Goal: Task Accomplishment & Management: Use online tool/utility

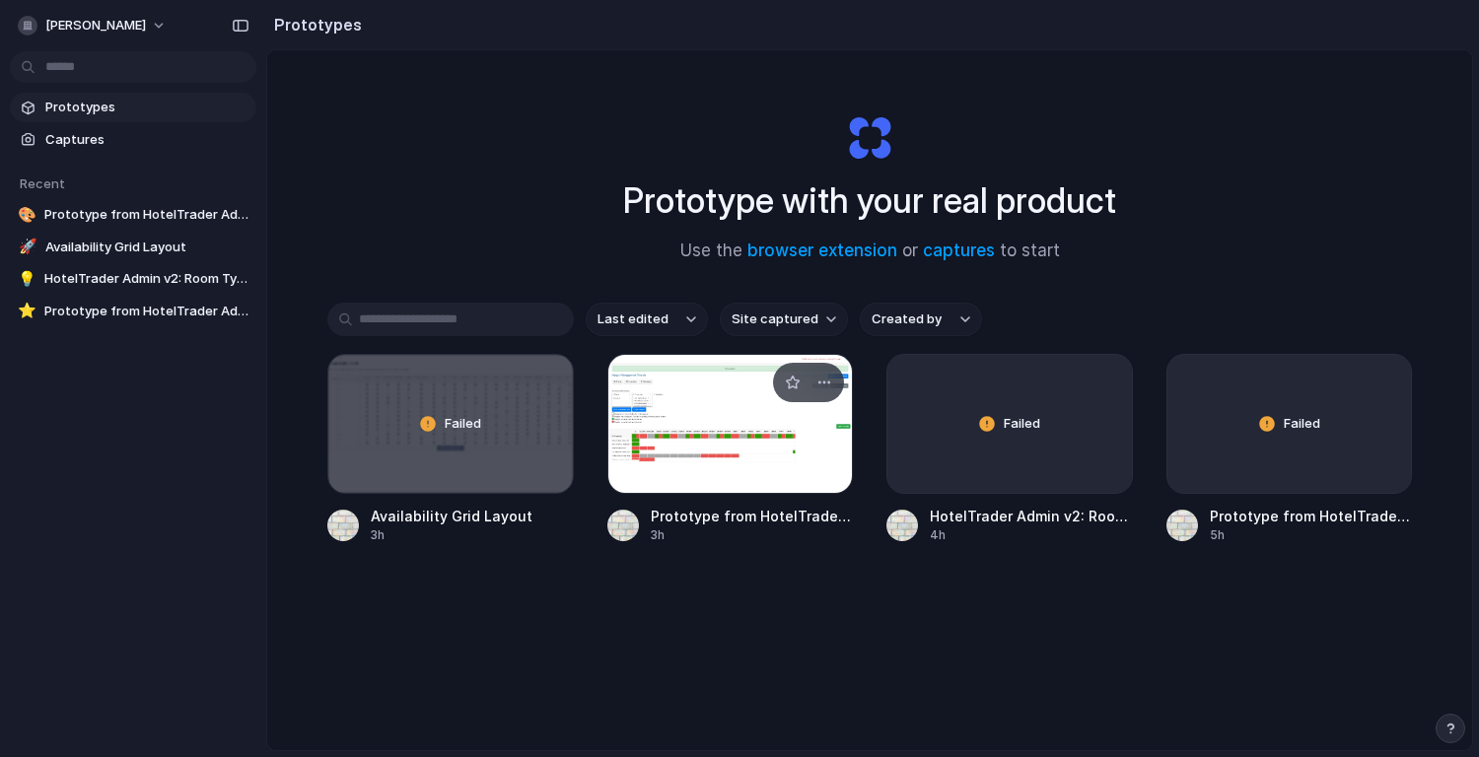
click at [706, 436] on div at bounding box center [731, 424] width 247 height 140
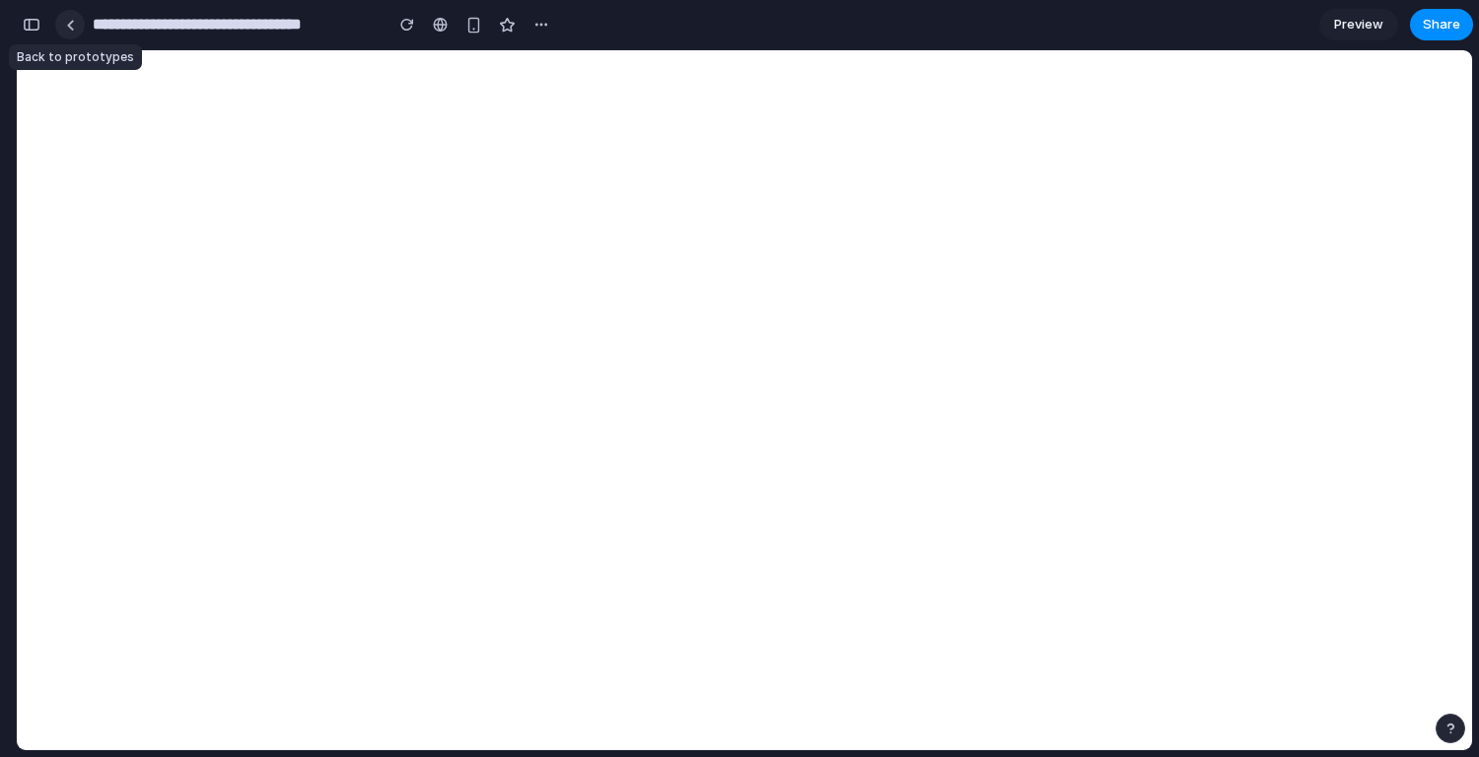
click at [72, 33] on link at bounding box center [70, 25] width 30 height 30
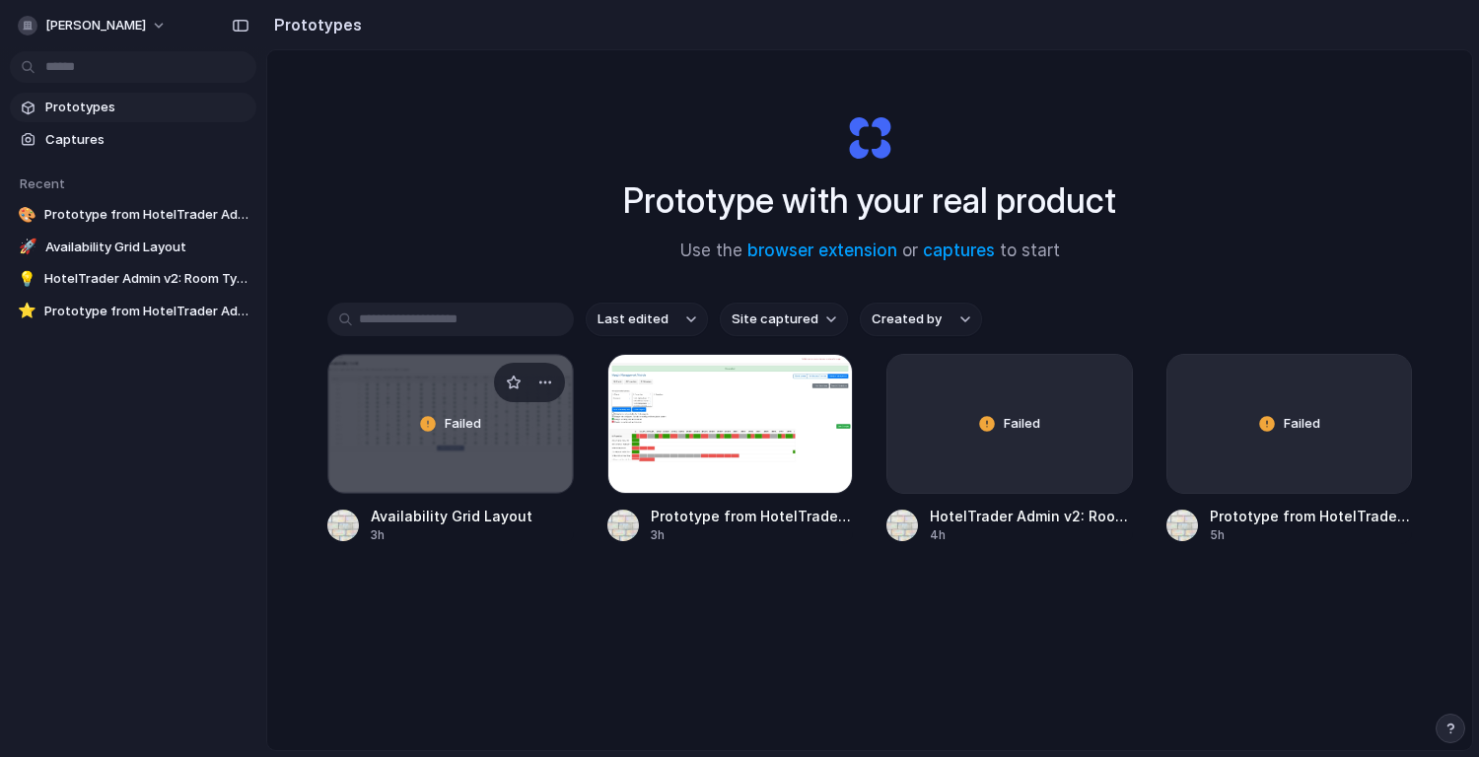
click at [412, 409] on div "Failed" at bounding box center [450, 424] width 245 height 138
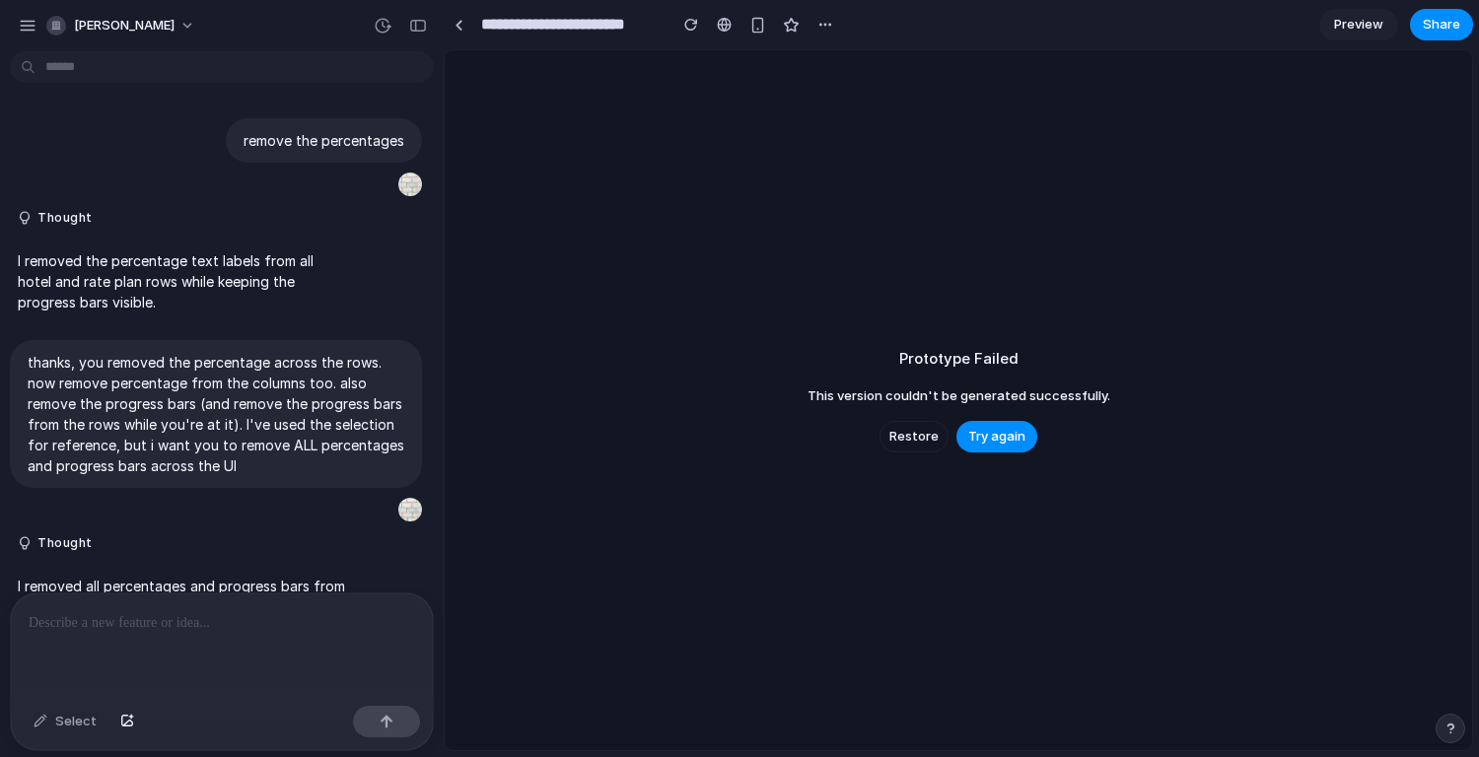
scroll to position [1212, 0]
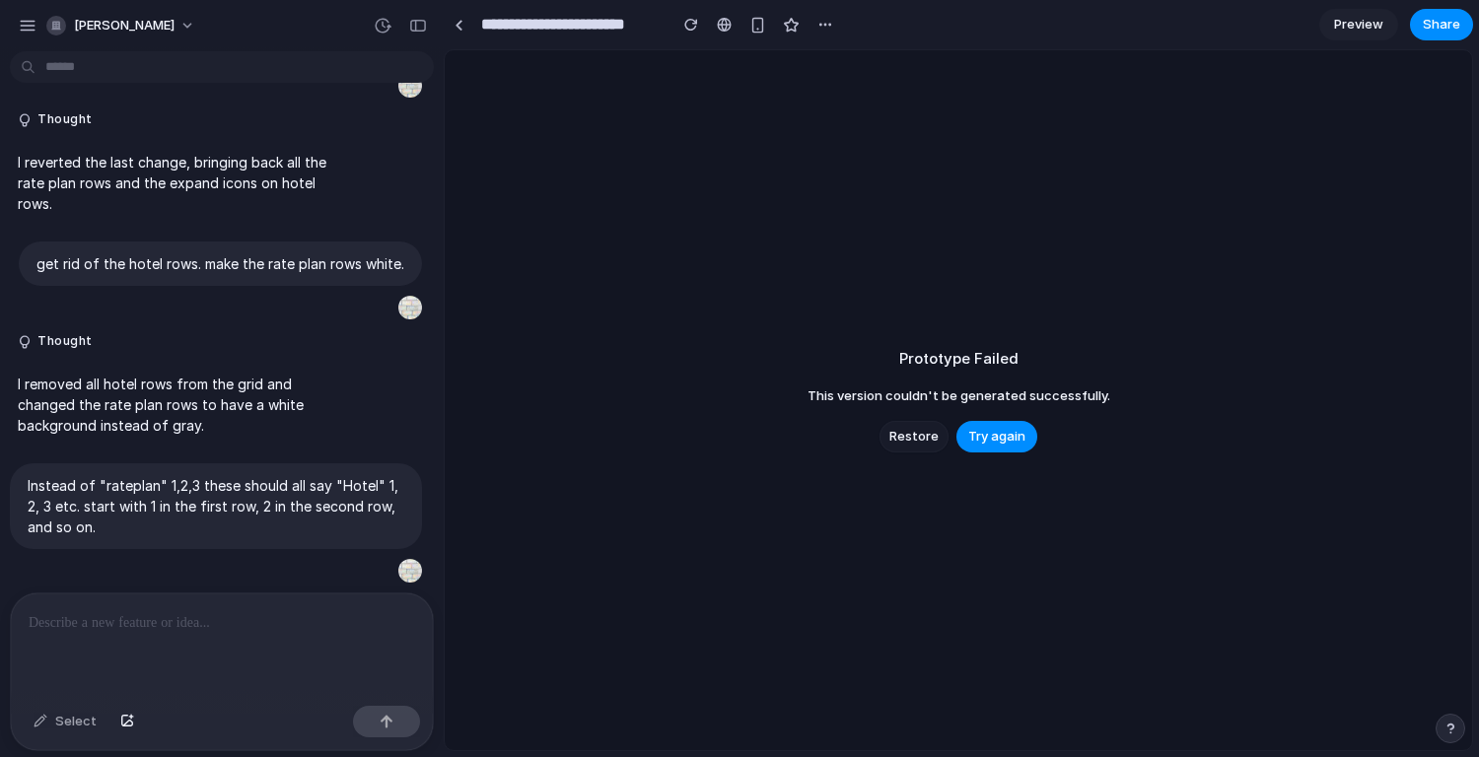
click at [936, 435] on span "Restore" at bounding box center [914, 437] width 49 height 20
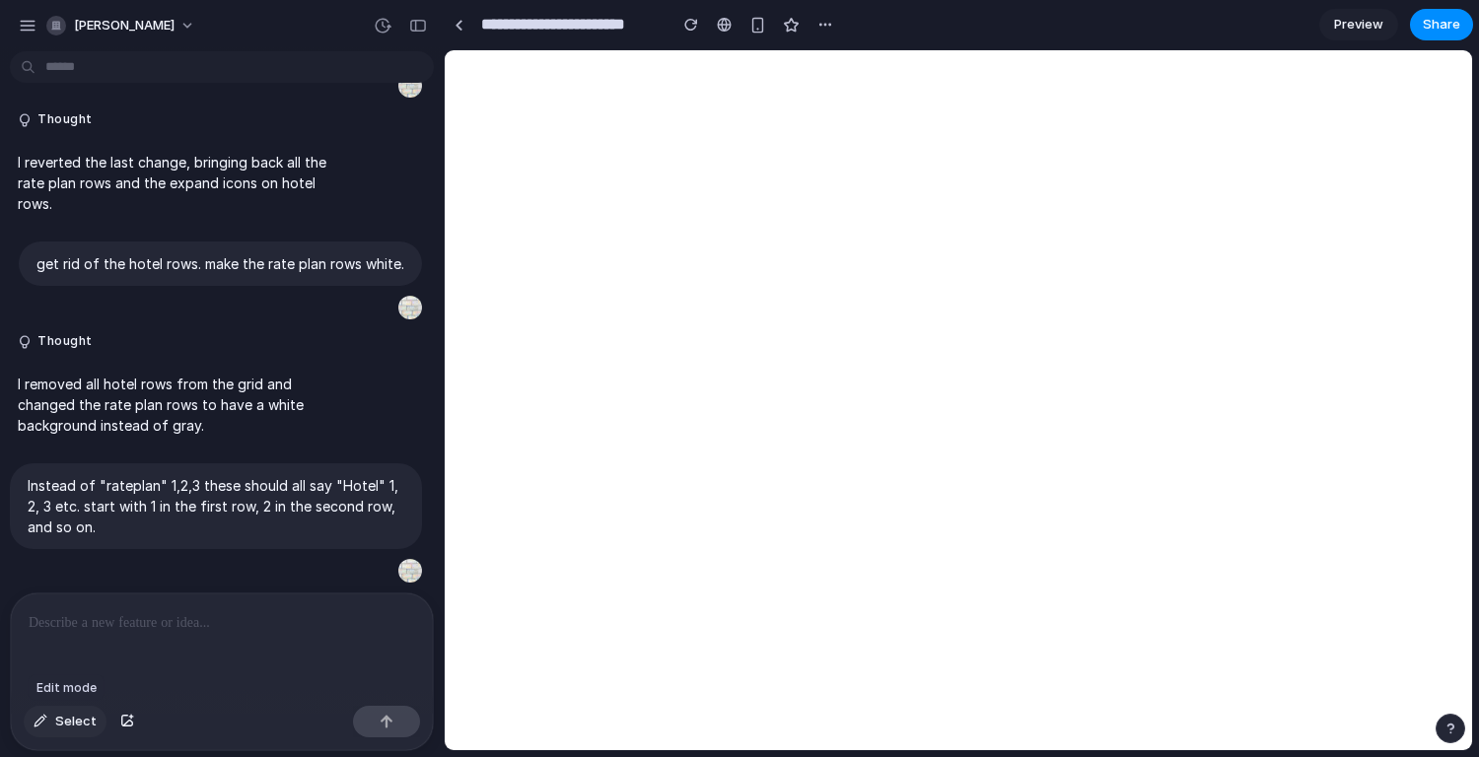
click at [58, 716] on span "Select" at bounding box center [75, 722] width 41 height 20
click at [552, 285] on div at bounding box center [959, 400] width 1027 height 699
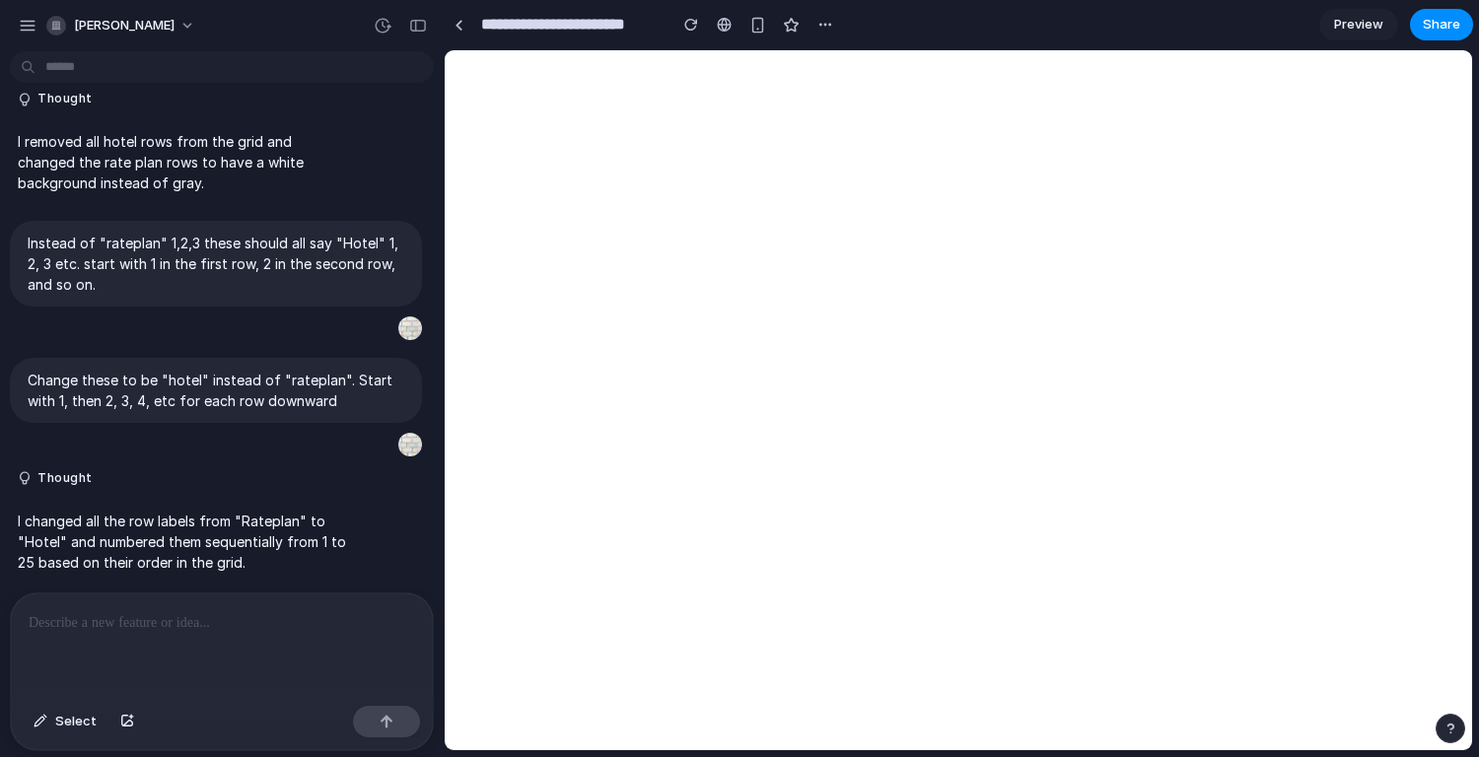
scroll to position [0, 0]
click at [74, 721] on span "Select" at bounding box center [75, 722] width 41 height 20
click at [524, 241] on div at bounding box center [959, 400] width 1027 height 699
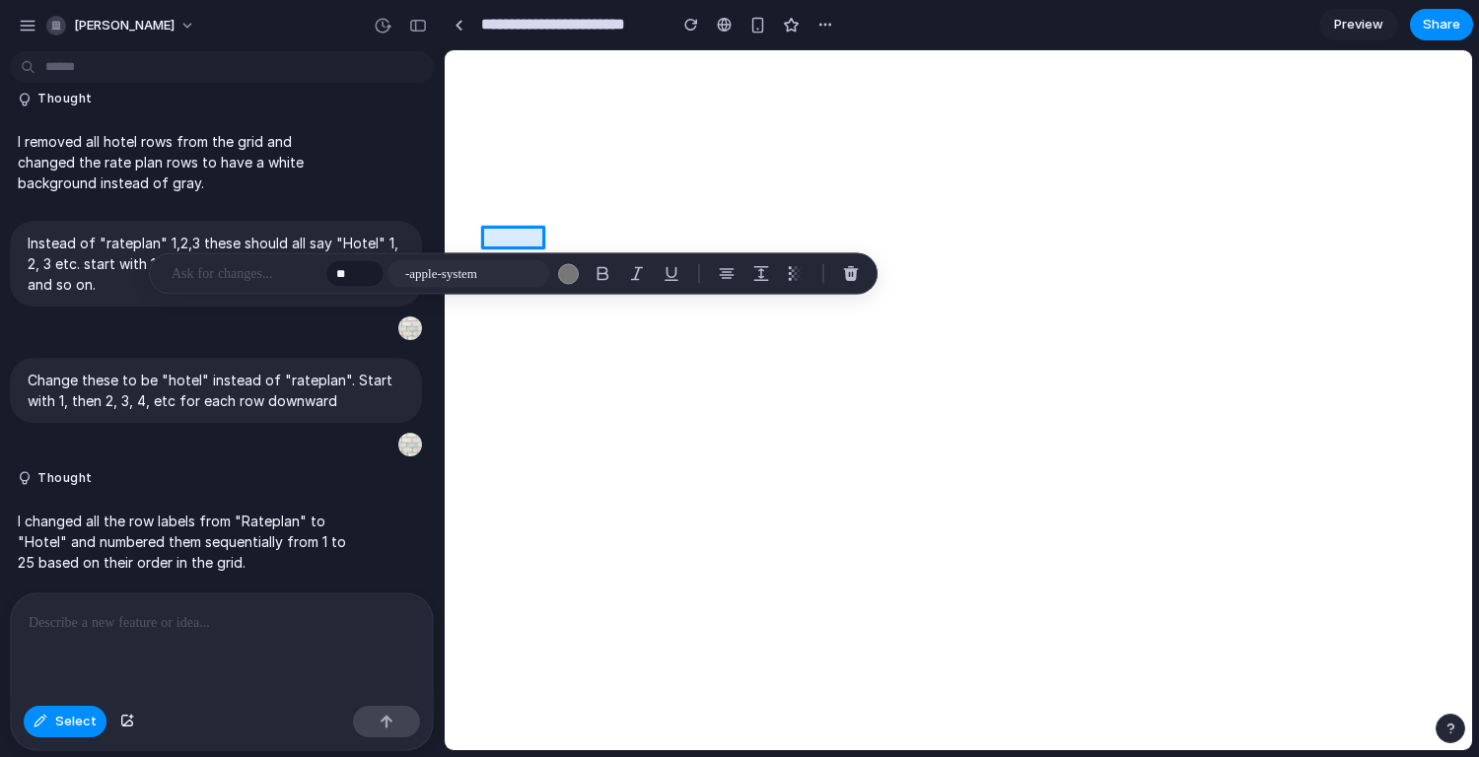
click at [507, 232] on div at bounding box center [959, 400] width 1027 height 699
click at [507, 237] on div at bounding box center [959, 400] width 1027 height 699
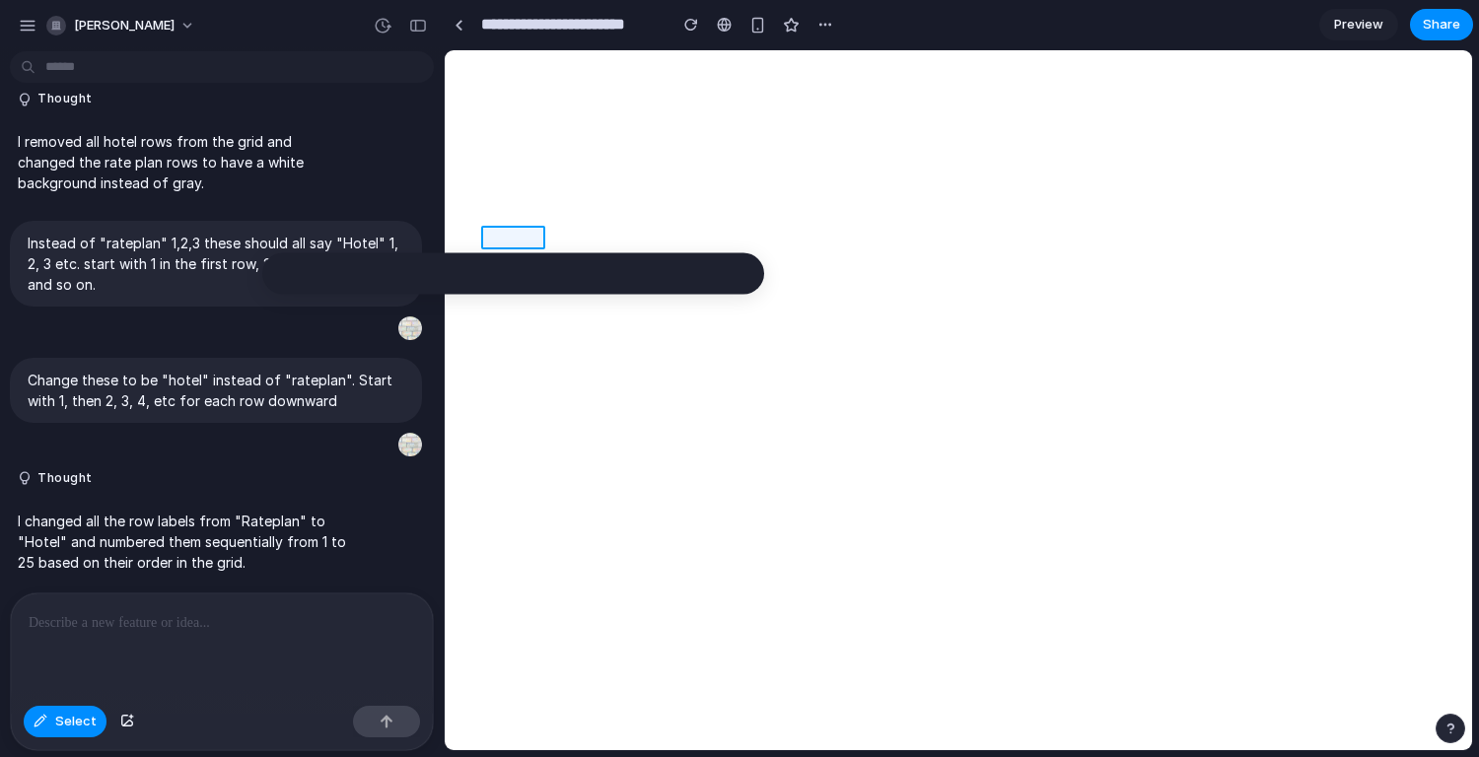
click at [507, 237] on div at bounding box center [959, 400] width 1027 height 699
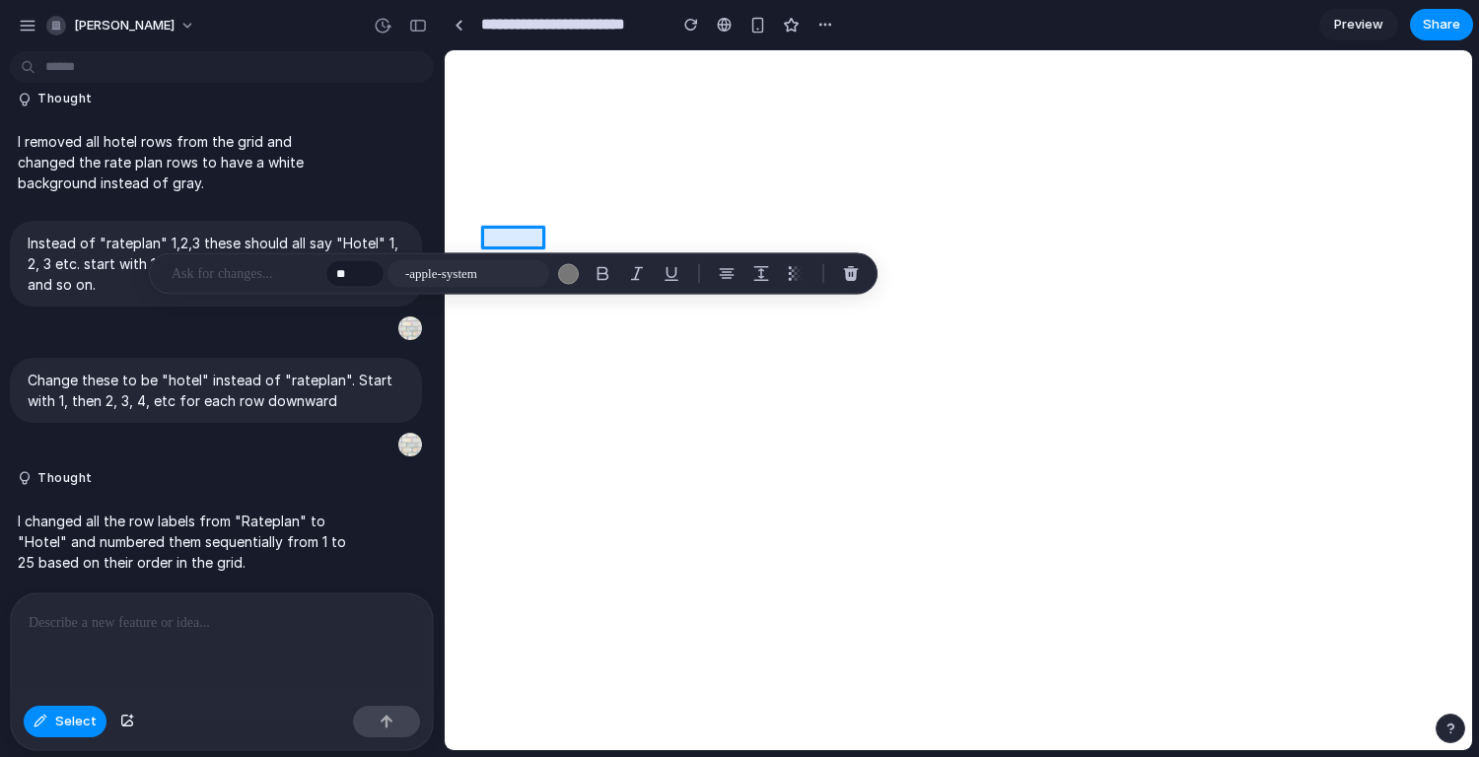
click at [507, 237] on div at bounding box center [959, 400] width 1027 height 699
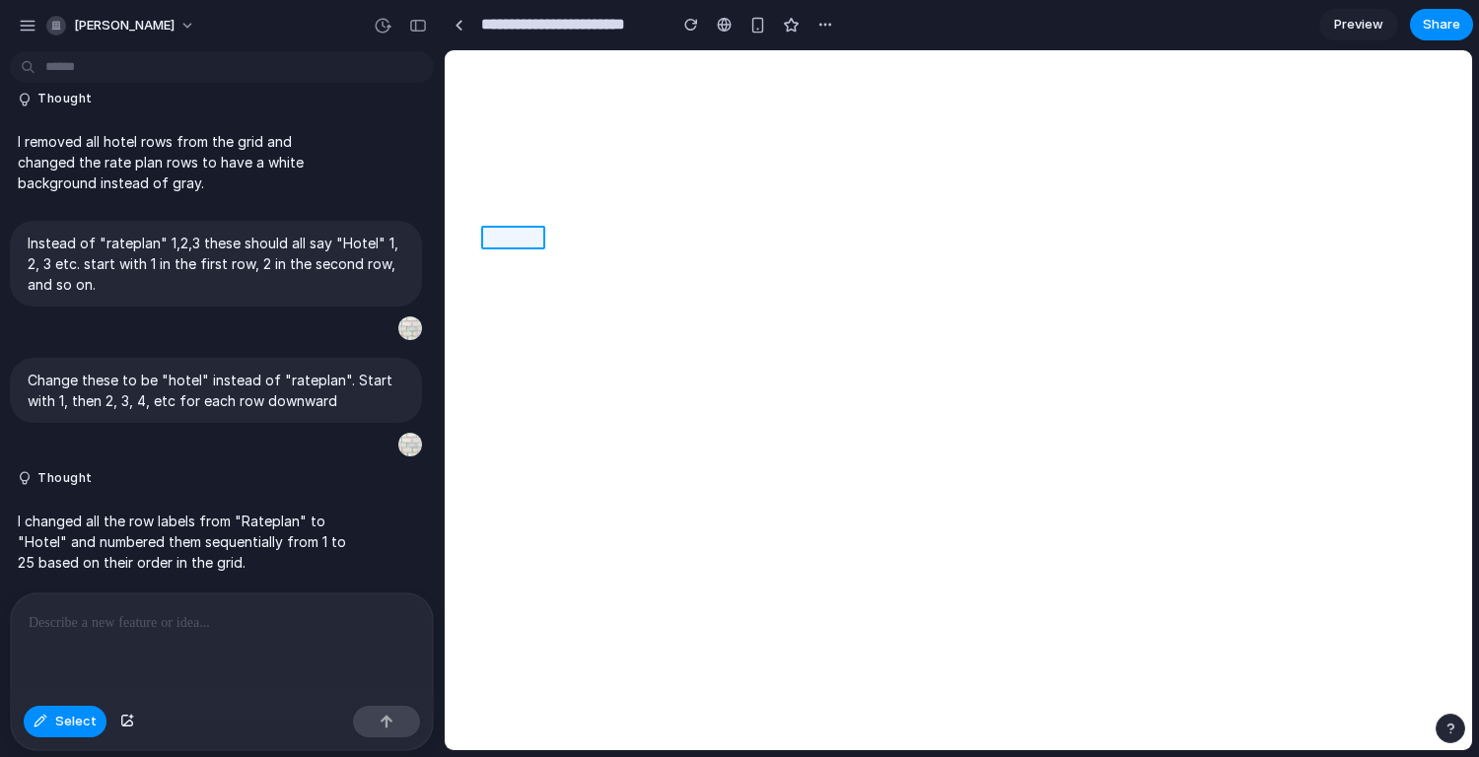
click at [507, 237] on div at bounding box center [959, 400] width 1027 height 699
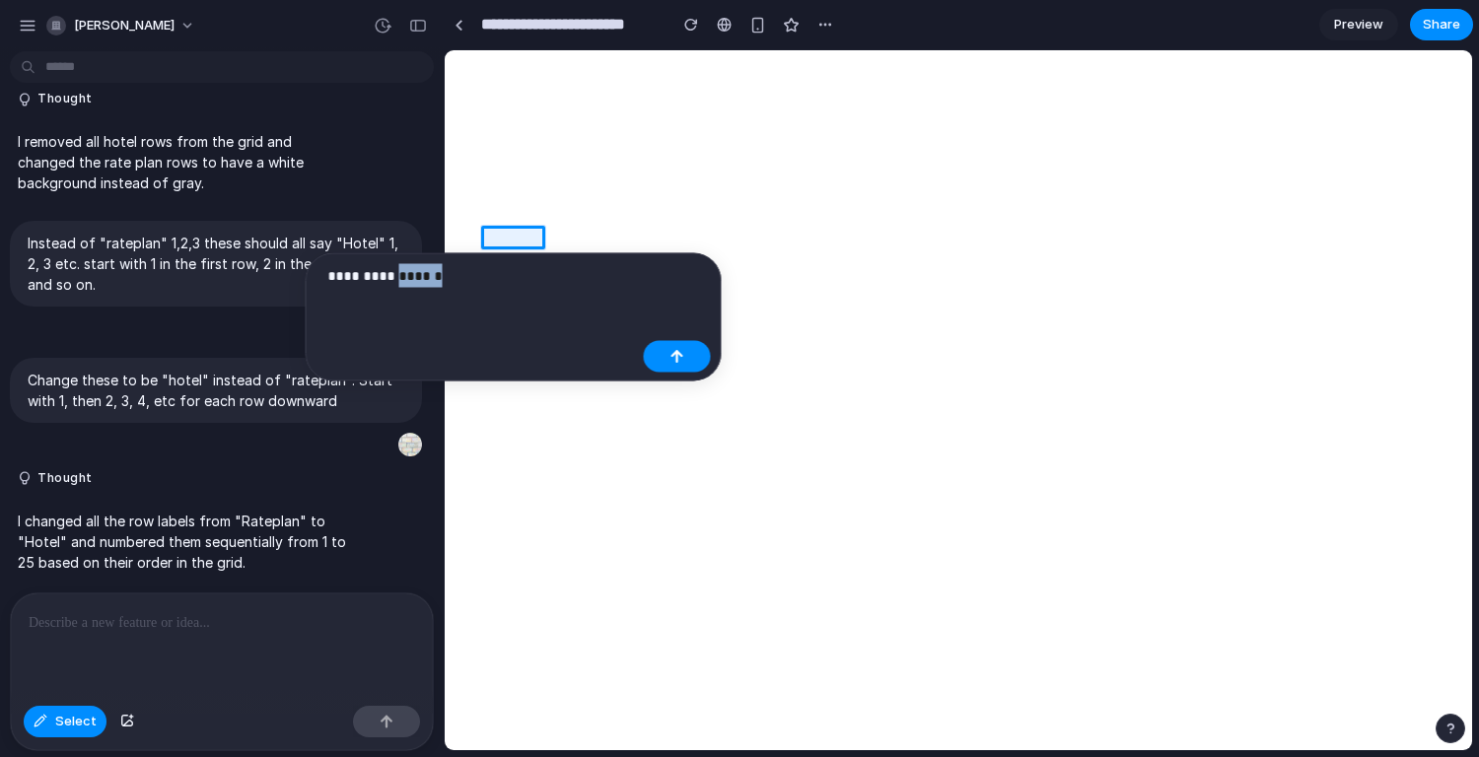
drag, startPoint x: 398, startPoint y: 280, endPoint x: 293, endPoint y: 258, distance: 107.7
click at [293, 258] on body "[PERSON_NAME] remove the percentages Thought I removed the percentage text labe…" at bounding box center [739, 378] width 1479 height 757
drag, startPoint x: 465, startPoint y: 323, endPoint x: 429, endPoint y: 301, distance: 41.6
click at [464, 322] on div "**********" at bounding box center [514, 317] width 416 height 128
click at [391, 278] on p "**********" at bounding box center [482, 276] width 308 height 24
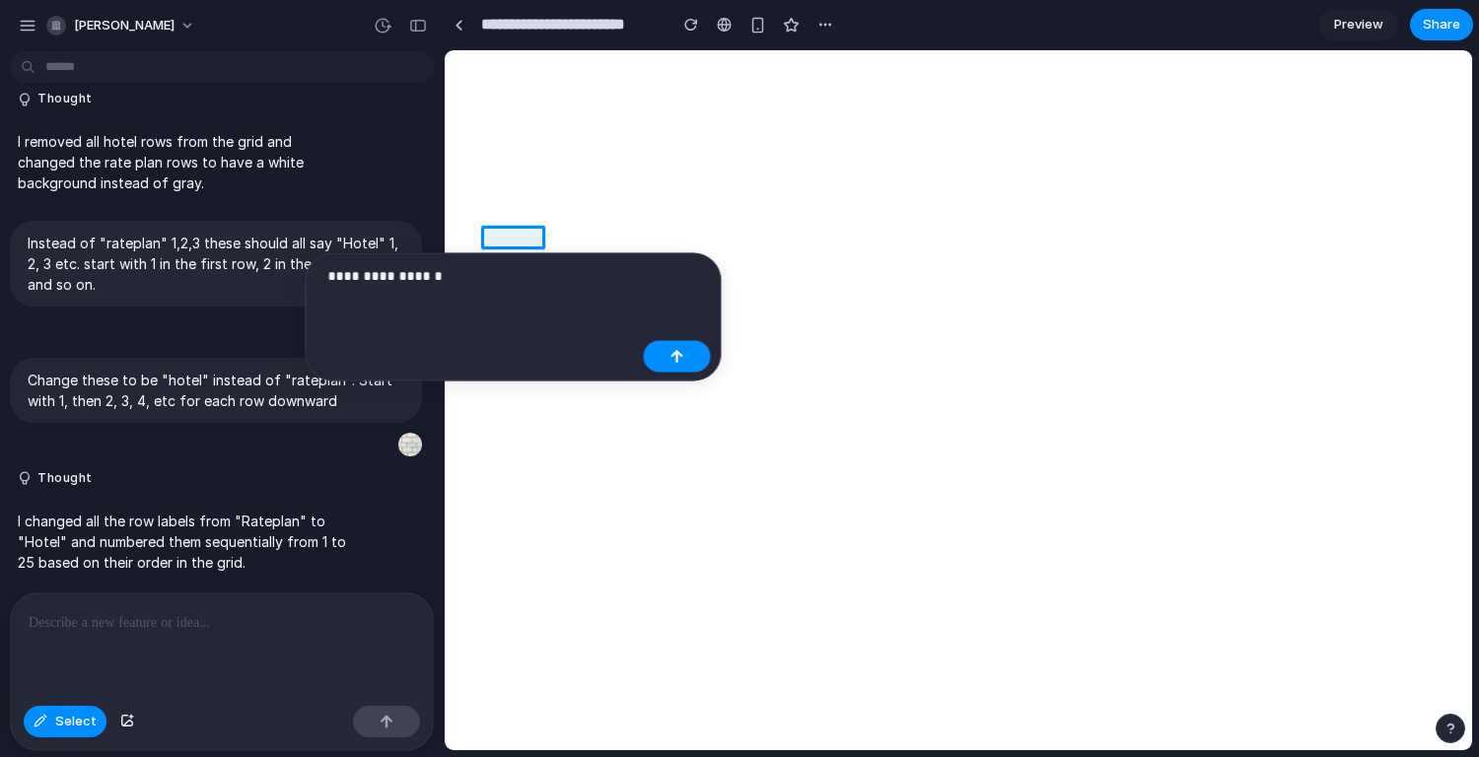
click at [354, 272] on p "**********" at bounding box center [482, 276] width 308 height 24
click at [446, 279] on p "**********" at bounding box center [482, 276] width 308 height 24
click at [691, 356] on button "button" at bounding box center [677, 357] width 67 height 32
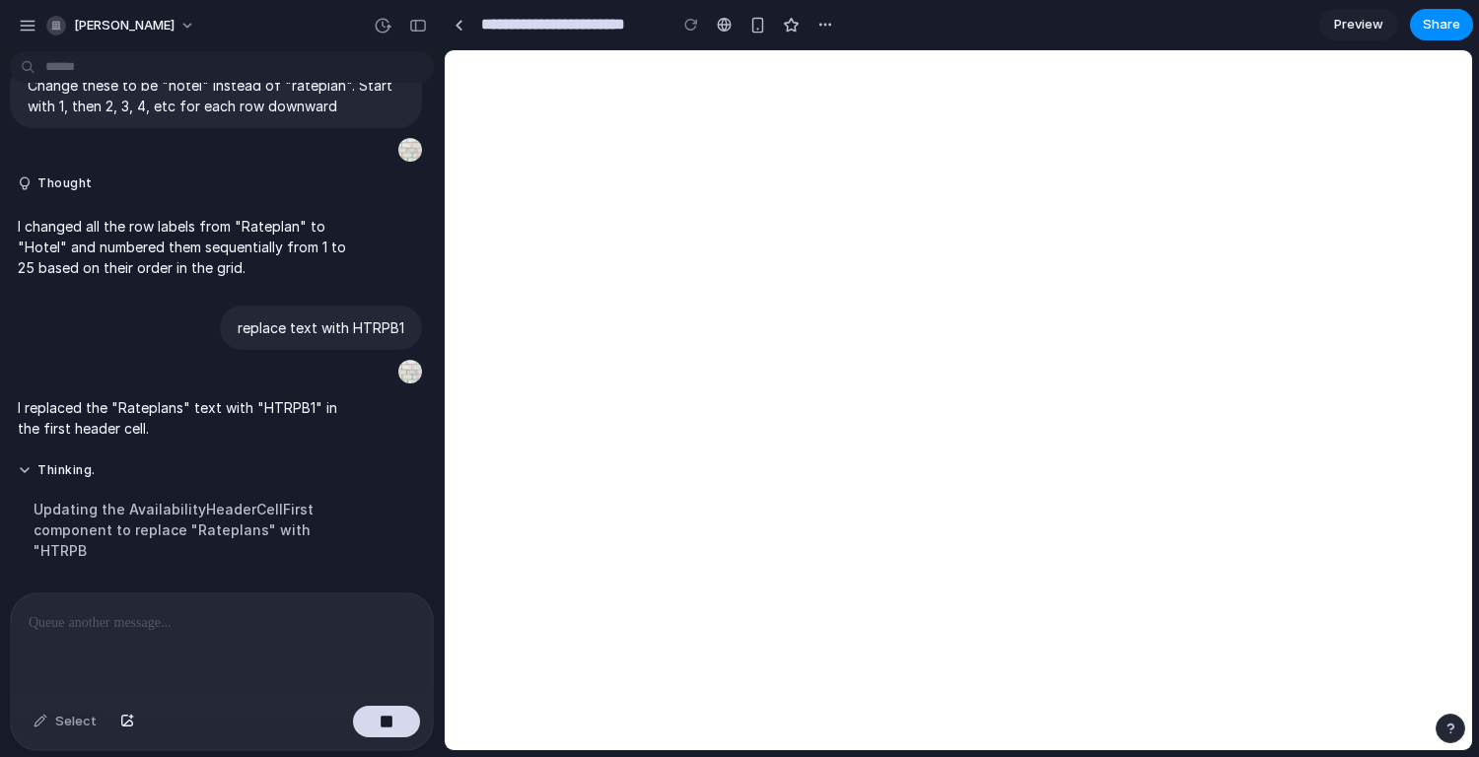
scroll to position [1769, 0]
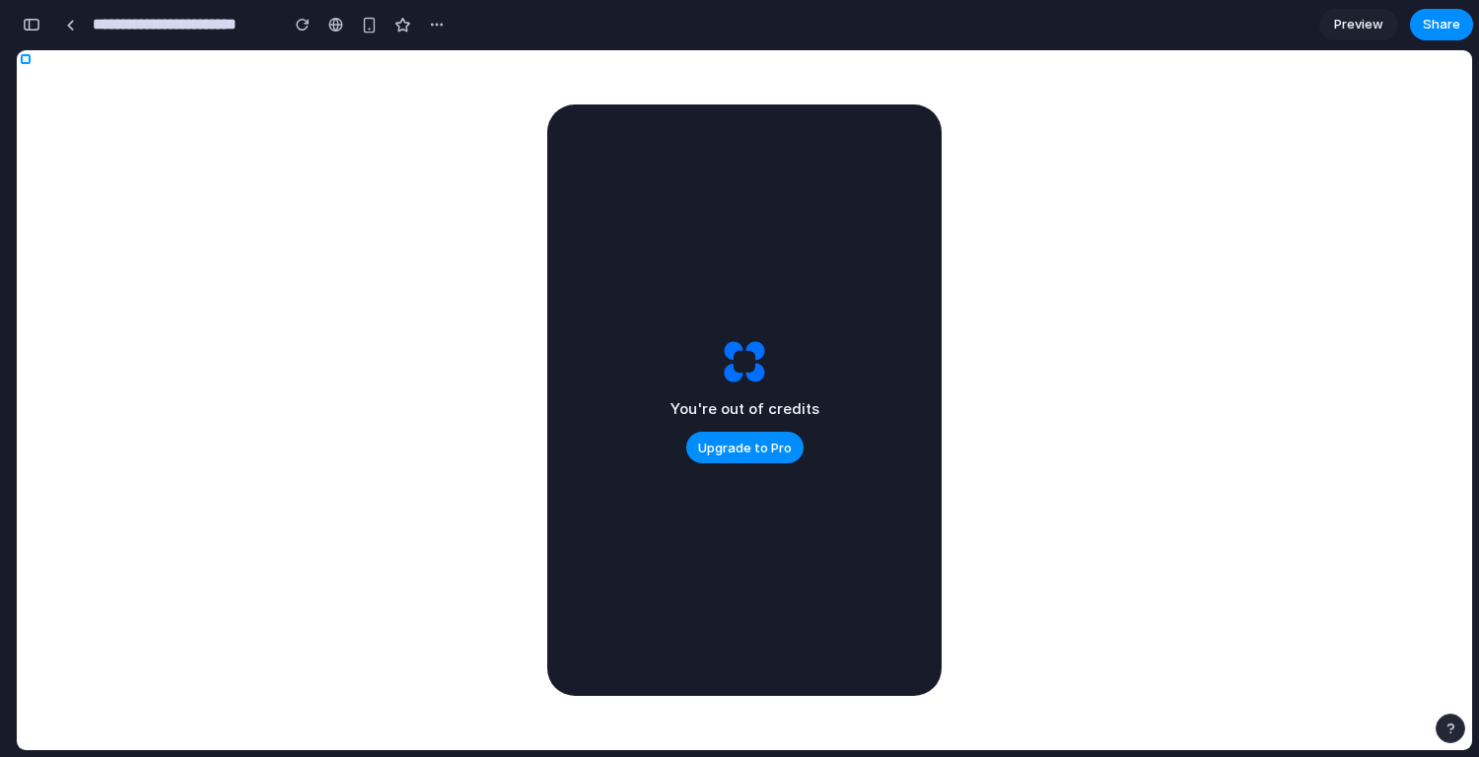
scroll to position [3071, 0]
click at [765, 447] on div at bounding box center [745, 298] width 1455 height 494
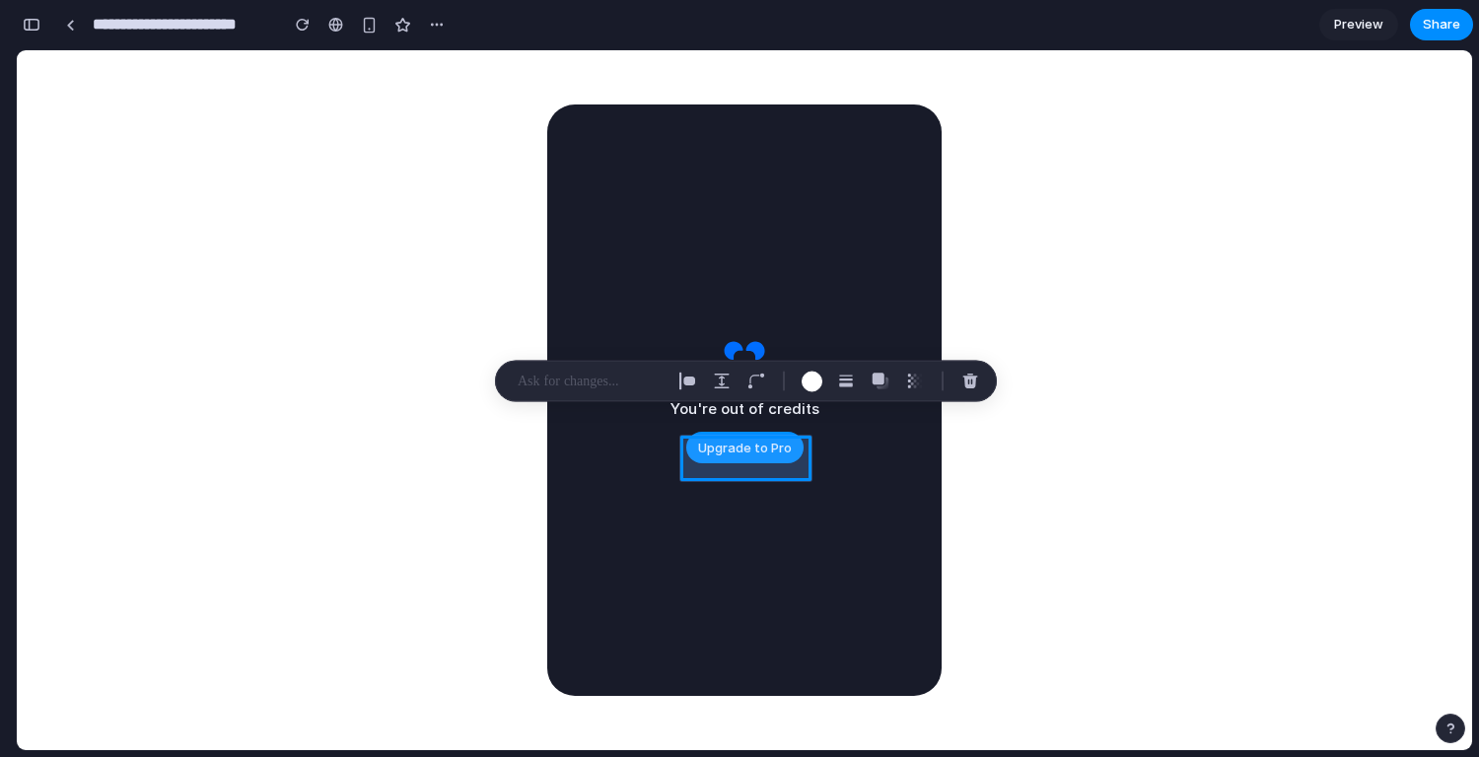
click at [1053, 114] on div at bounding box center [745, 298] width 1455 height 494
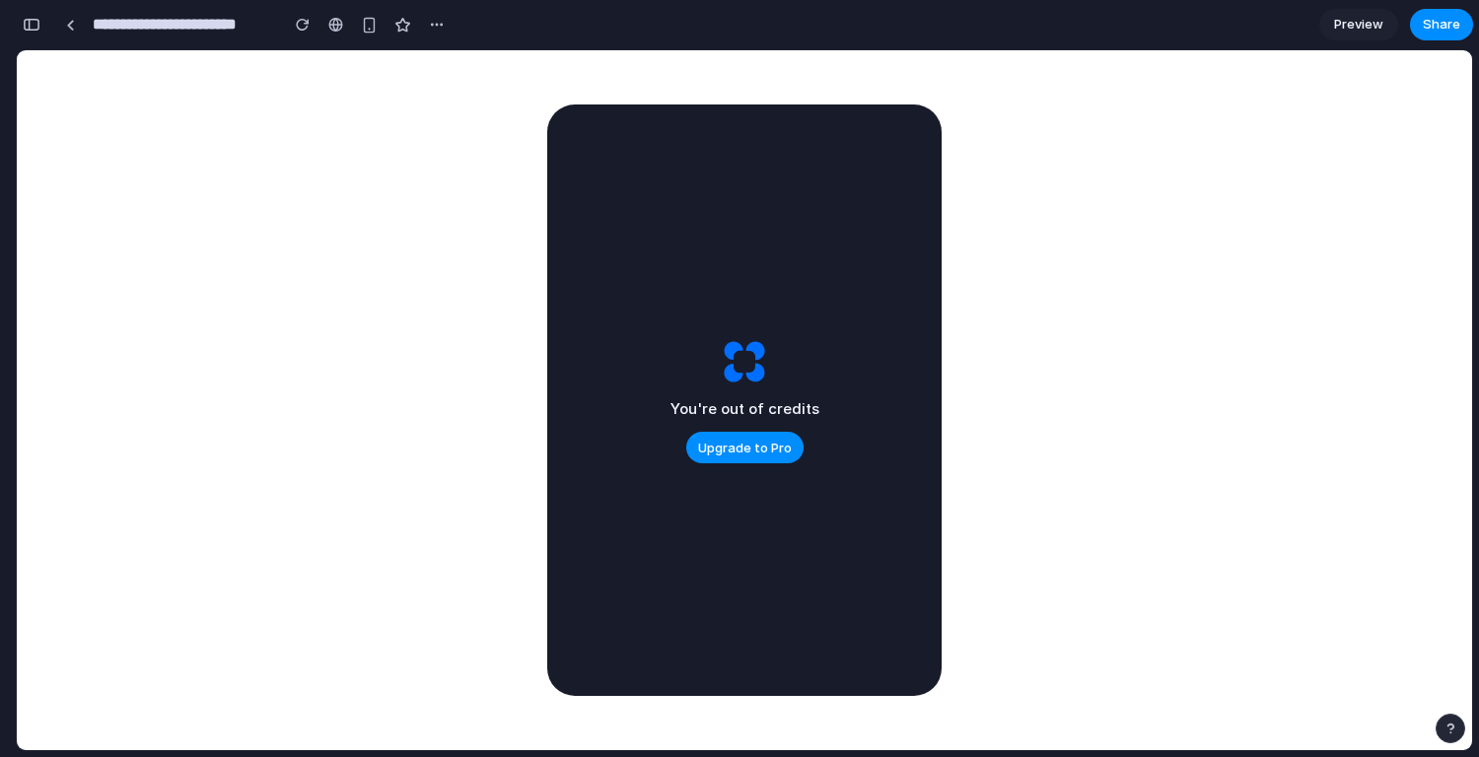
click at [1348, 25] on span "Preview" at bounding box center [1358, 25] width 49 height 20
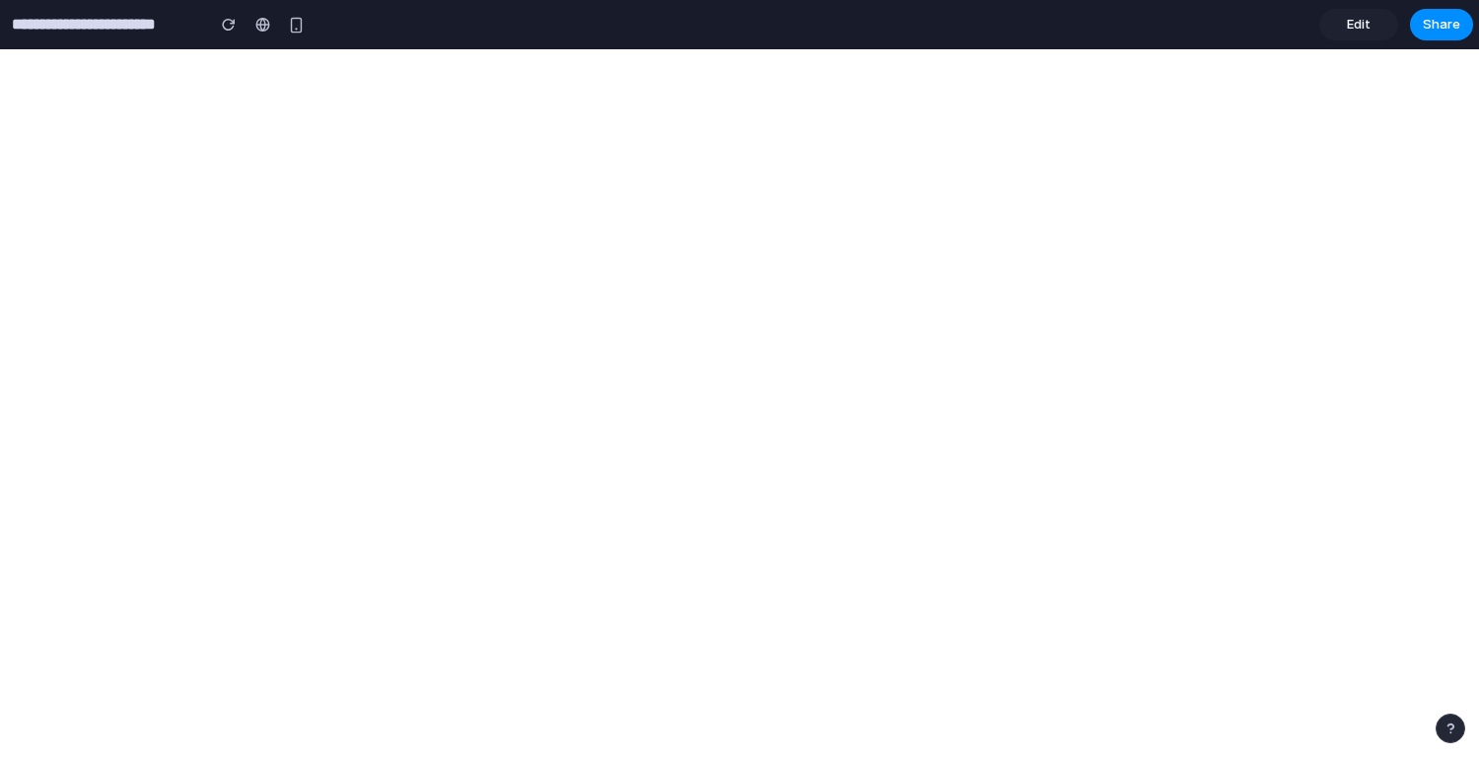
click at [1363, 29] on span "Edit" at bounding box center [1359, 25] width 24 height 20
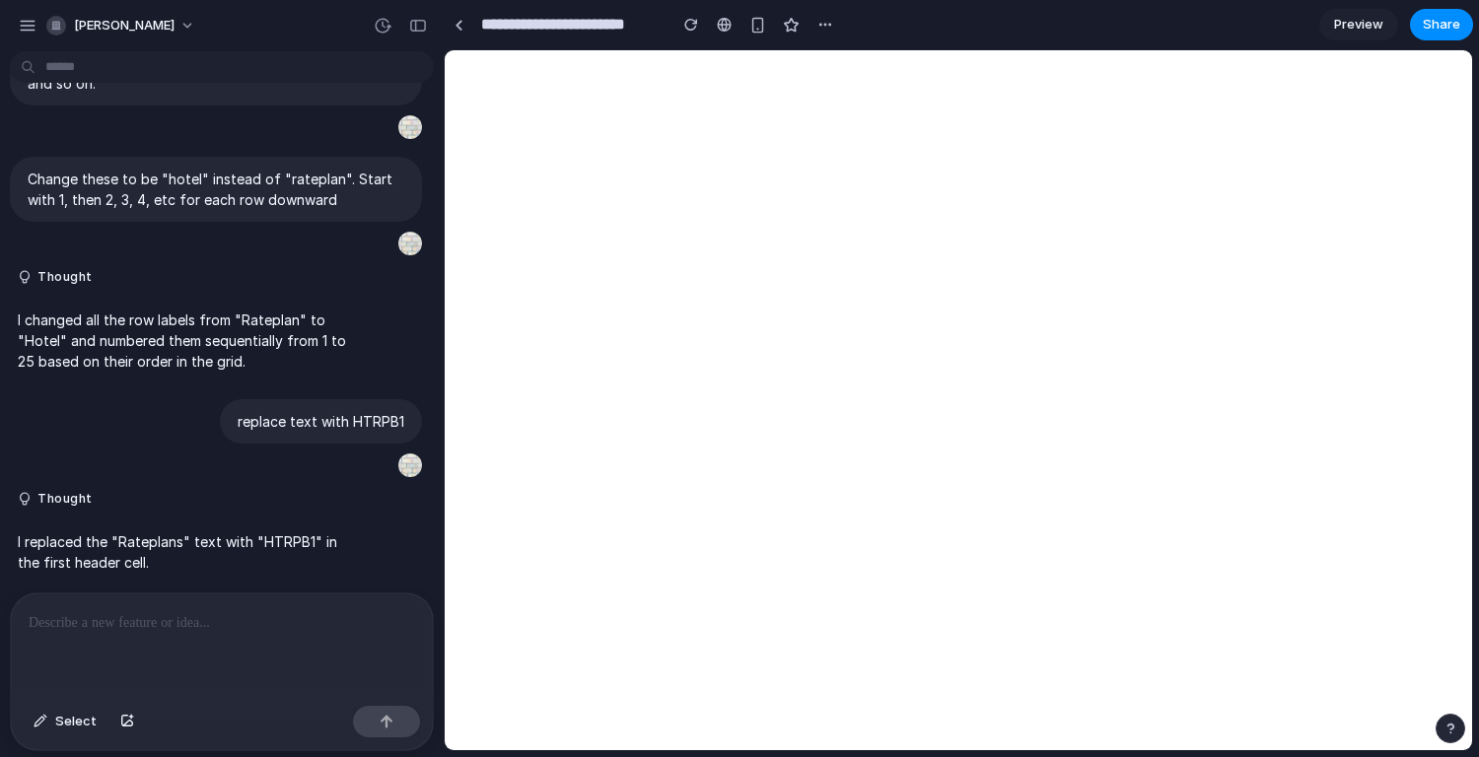
click at [237, 621] on p at bounding box center [222, 624] width 387 height 24
drag, startPoint x: 1363, startPoint y: 29, endPoint x: 63, endPoint y: 724, distance: 1474.2
click at [63, 724] on span "Select" at bounding box center [75, 722] width 41 height 20
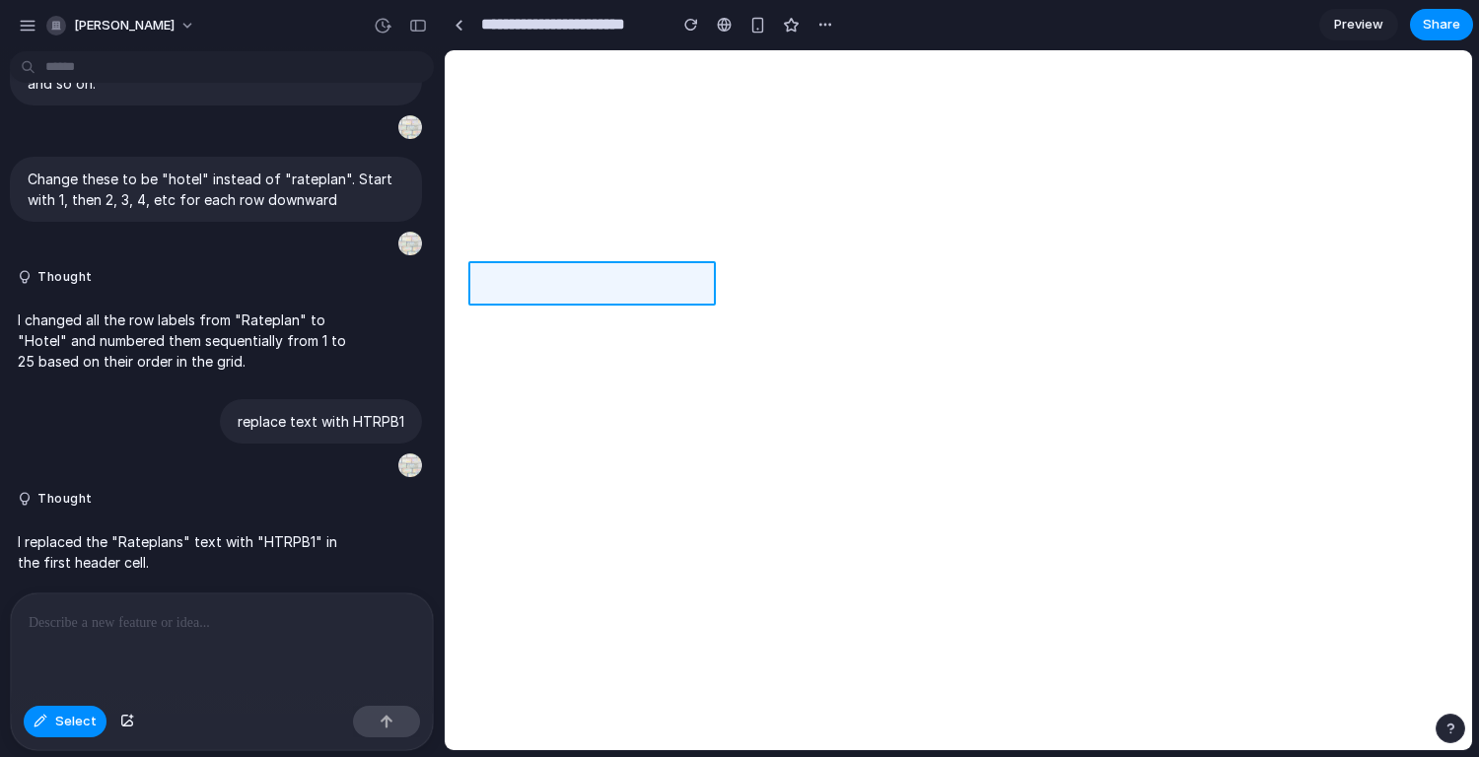
drag, startPoint x: 63, startPoint y: 724, endPoint x: 482, endPoint y: 283, distance: 608.3
click at [482, 283] on div at bounding box center [959, 400] width 1027 height 699
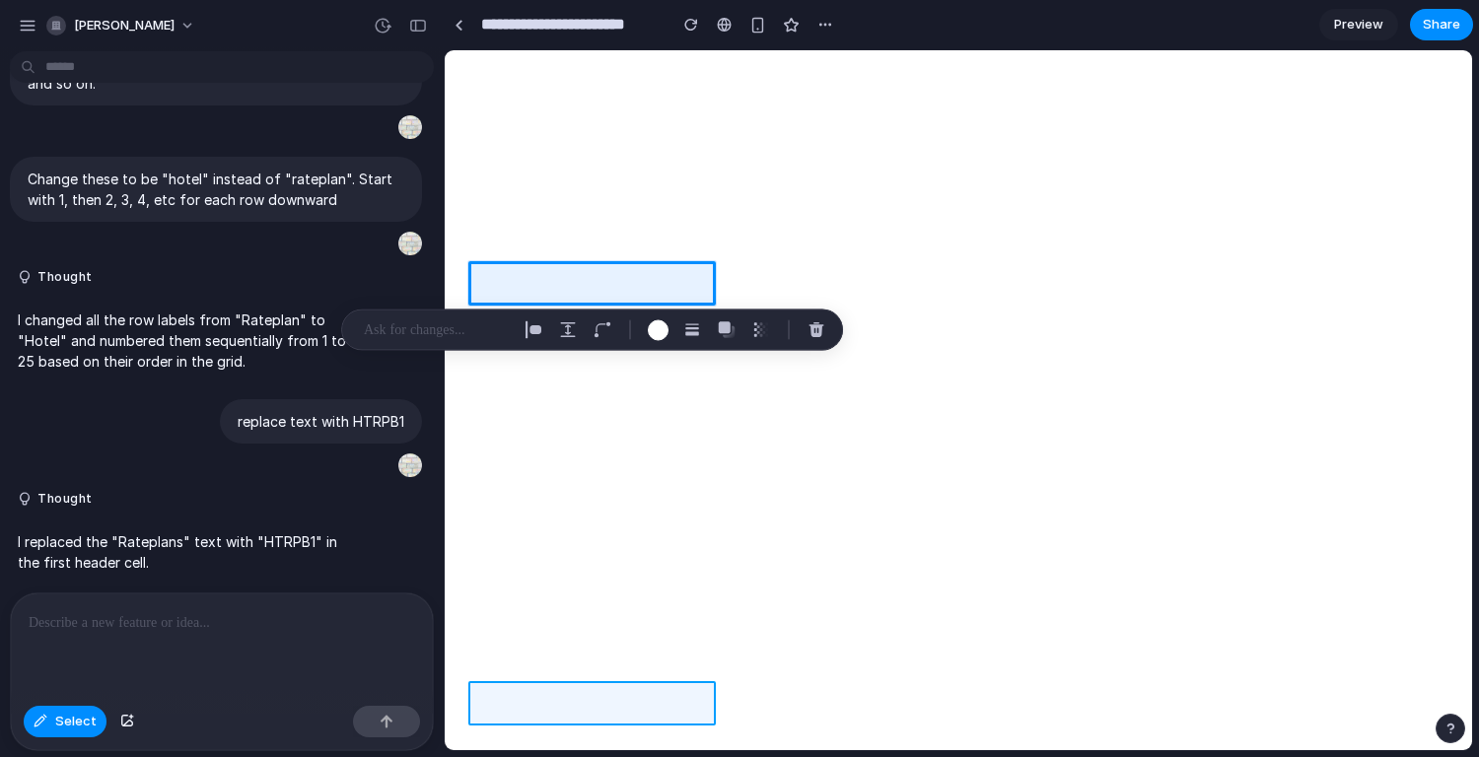
click at [488, 705] on div at bounding box center [959, 400] width 1027 height 699
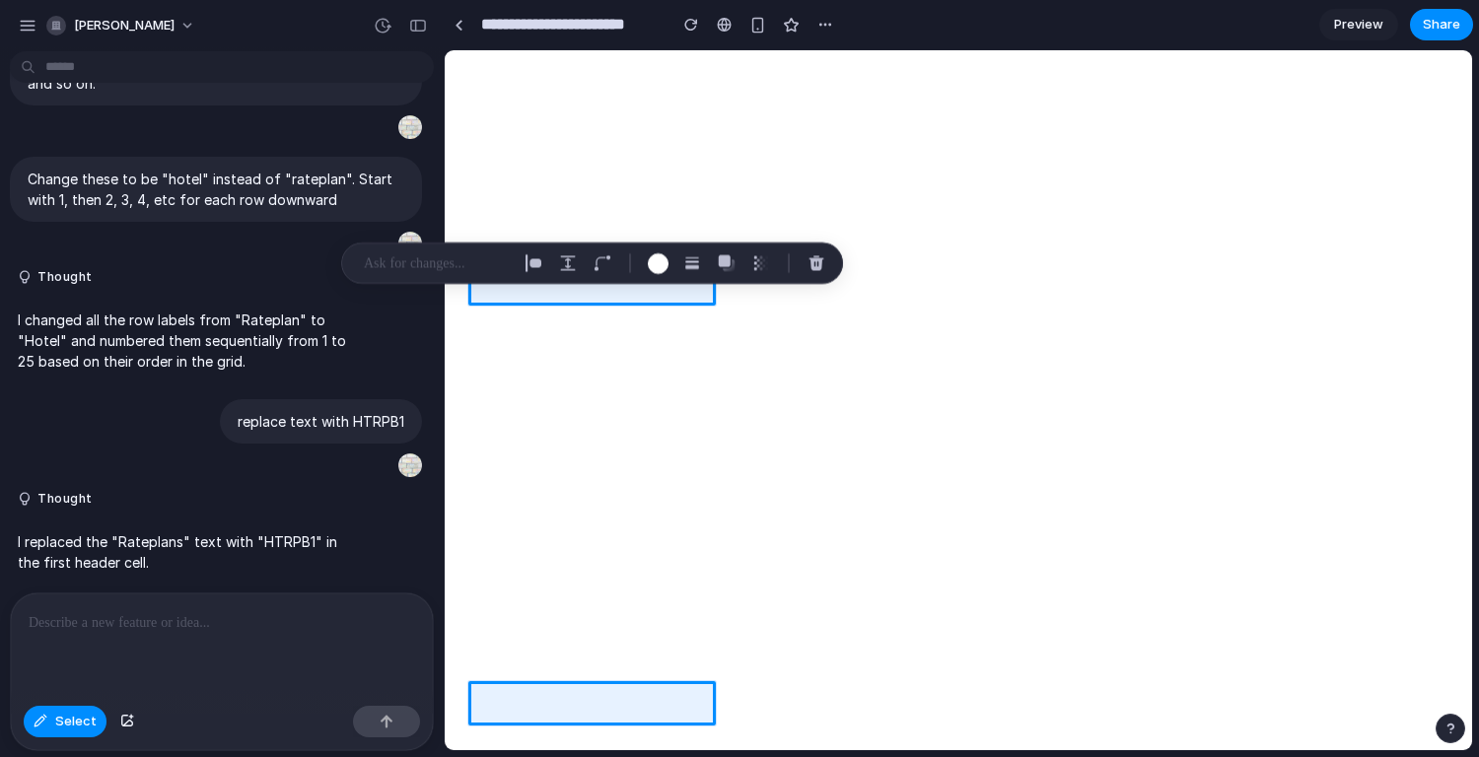
click at [496, 660] on div at bounding box center [959, 400] width 1027 height 699
drag, startPoint x: 488, startPoint y: 705, endPoint x: 492, endPoint y: 662, distance: 43.6
click at [492, 662] on div at bounding box center [959, 400] width 1027 height 699
click at [484, 633] on div at bounding box center [959, 400] width 1027 height 699
click at [490, 624] on div at bounding box center [959, 400] width 1027 height 699
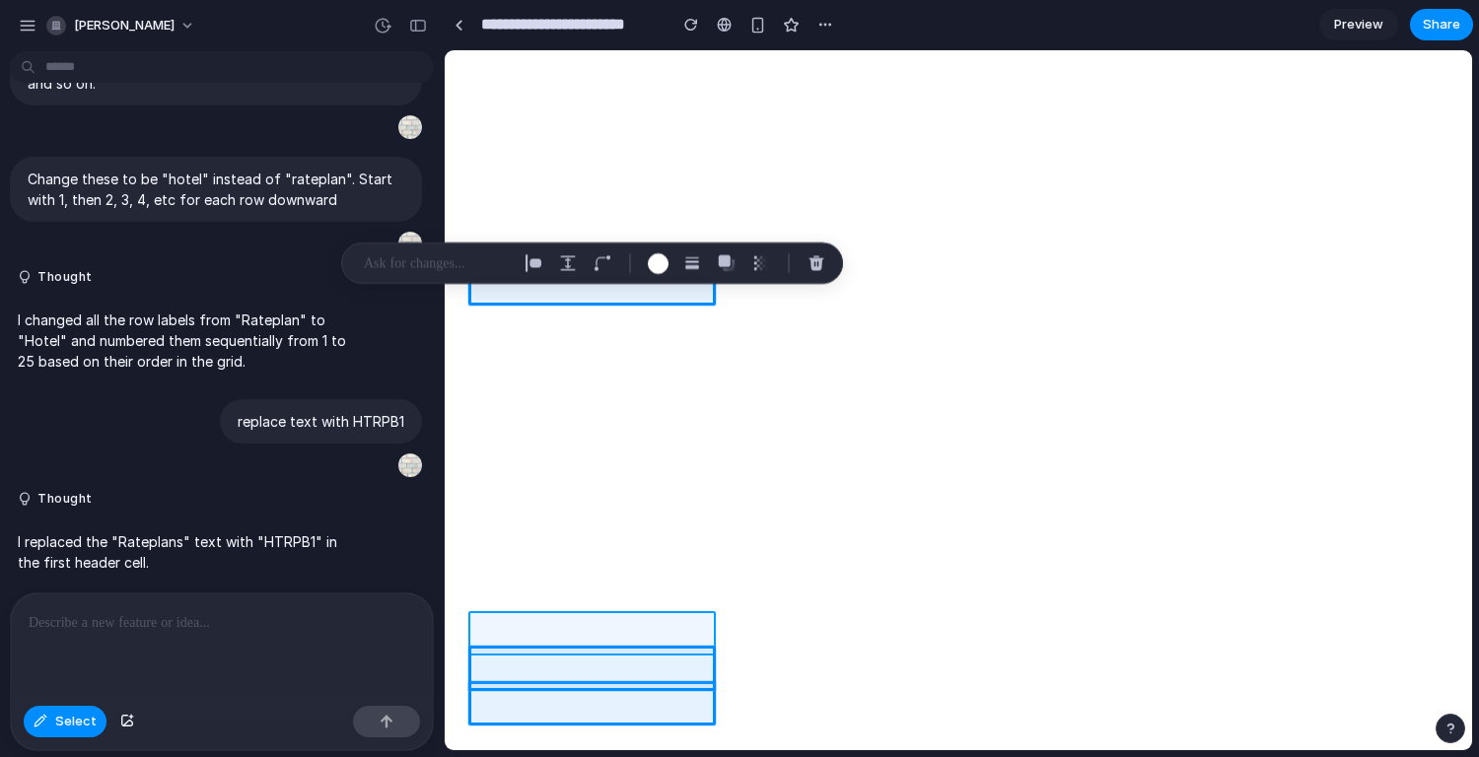
drag, startPoint x: 492, startPoint y: 662, endPoint x: 485, endPoint y: 619, distance: 43.0
click at [485, 619] on div at bounding box center [959, 400] width 1027 height 699
click at [476, 588] on div at bounding box center [959, 400] width 1027 height 699
drag, startPoint x: 485, startPoint y: 619, endPoint x: 477, endPoint y: 586, distance: 34.5
click at [477, 586] on div at bounding box center [959, 400] width 1027 height 699
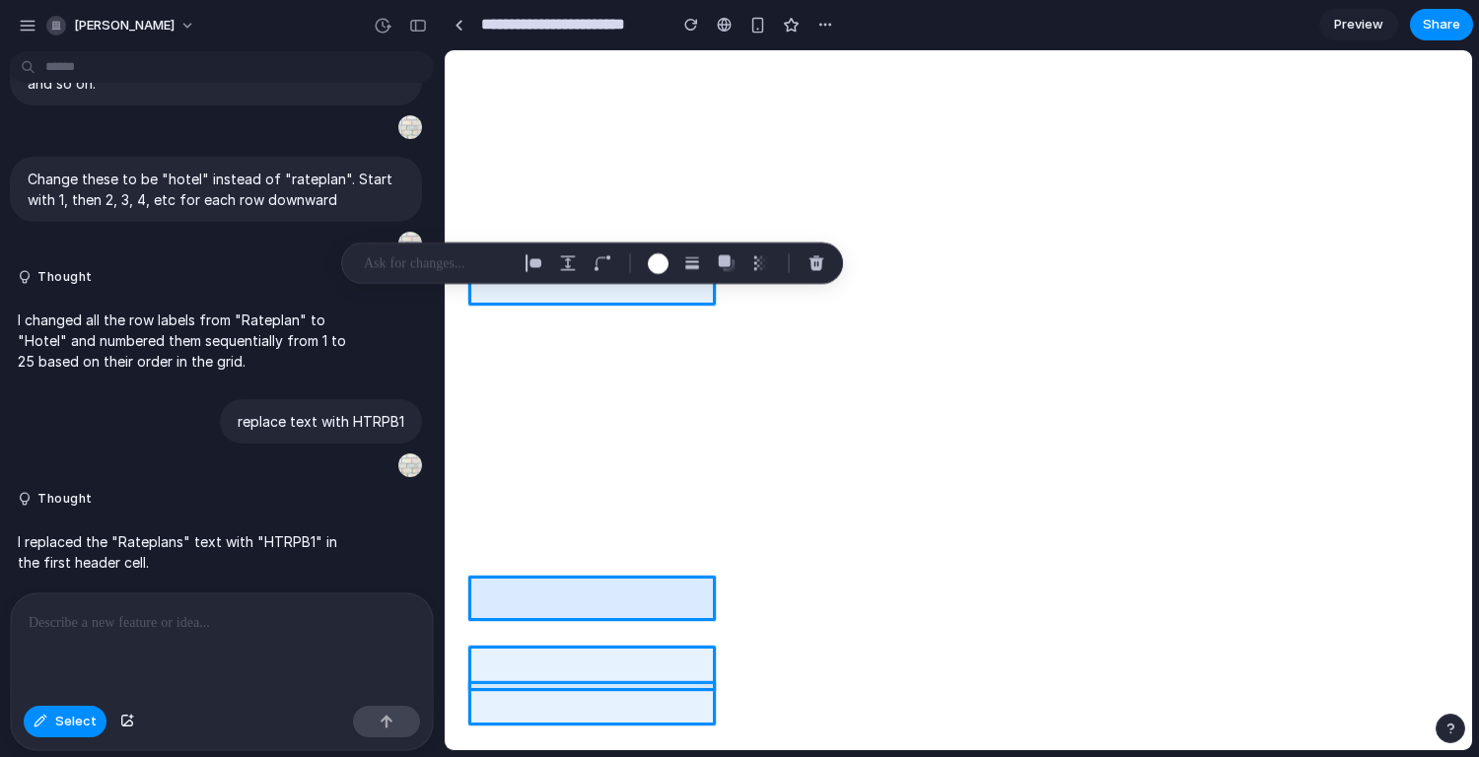
click at [473, 634] on div at bounding box center [959, 400] width 1027 height 699
click at [477, 633] on div at bounding box center [959, 400] width 1027 height 699
click at [479, 634] on div at bounding box center [959, 400] width 1027 height 699
drag, startPoint x: 477, startPoint y: 586, endPoint x: 481, endPoint y: 635, distance: 49.5
click at [481, 635] on div at bounding box center [959, 400] width 1027 height 699
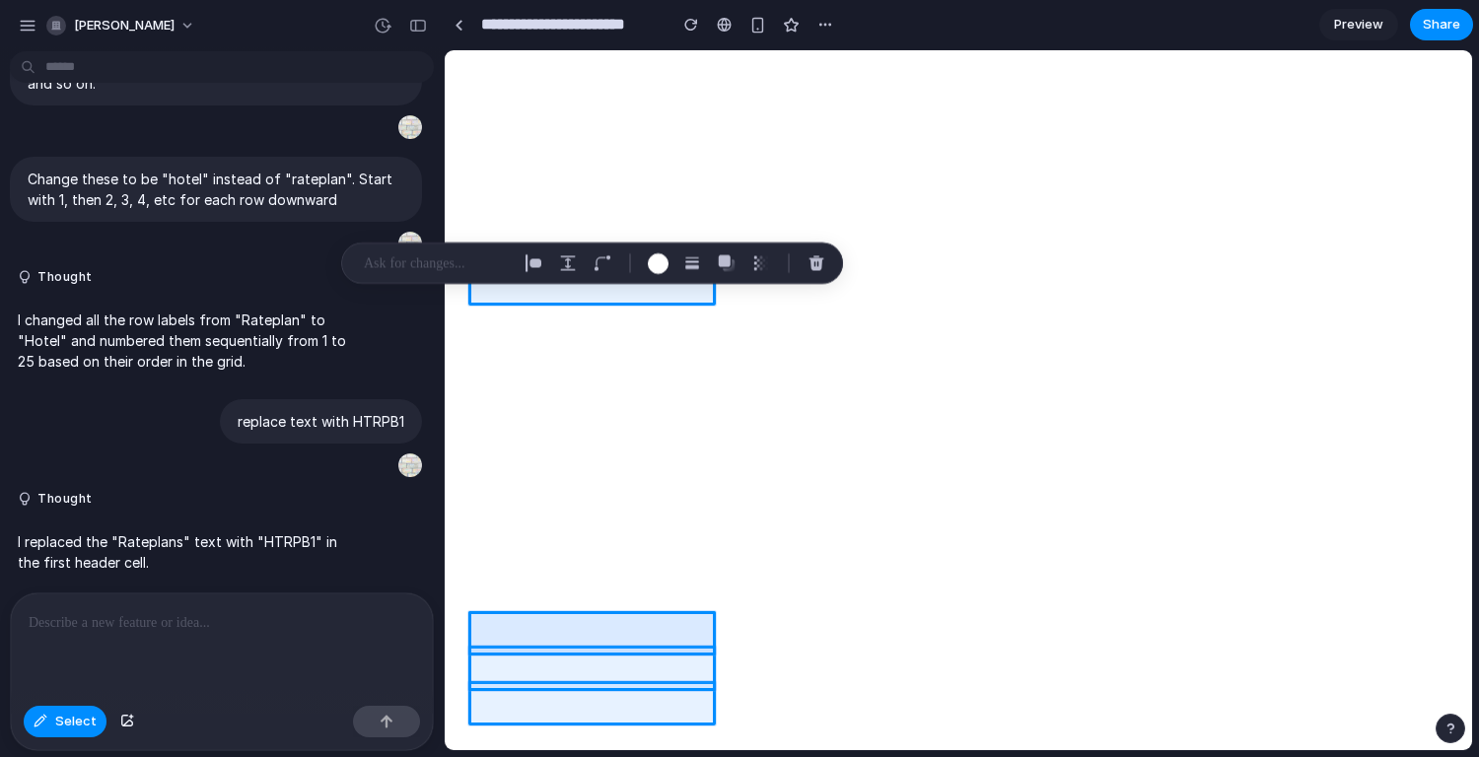
click at [481, 605] on div at bounding box center [959, 400] width 1027 height 699
click at [481, 604] on div at bounding box center [959, 400] width 1027 height 699
click at [482, 594] on div at bounding box center [959, 400] width 1027 height 699
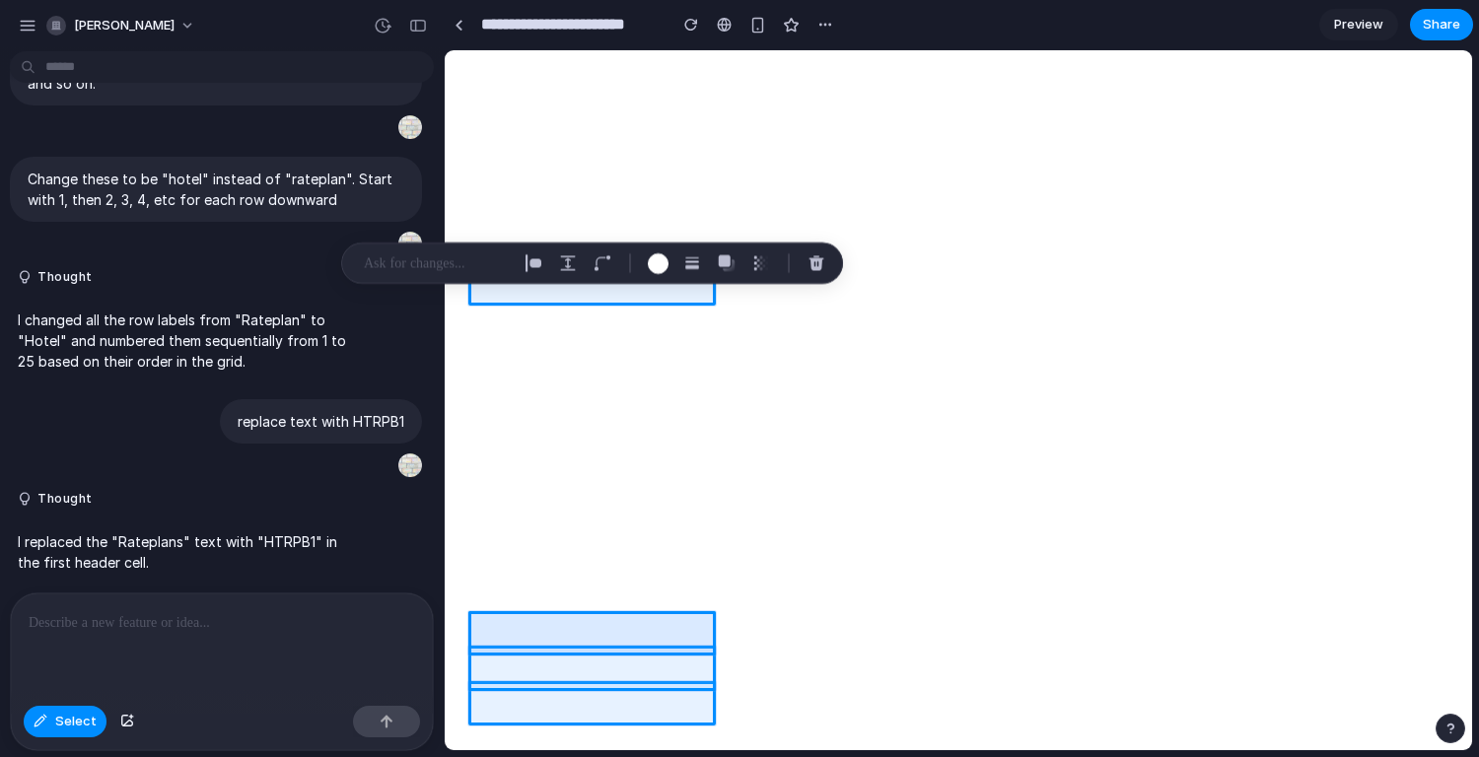
click at [482, 594] on div at bounding box center [959, 400] width 1027 height 699
drag, startPoint x: 481, startPoint y: 635, endPoint x: 478, endPoint y: 583, distance: 52.4
click at [478, 583] on div at bounding box center [959, 400] width 1027 height 699
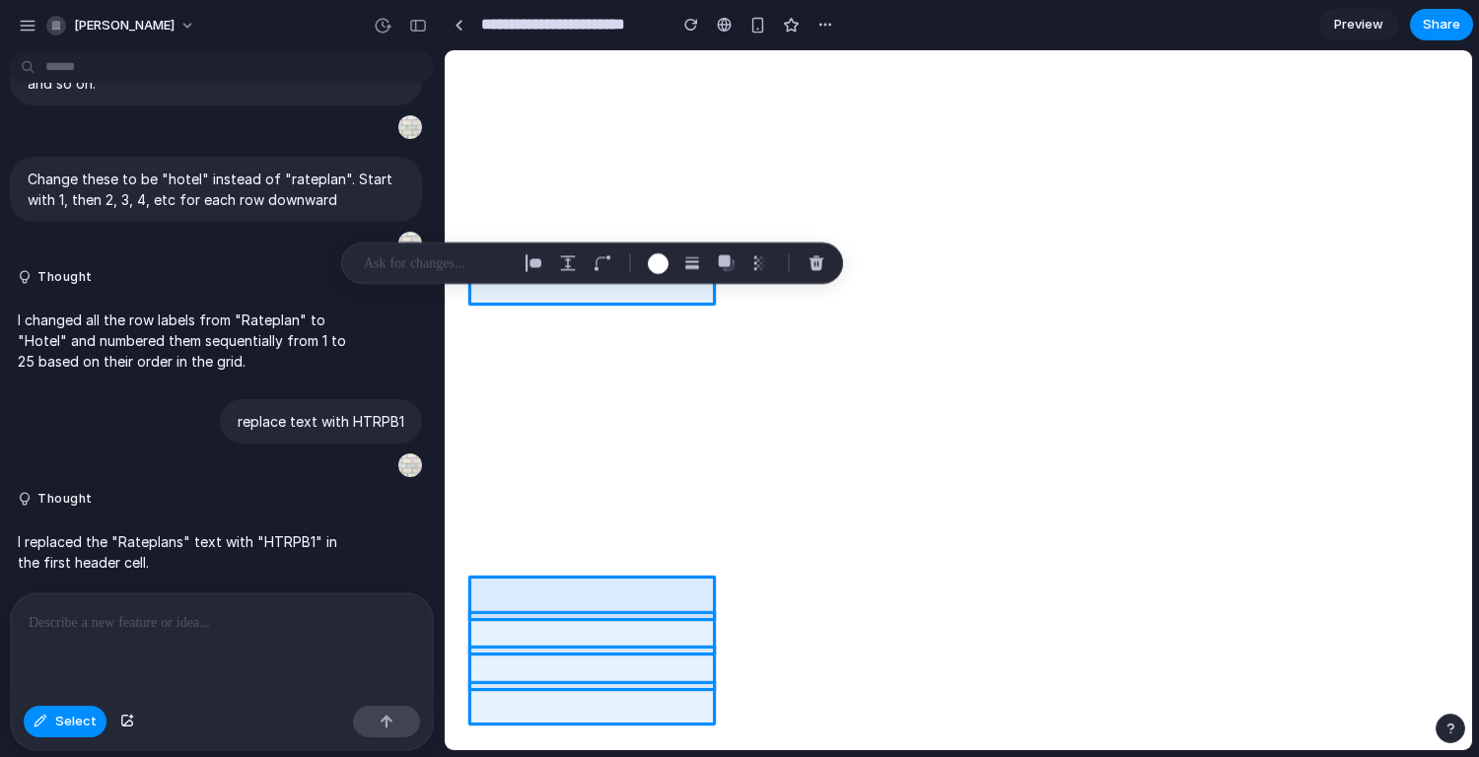
click at [478, 583] on div at bounding box center [959, 400] width 1027 height 699
click at [479, 547] on div at bounding box center [959, 400] width 1027 height 699
click at [480, 549] on div at bounding box center [959, 400] width 1027 height 699
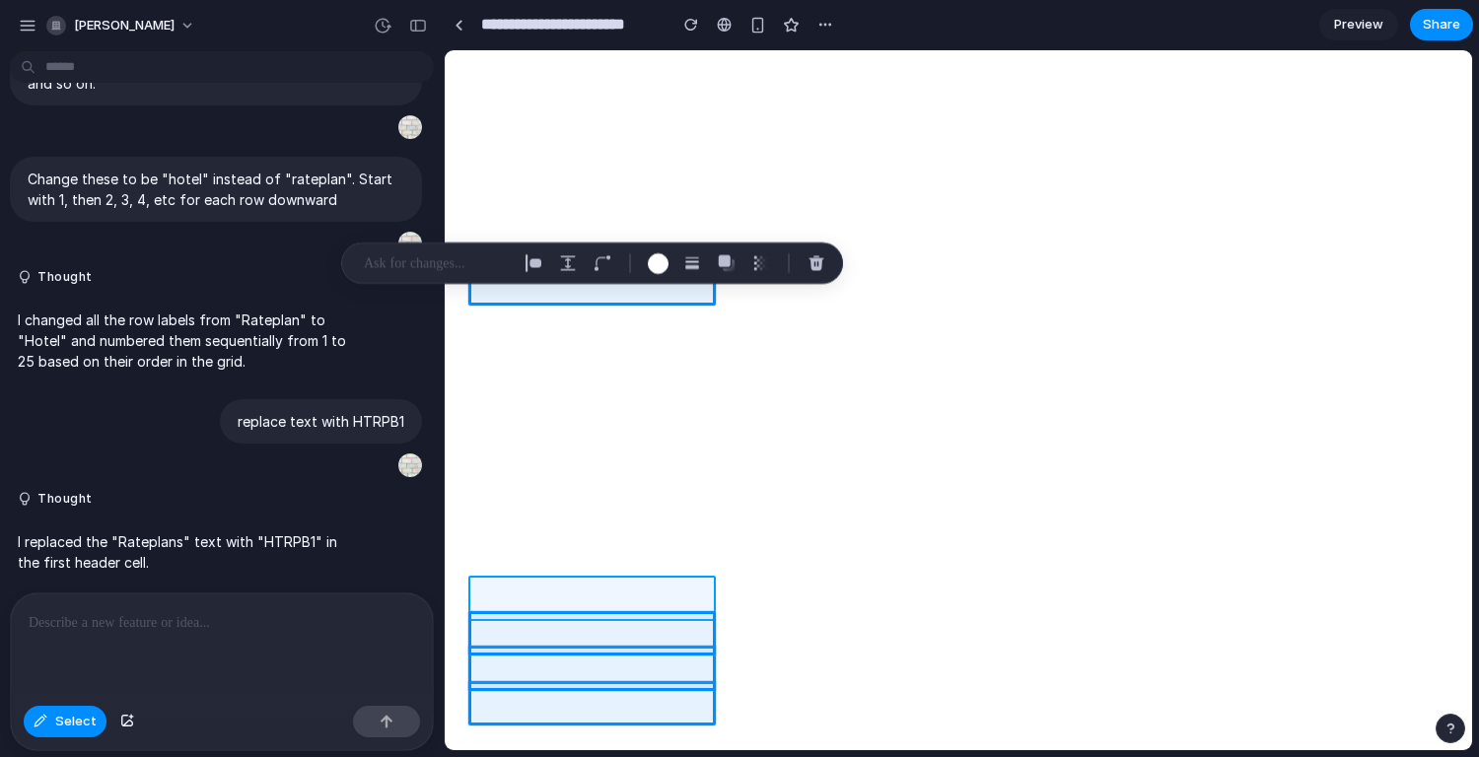
click at [480, 549] on div at bounding box center [959, 400] width 1027 height 699
click at [478, 549] on div at bounding box center [959, 400] width 1027 height 699
drag, startPoint x: 478, startPoint y: 583, endPoint x: 477, endPoint y: 549, distance: 33.5
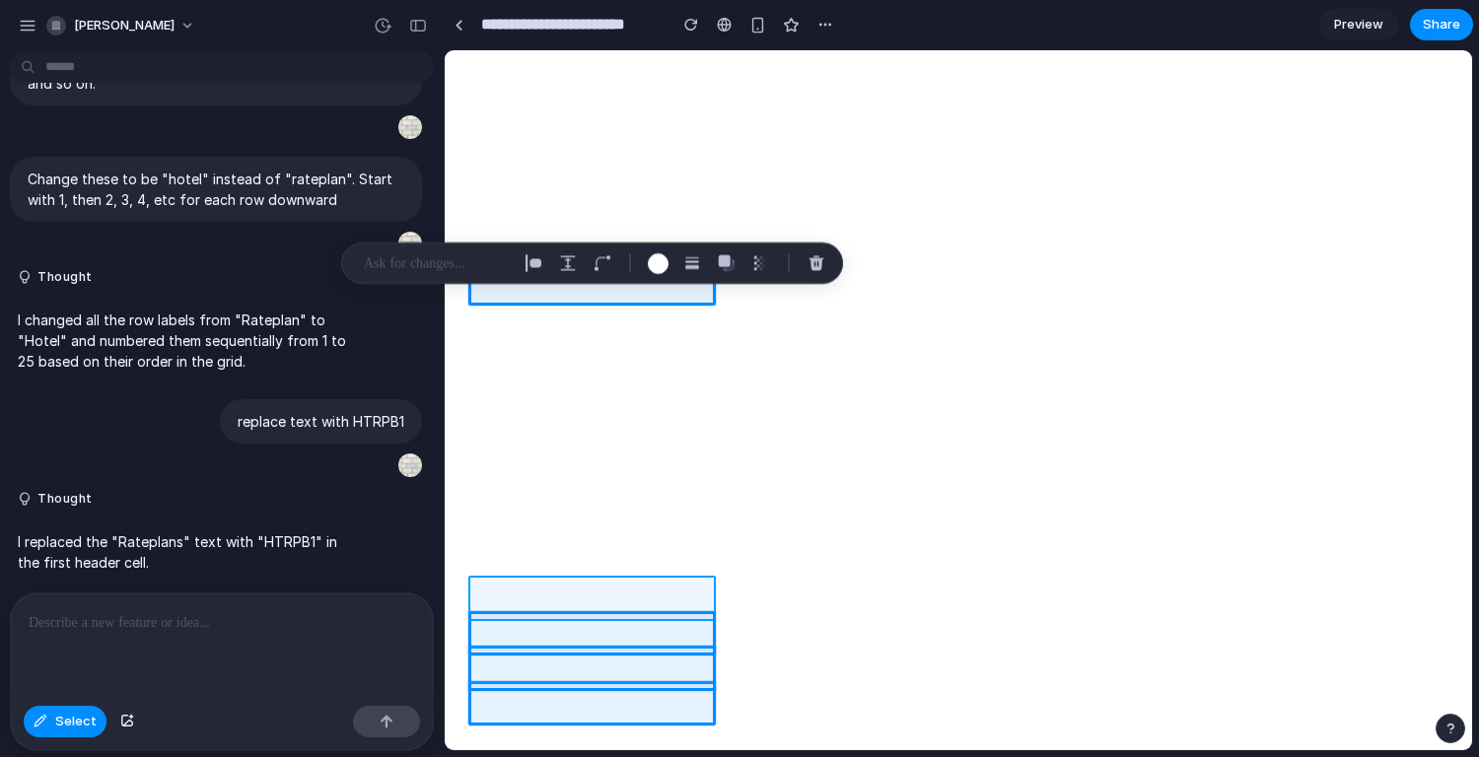
click at [477, 549] on div at bounding box center [959, 400] width 1027 height 699
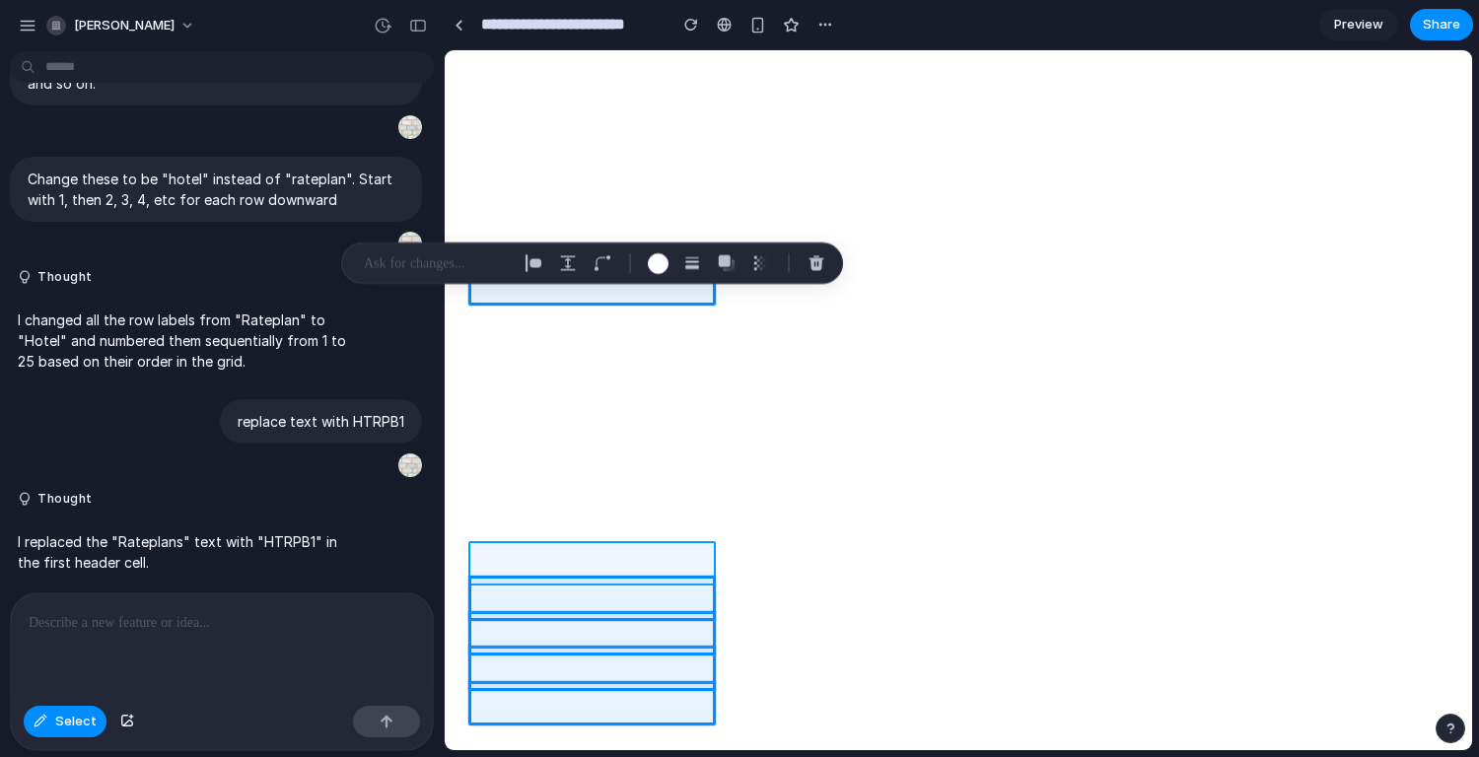
click at [476, 549] on div at bounding box center [959, 400] width 1027 height 699
drag, startPoint x: 476, startPoint y: 549, endPoint x: 469, endPoint y: 534, distance: 17.2
click at [469, 534] on div at bounding box center [959, 400] width 1027 height 699
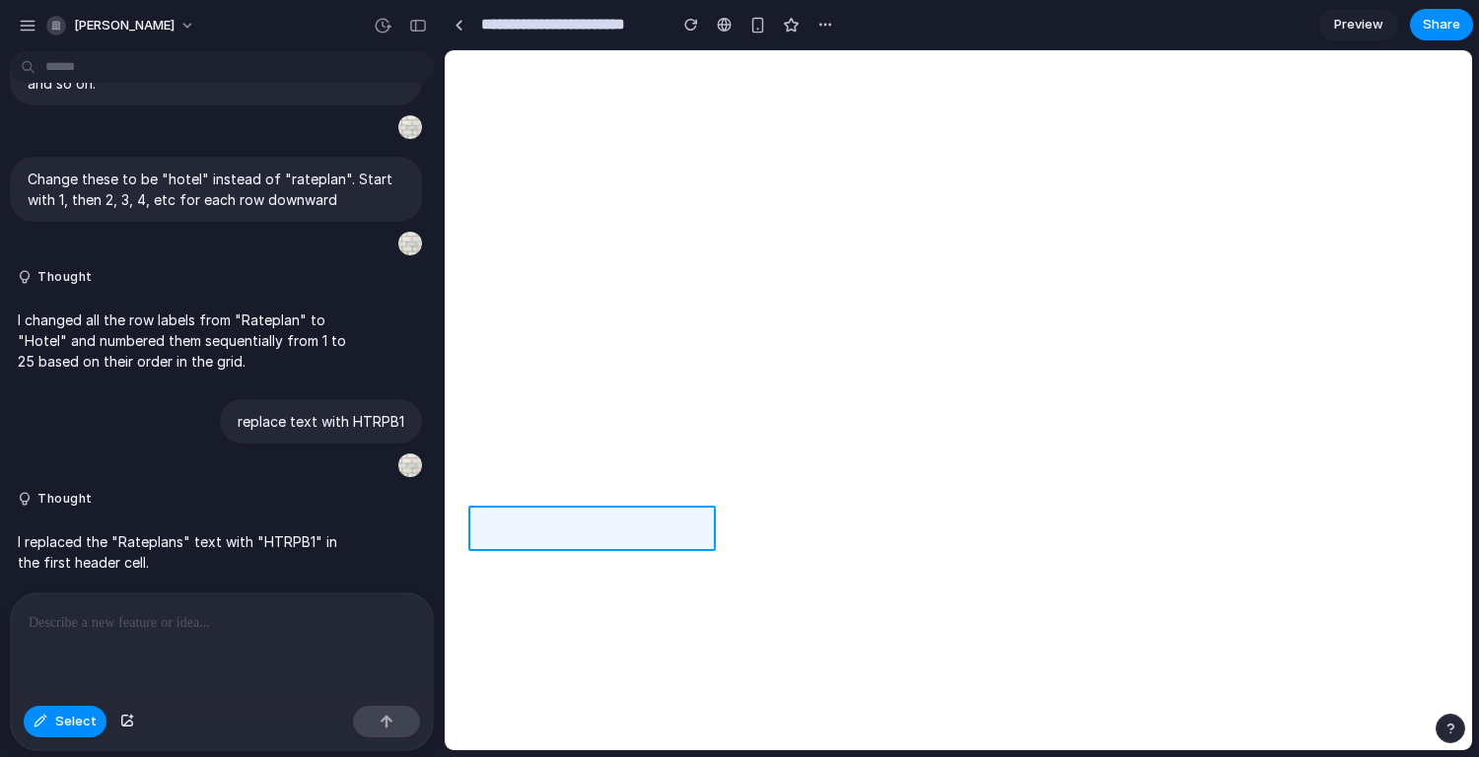
drag, startPoint x: 469, startPoint y: 534, endPoint x: 487, endPoint y: 538, distance: 18.2
click at [487, 538] on div at bounding box center [959, 400] width 1027 height 699
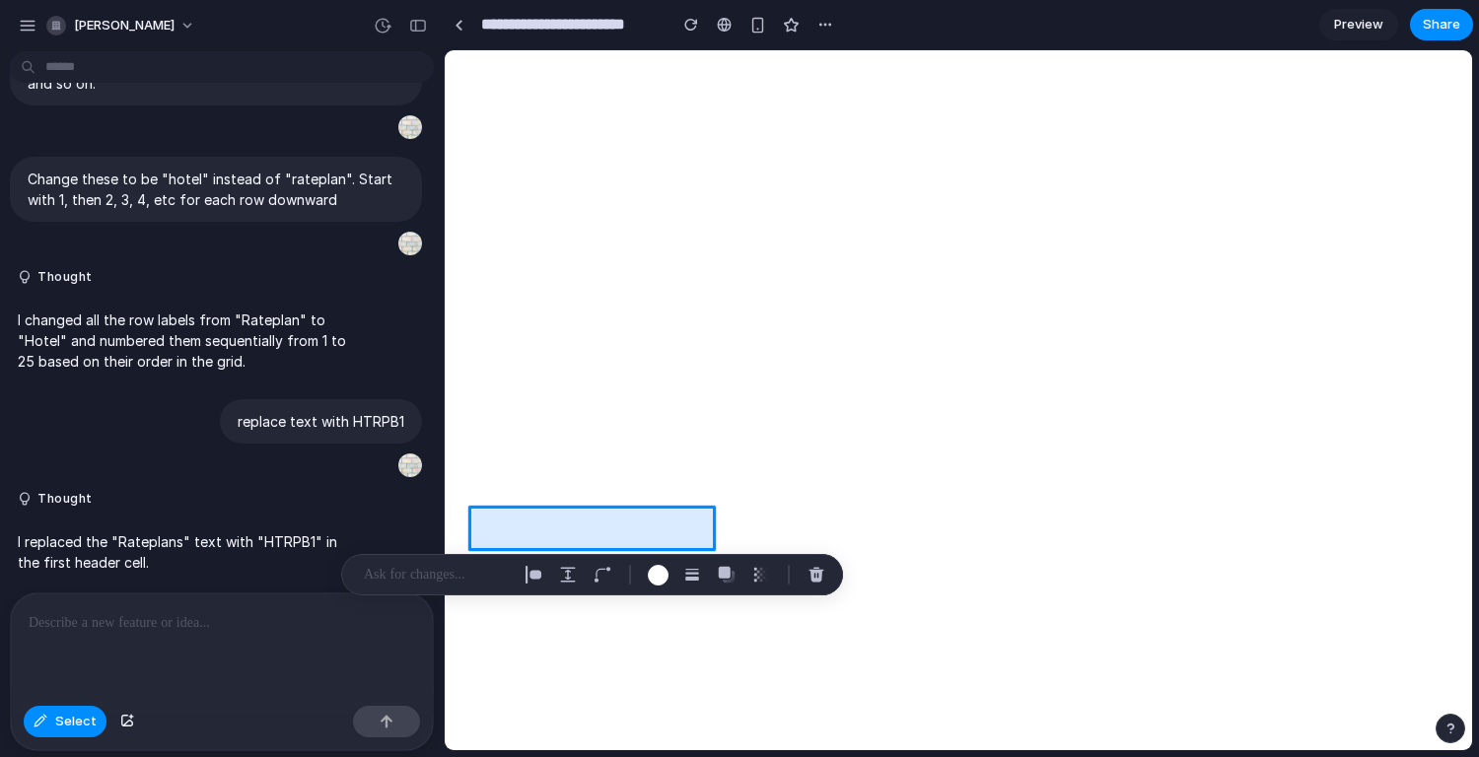
drag, startPoint x: 487, startPoint y: 538, endPoint x: 475, endPoint y: 302, distance: 236.0
click at [475, 302] on div at bounding box center [959, 400] width 1027 height 699
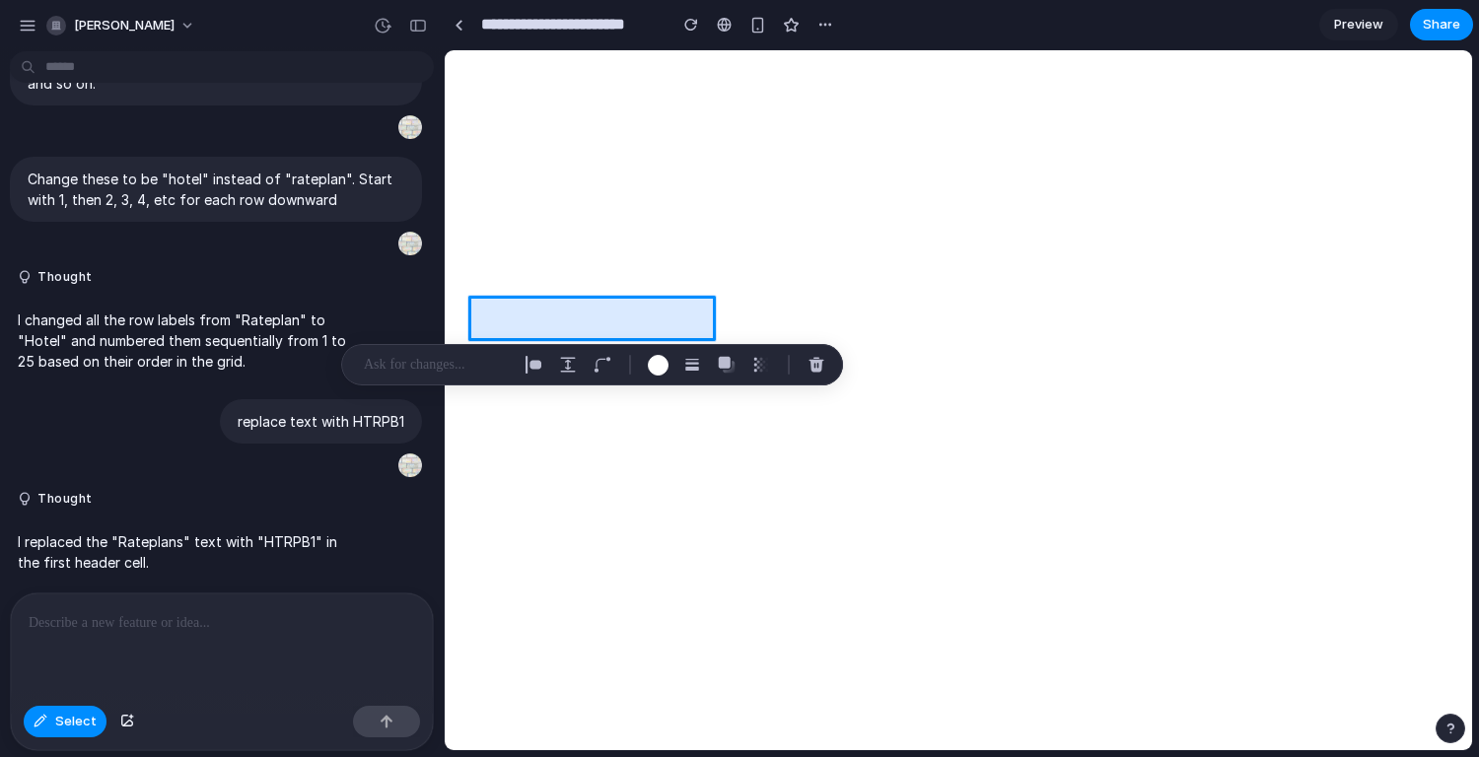
click at [478, 285] on div at bounding box center [959, 400] width 1027 height 699
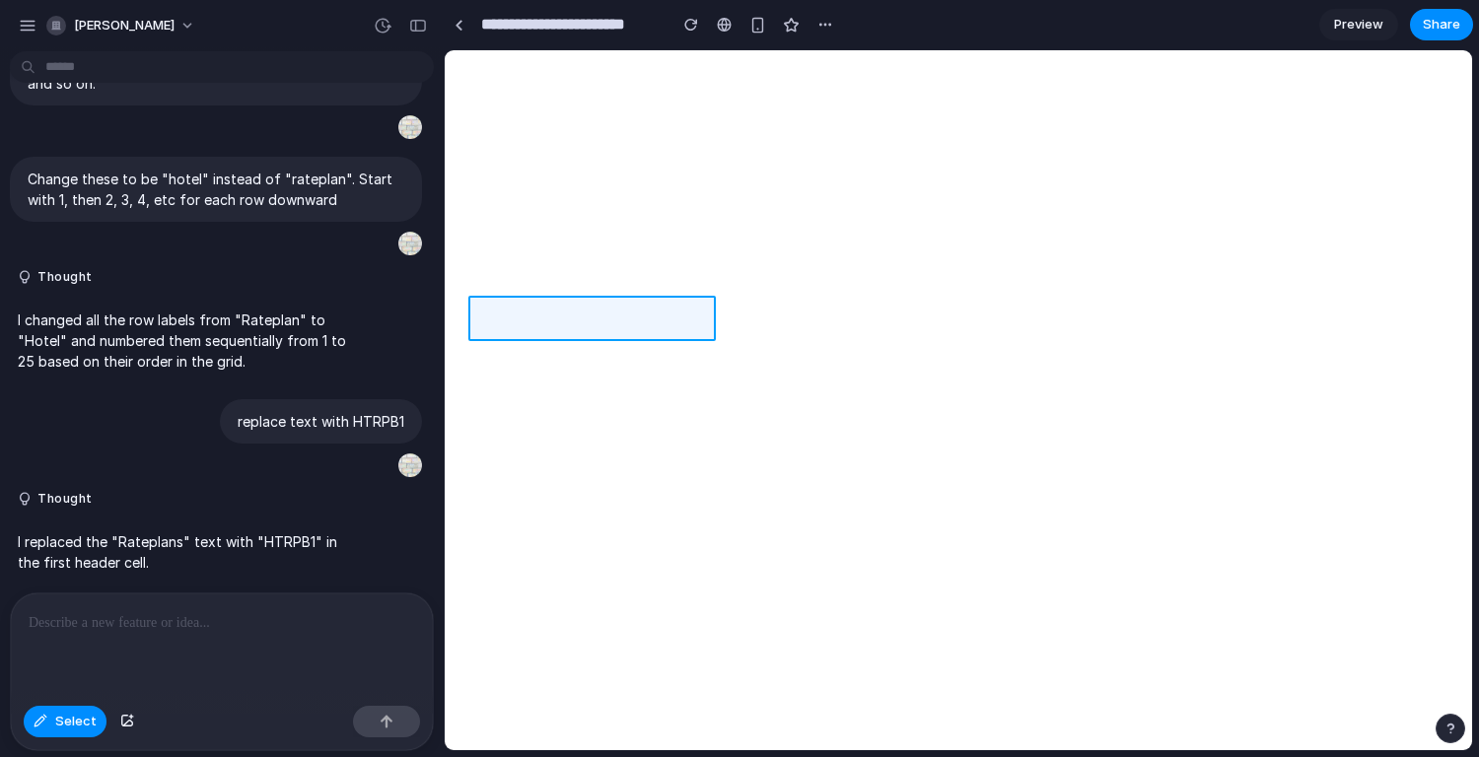
drag, startPoint x: 475, startPoint y: 302, endPoint x: 486, endPoint y: 280, distance: 24.3
click at [486, 280] on div at bounding box center [959, 400] width 1027 height 699
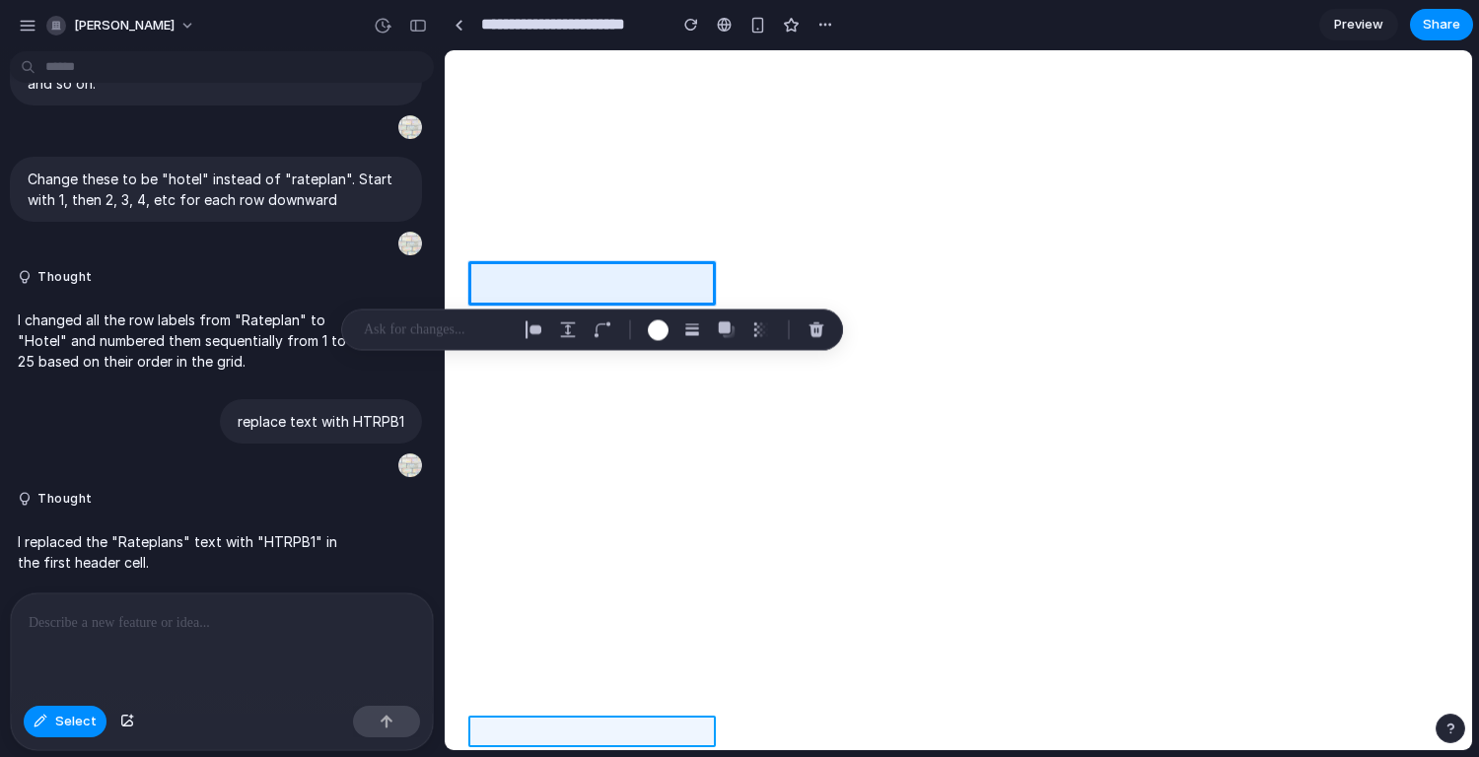
drag, startPoint x: 486, startPoint y: 280, endPoint x: 485, endPoint y: 725, distance: 444.8
click at [485, 725] on div at bounding box center [959, 400] width 1027 height 699
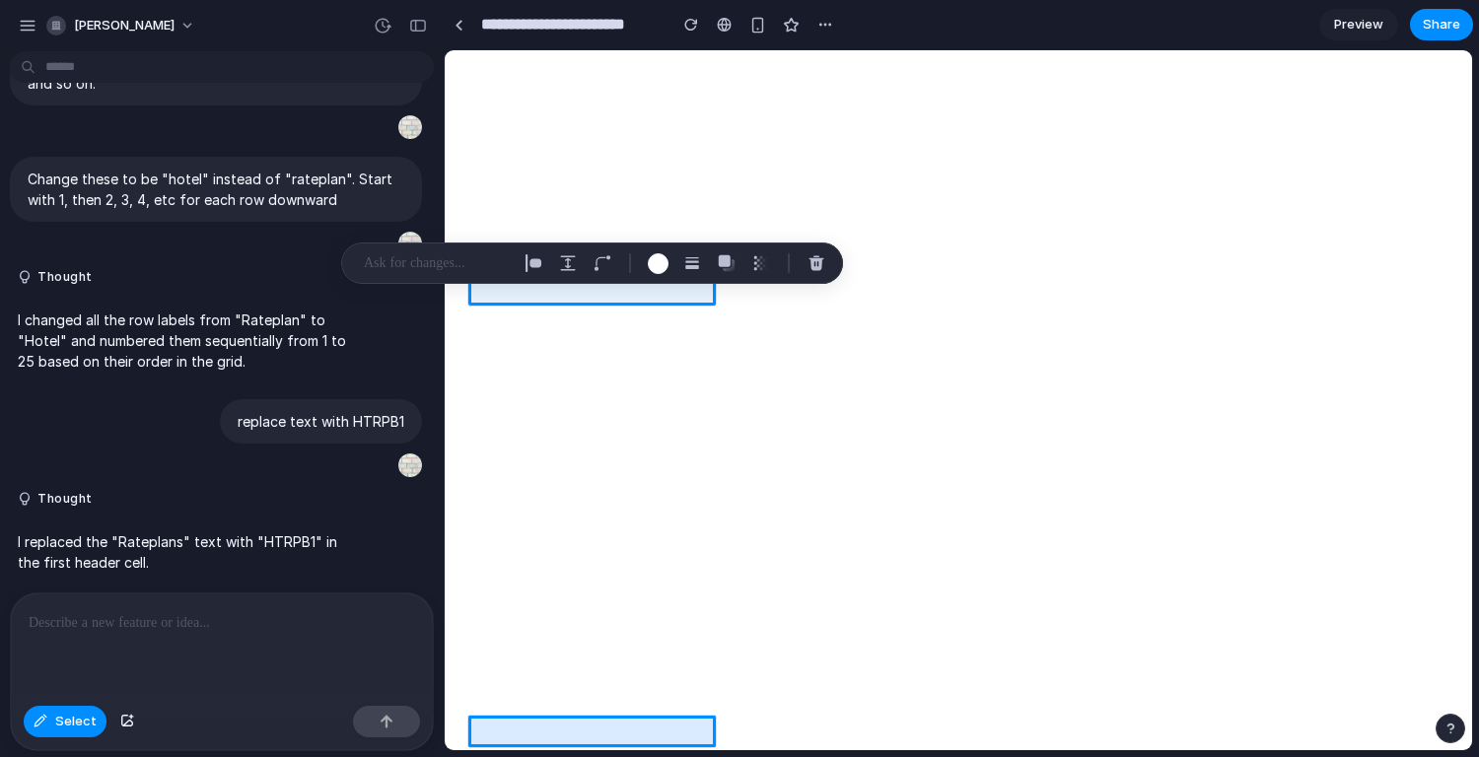
drag, startPoint x: 485, startPoint y: 725, endPoint x: 479, endPoint y: 325, distance: 399.5
click at [479, 325] on div at bounding box center [959, 400] width 1027 height 699
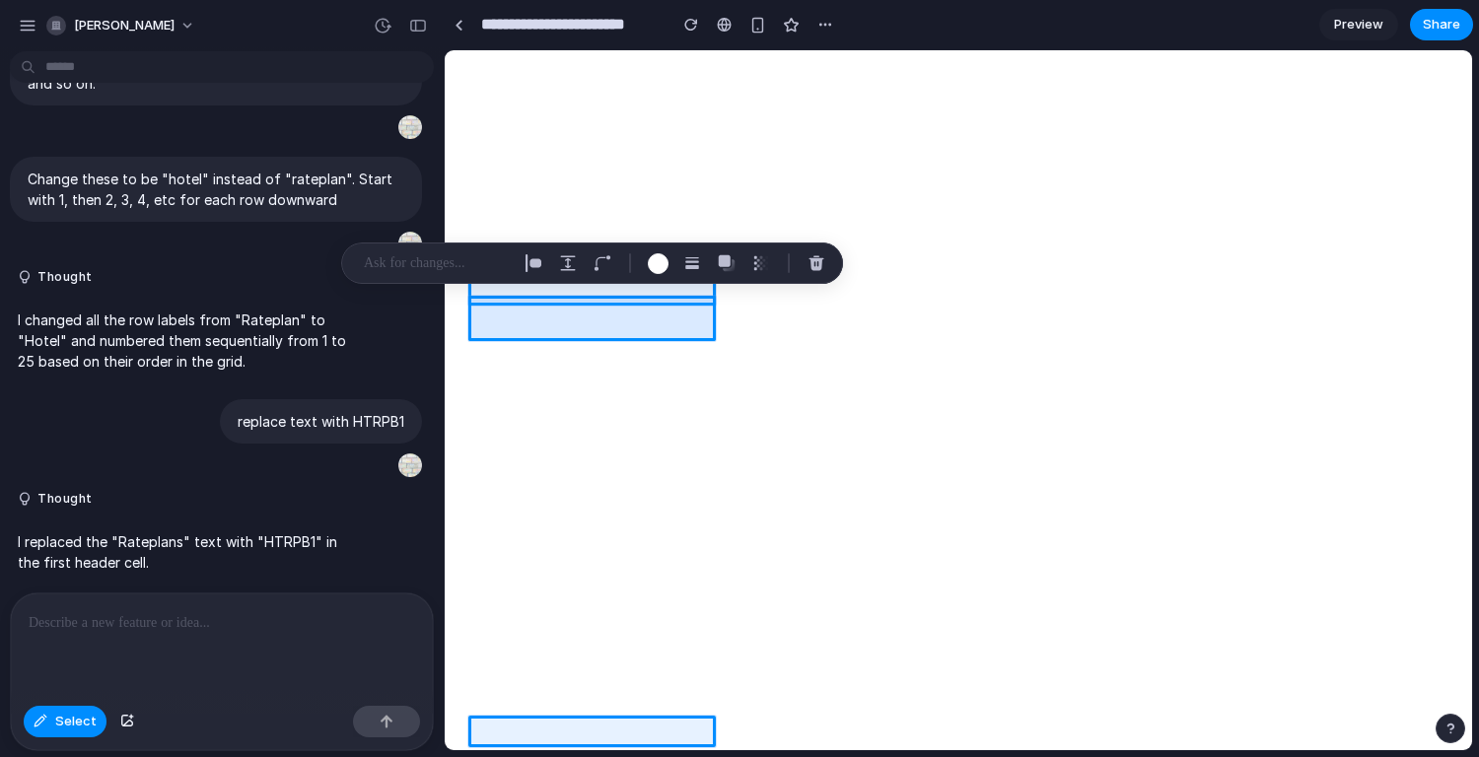
click at [482, 358] on div at bounding box center [959, 400] width 1027 height 699
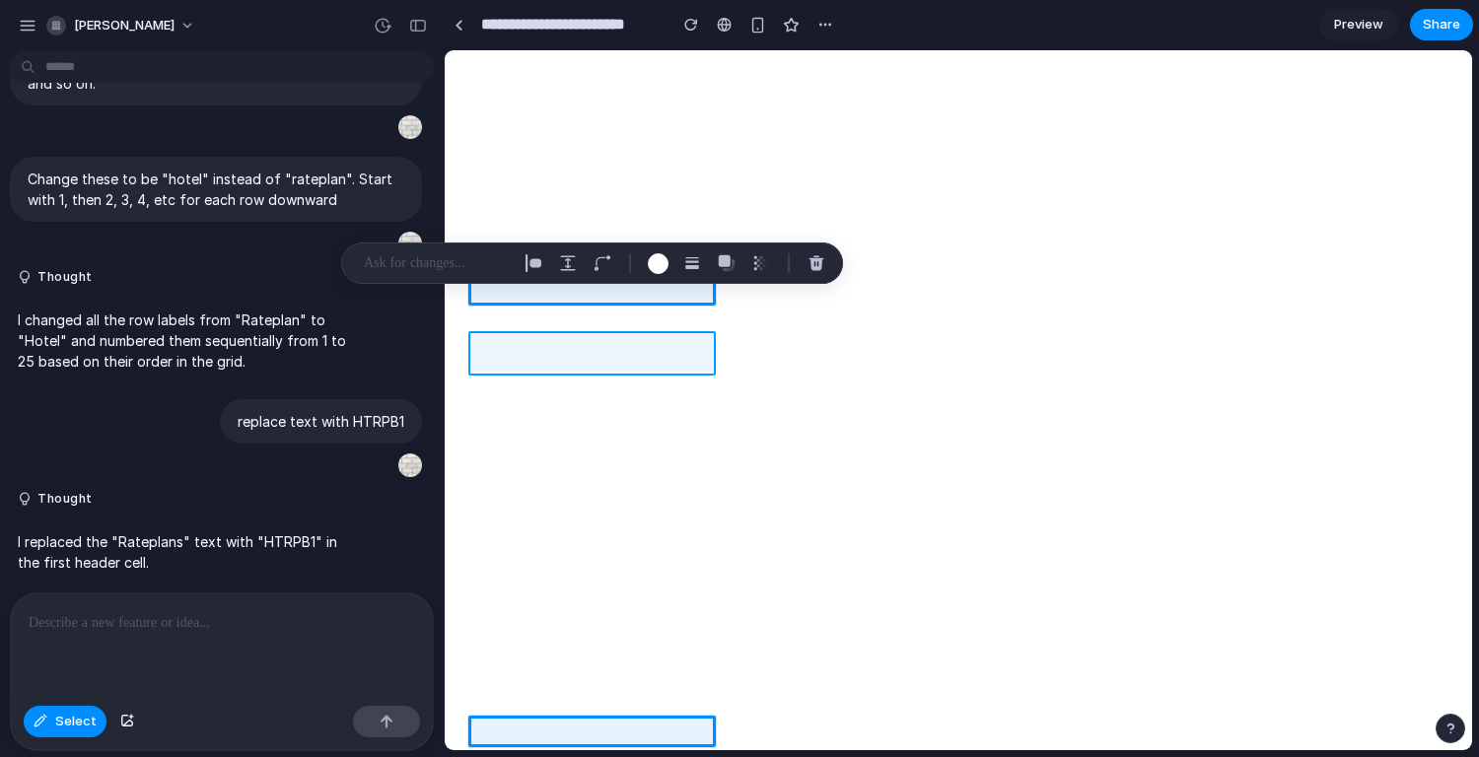
drag, startPoint x: 479, startPoint y: 325, endPoint x: 496, endPoint y: 341, distance: 23.0
click at [496, 341] on div at bounding box center [959, 400] width 1027 height 699
click at [510, 321] on div at bounding box center [959, 400] width 1027 height 699
click at [507, 323] on div at bounding box center [959, 400] width 1027 height 699
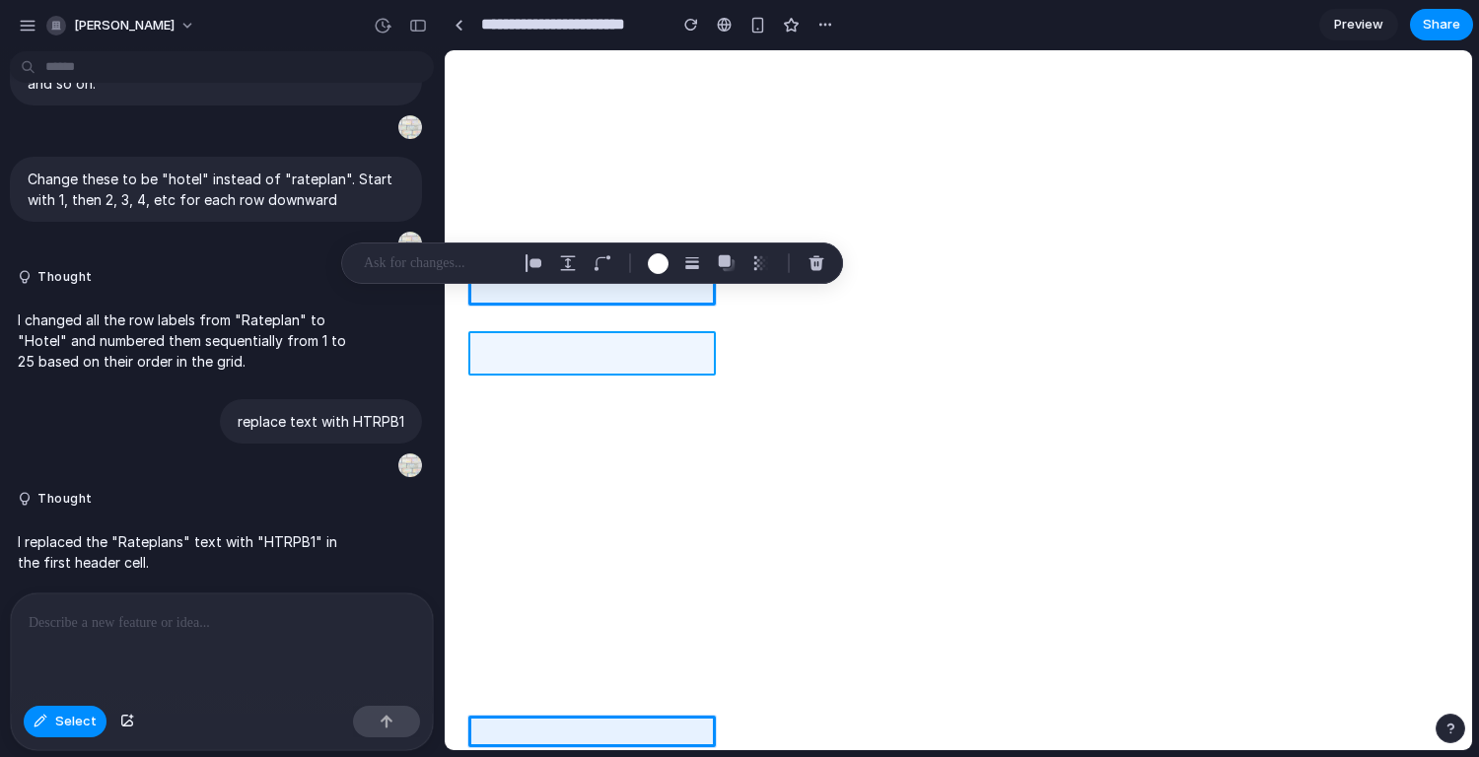
drag, startPoint x: 496, startPoint y: 341, endPoint x: 477, endPoint y: 315, distance: 32.6
click at [477, 315] on div at bounding box center [959, 400] width 1027 height 699
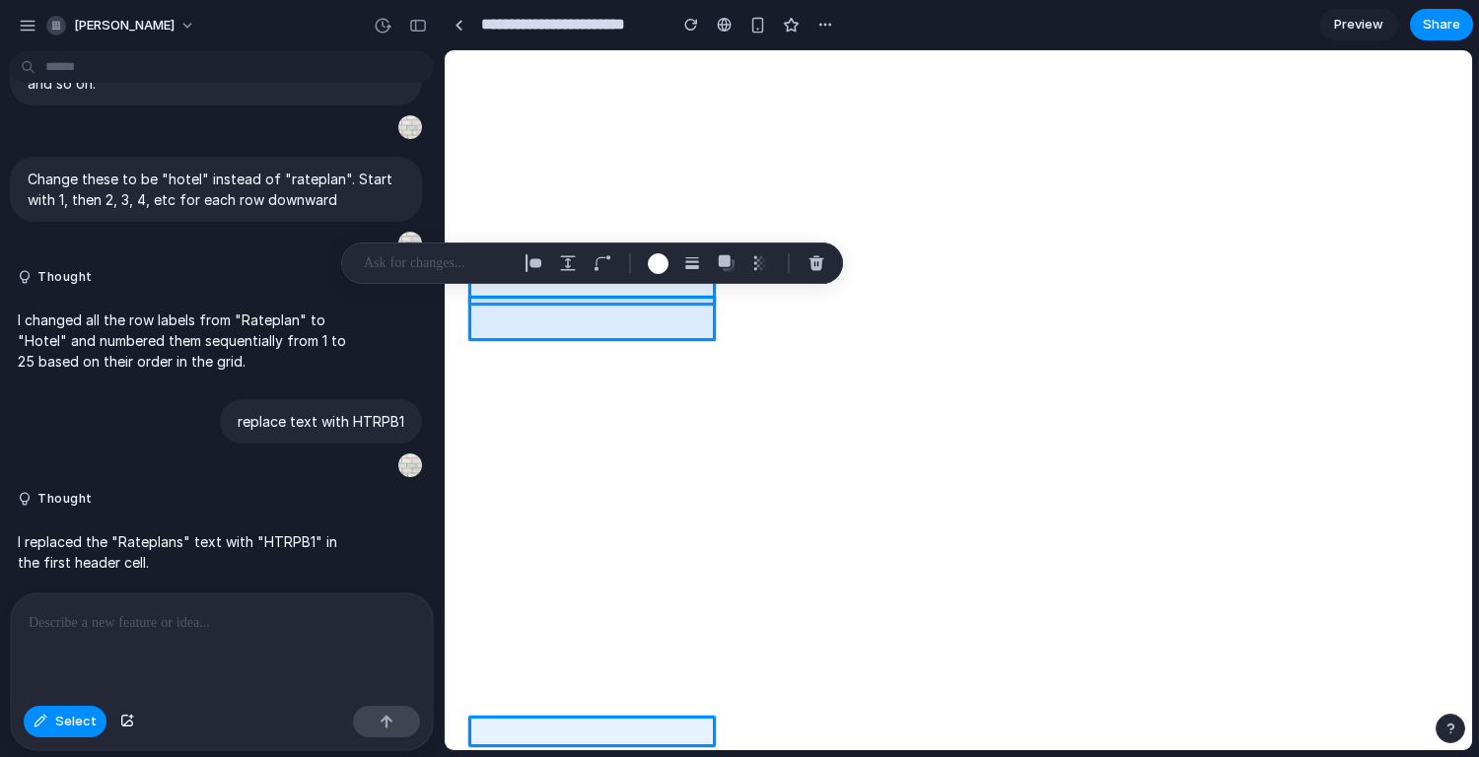
click at [476, 359] on div at bounding box center [959, 400] width 1027 height 699
drag, startPoint x: 477, startPoint y: 315, endPoint x: 470, endPoint y: 363, distance: 48.8
click at [470, 363] on div at bounding box center [959, 400] width 1027 height 699
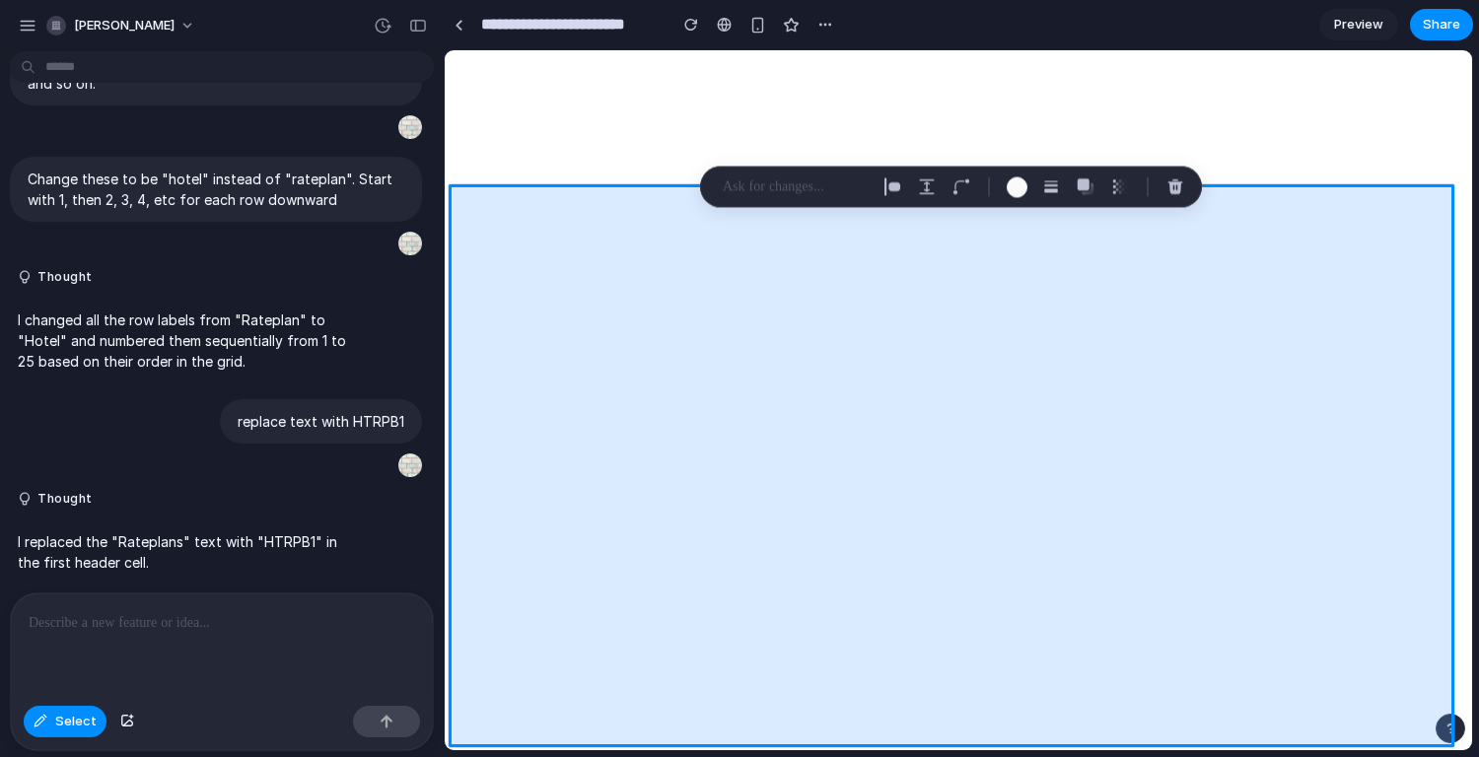
click at [479, 361] on div at bounding box center [959, 400] width 1027 height 699
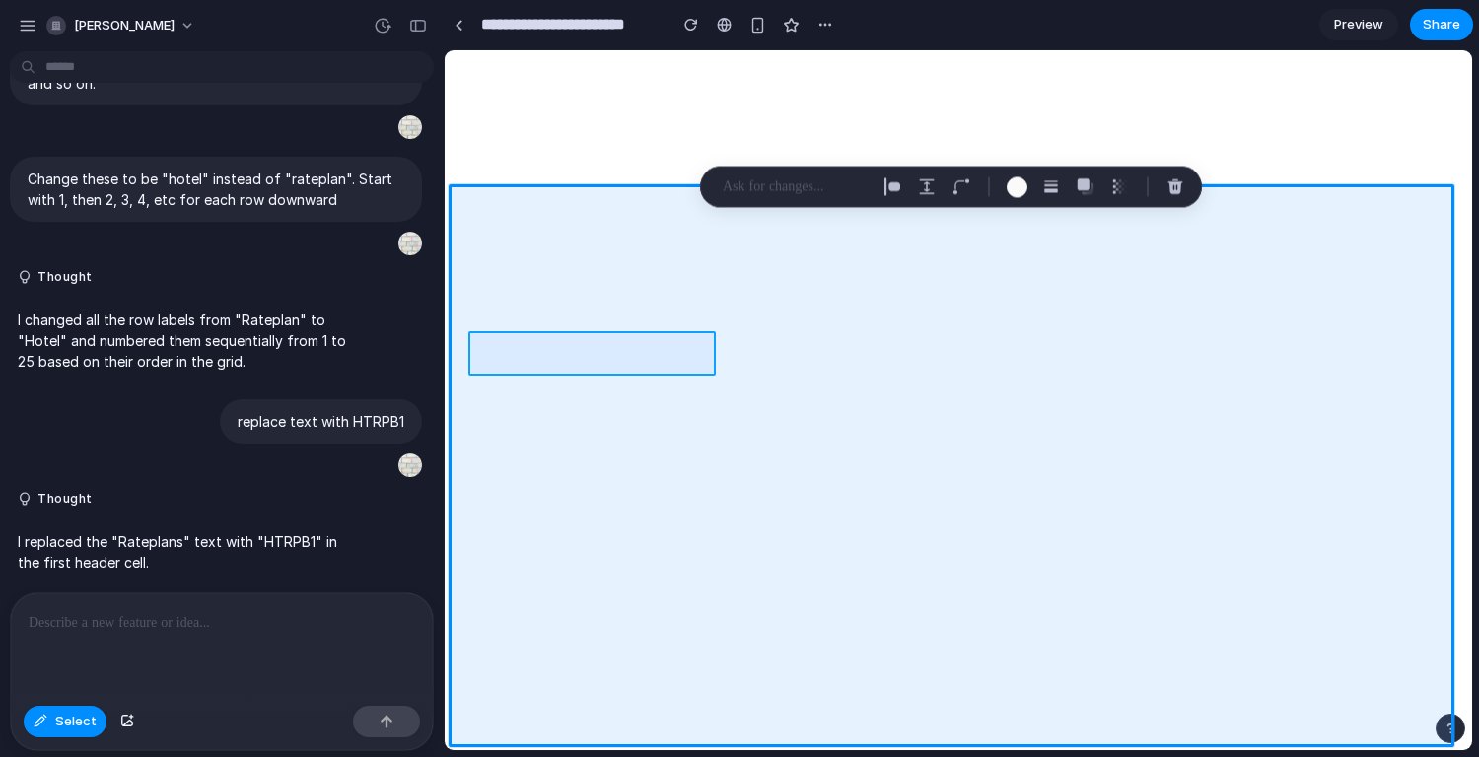
drag, startPoint x: 479, startPoint y: 361, endPoint x: 461, endPoint y: 365, distance: 19.2
click at [461, 365] on div at bounding box center [959, 400] width 1027 height 699
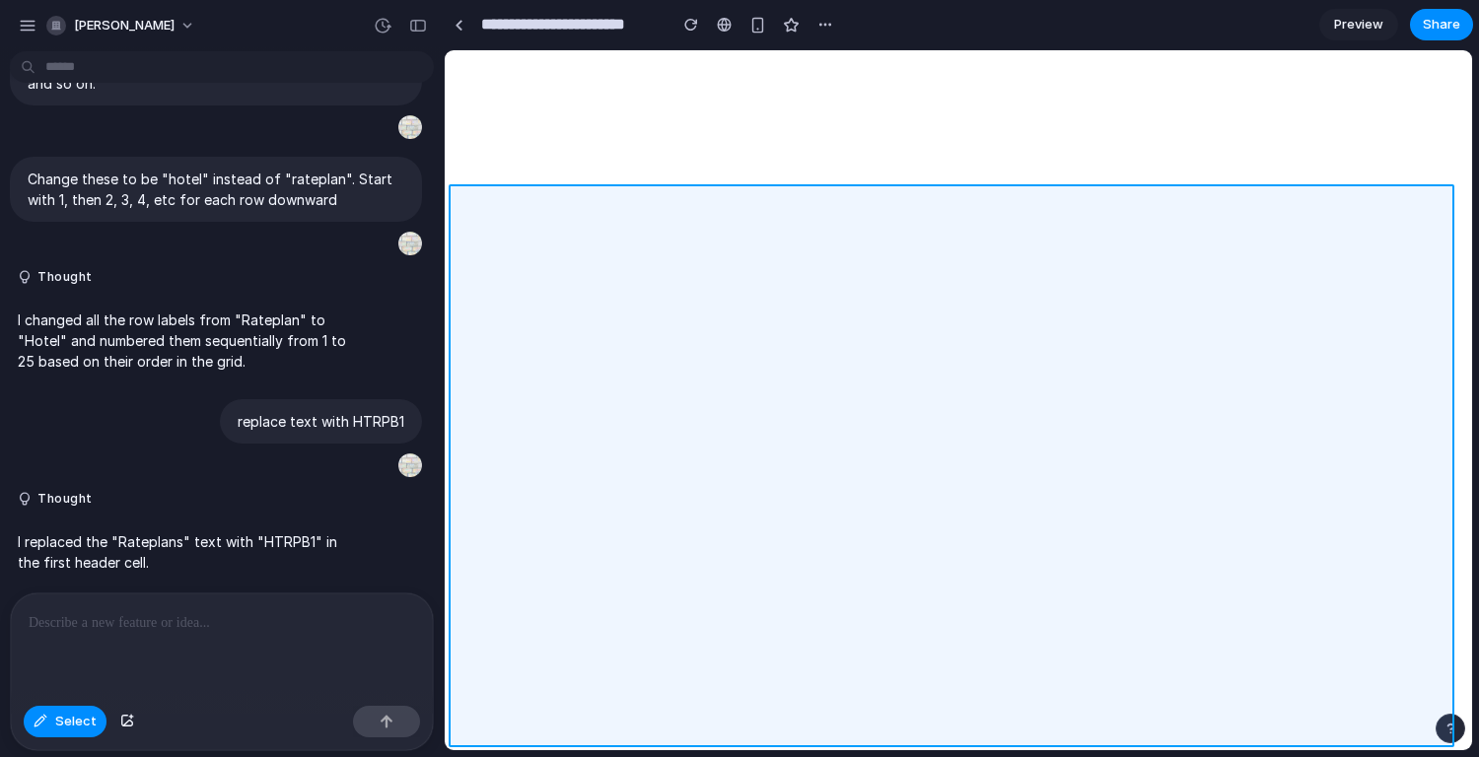
click at [461, 365] on div at bounding box center [959, 400] width 1027 height 699
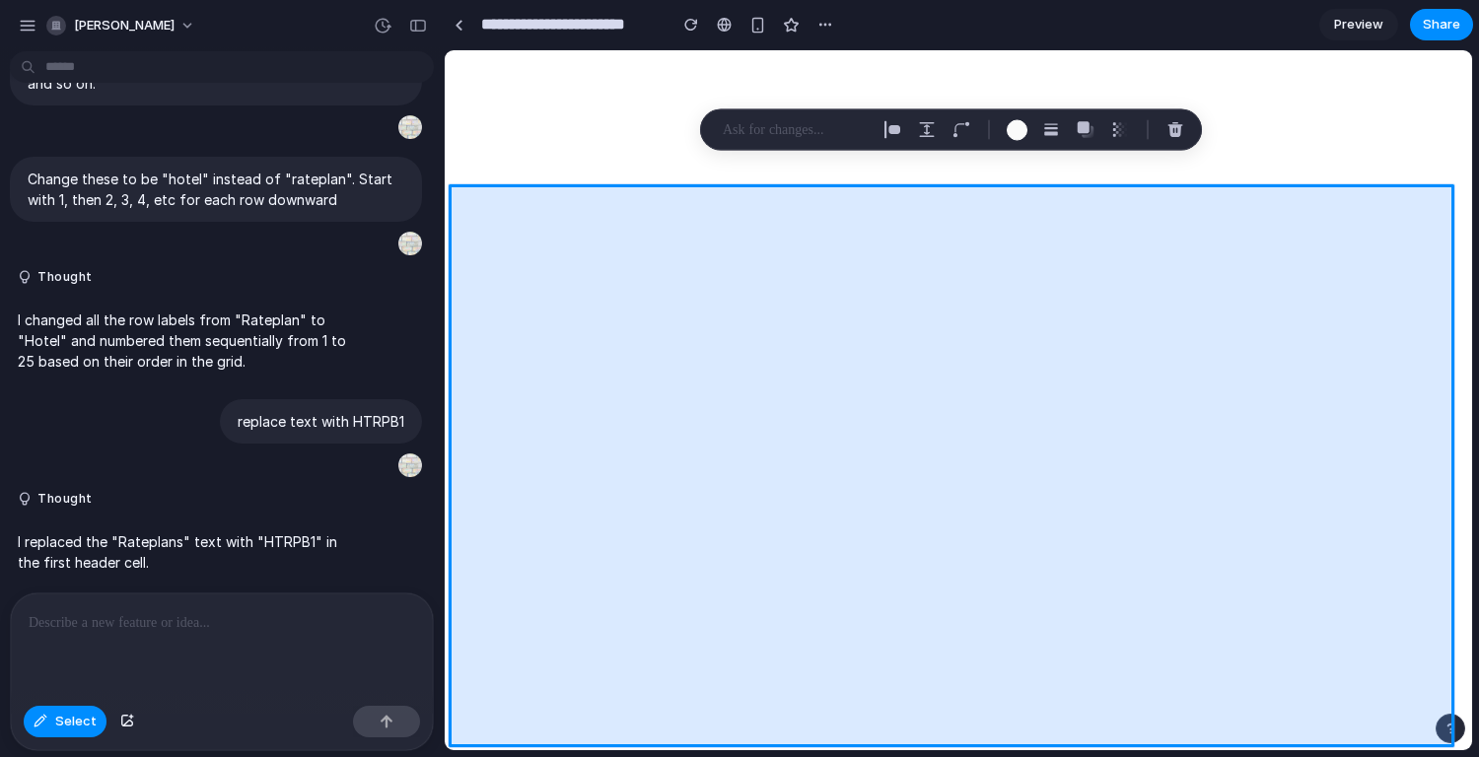
click at [462, 365] on div at bounding box center [959, 400] width 1027 height 699
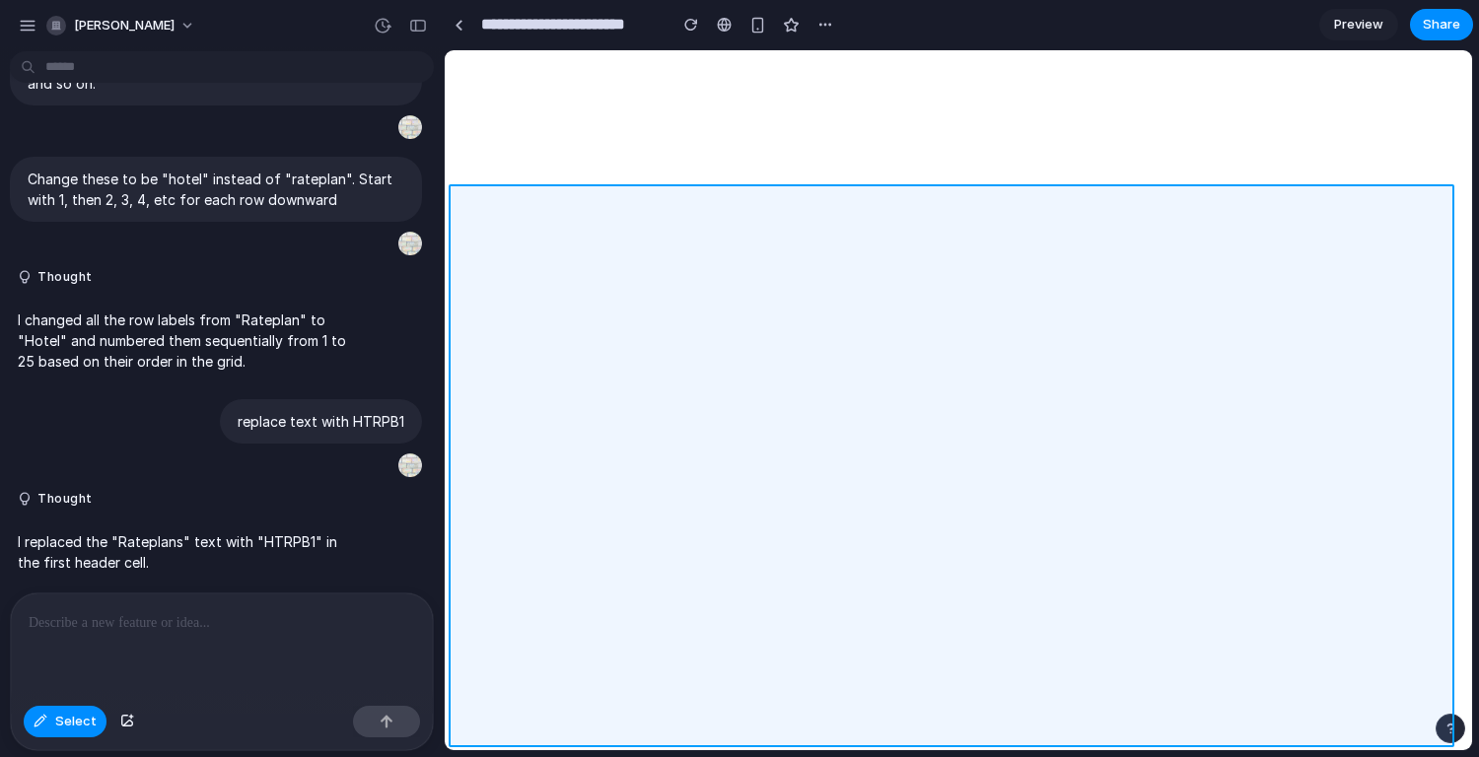
click at [489, 356] on div at bounding box center [959, 400] width 1027 height 699
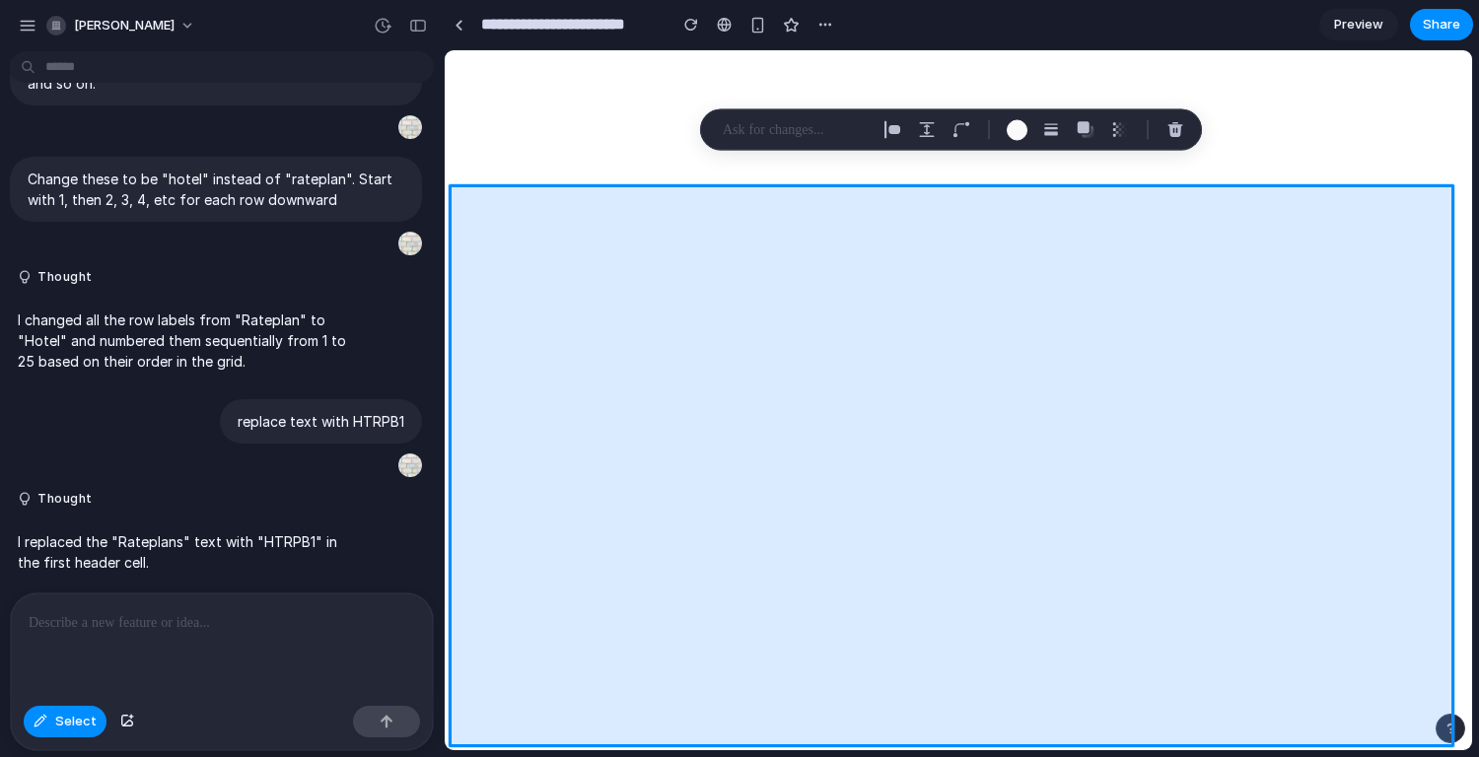
click at [490, 357] on div at bounding box center [959, 400] width 1027 height 699
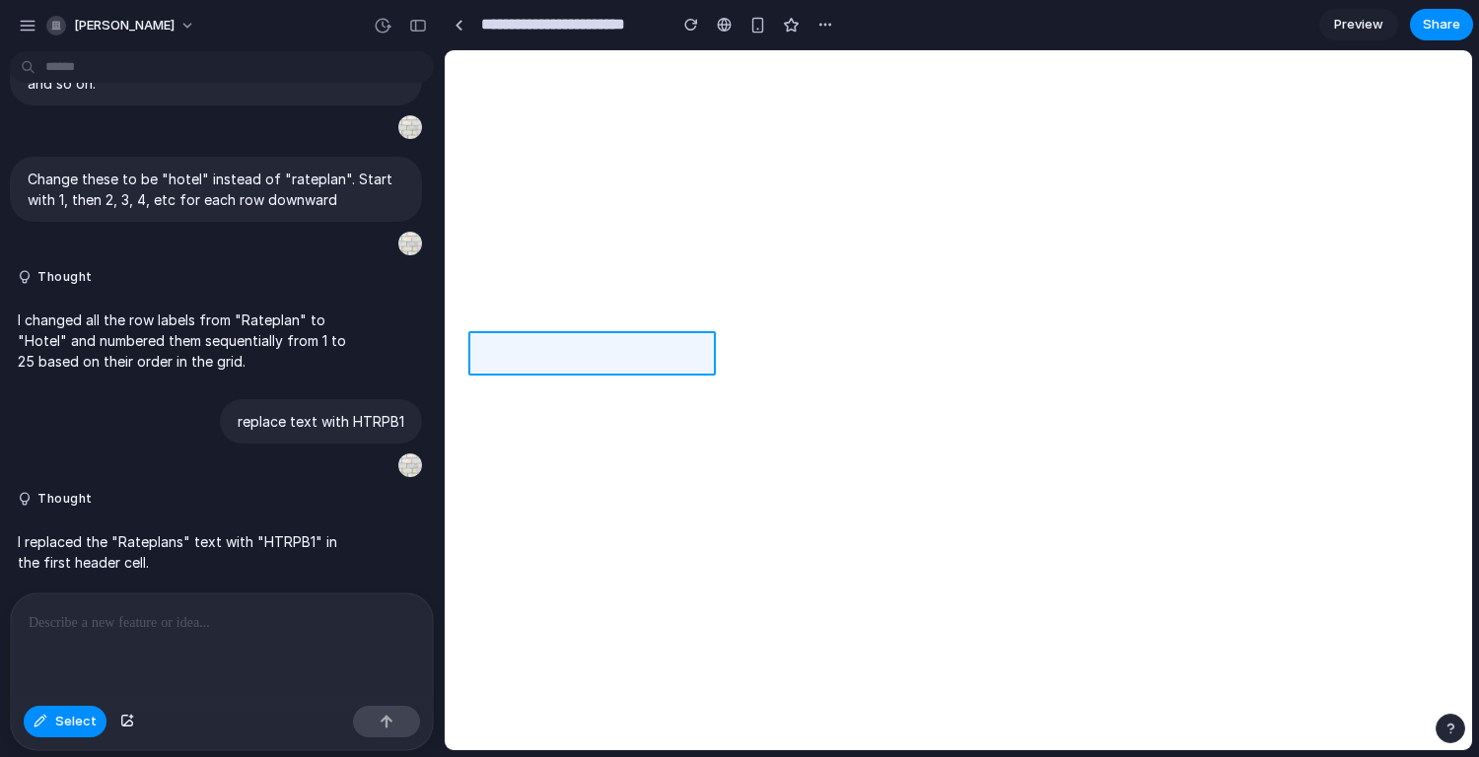
drag, startPoint x: 461, startPoint y: 365, endPoint x: 496, endPoint y: 363, distance: 35.6
click at [496, 363] on div at bounding box center [959, 400] width 1027 height 699
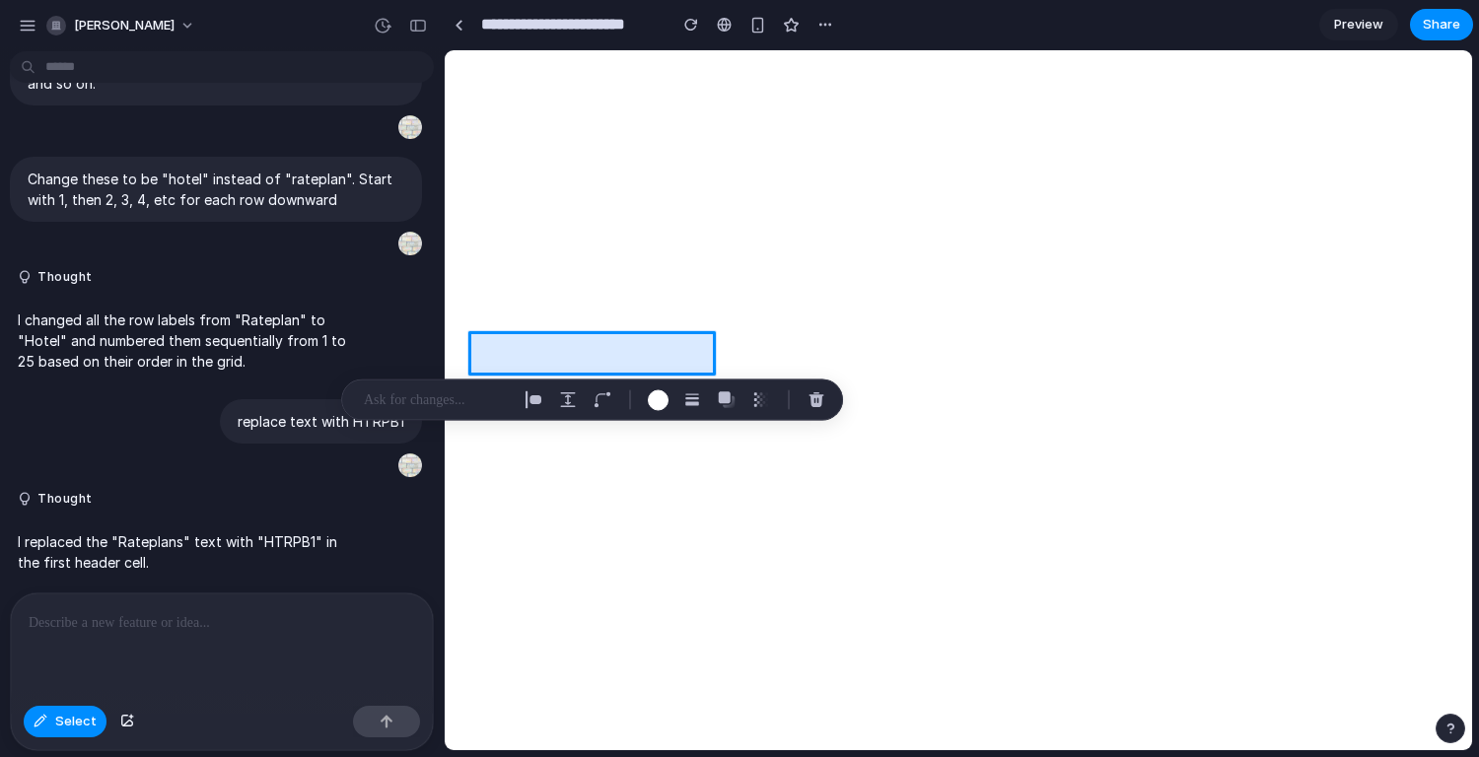
click at [492, 288] on div at bounding box center [959, 400] width 1027 height 699
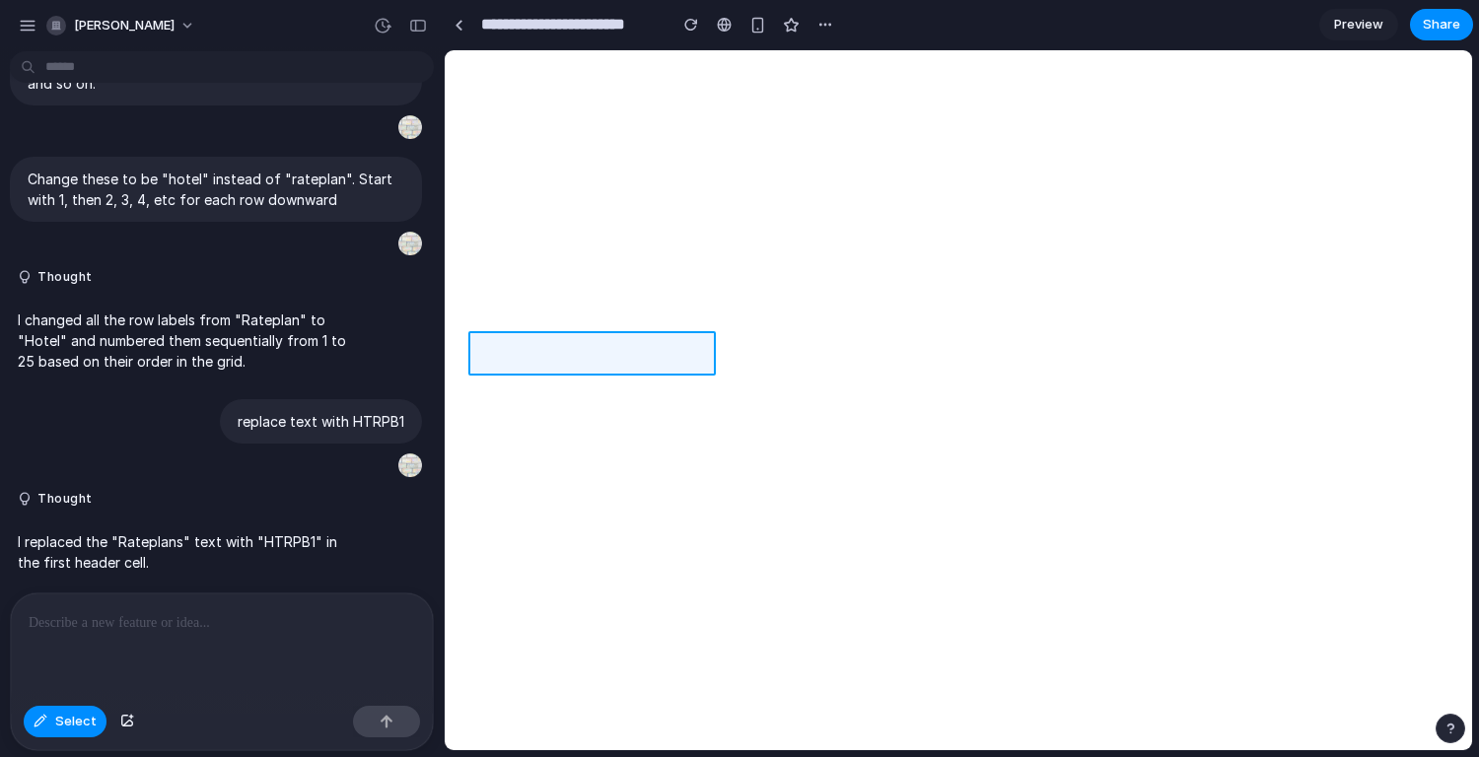
click at [502, 284] on div at bounding box center [959, 400] width 1027 height 699
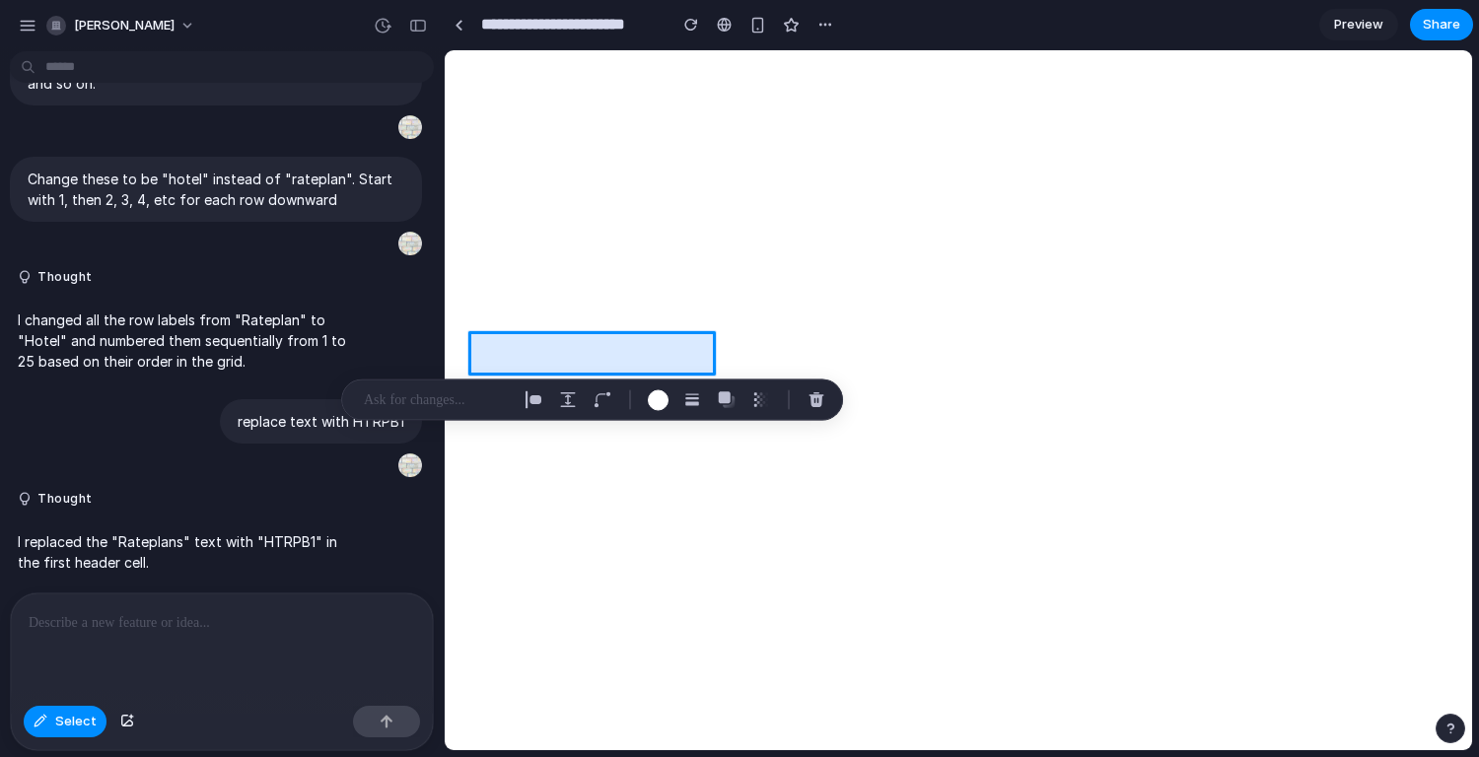
click at [490, 289] on div at bounding box center [959, 400] width 1027 height 699
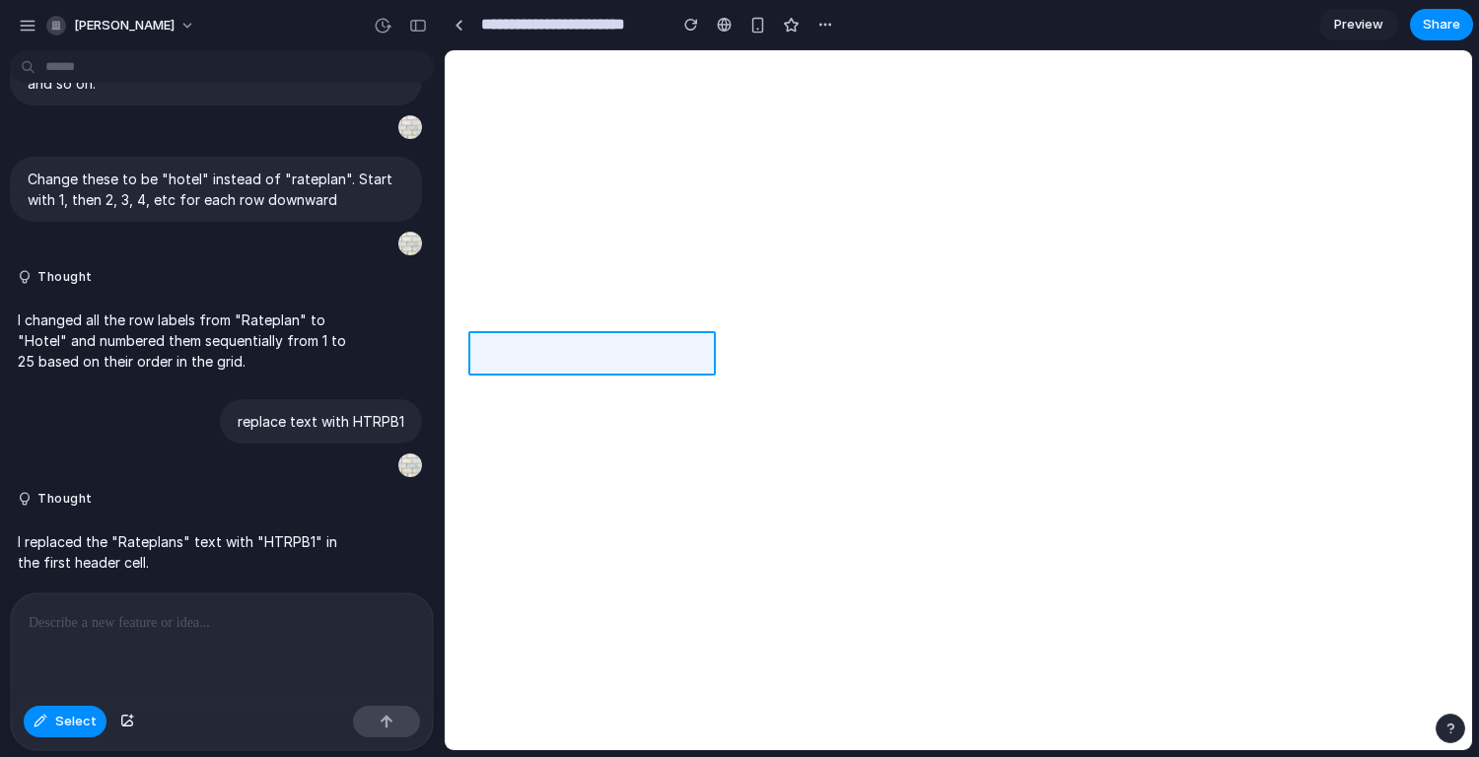
click at [487, 279] on div at bounding box center [959, 400] width 1027 height 699
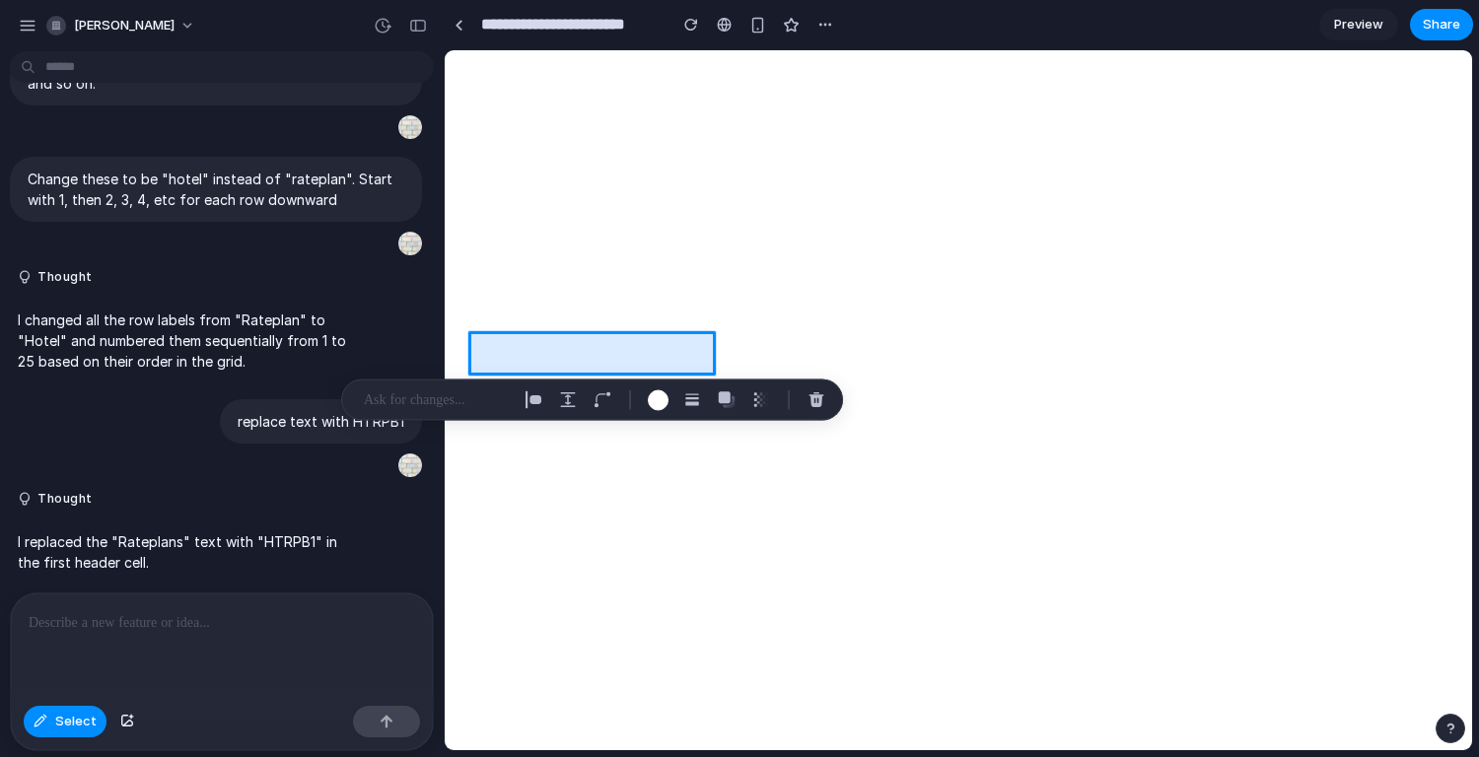
click at [487, 279] on div at bounding box center [959, 400] width 1027 height 699
drag, startPoint x: 496, startPoint y: 363, endPoint x: 48, endPoint y: 721, distance: 573.3
click at [48, 721] on button "Select" at bounding box center [65, 722] width 83 height 32
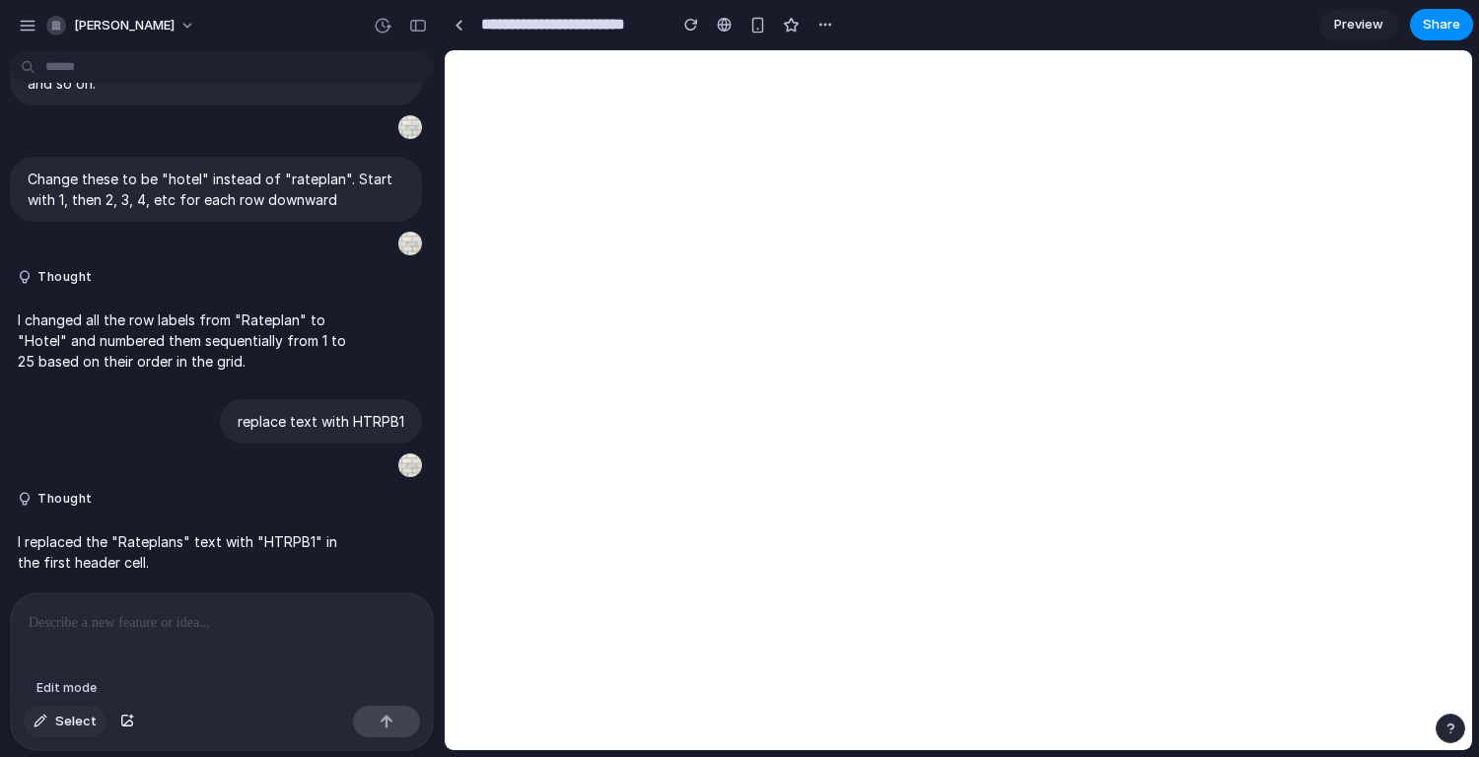
click at [51, 722] on button "Select" at bounding box center [65, 722] width 83 height 32
click at [493, 285] on div at bounding box center [959, 400] width 1027 height 699
click at [81, 717] on span "Select" at bounding box center [75, 722] width 41 height 20
click at [57, 732] on button "Select" at bounding box center [65, 722] width 83 height 32
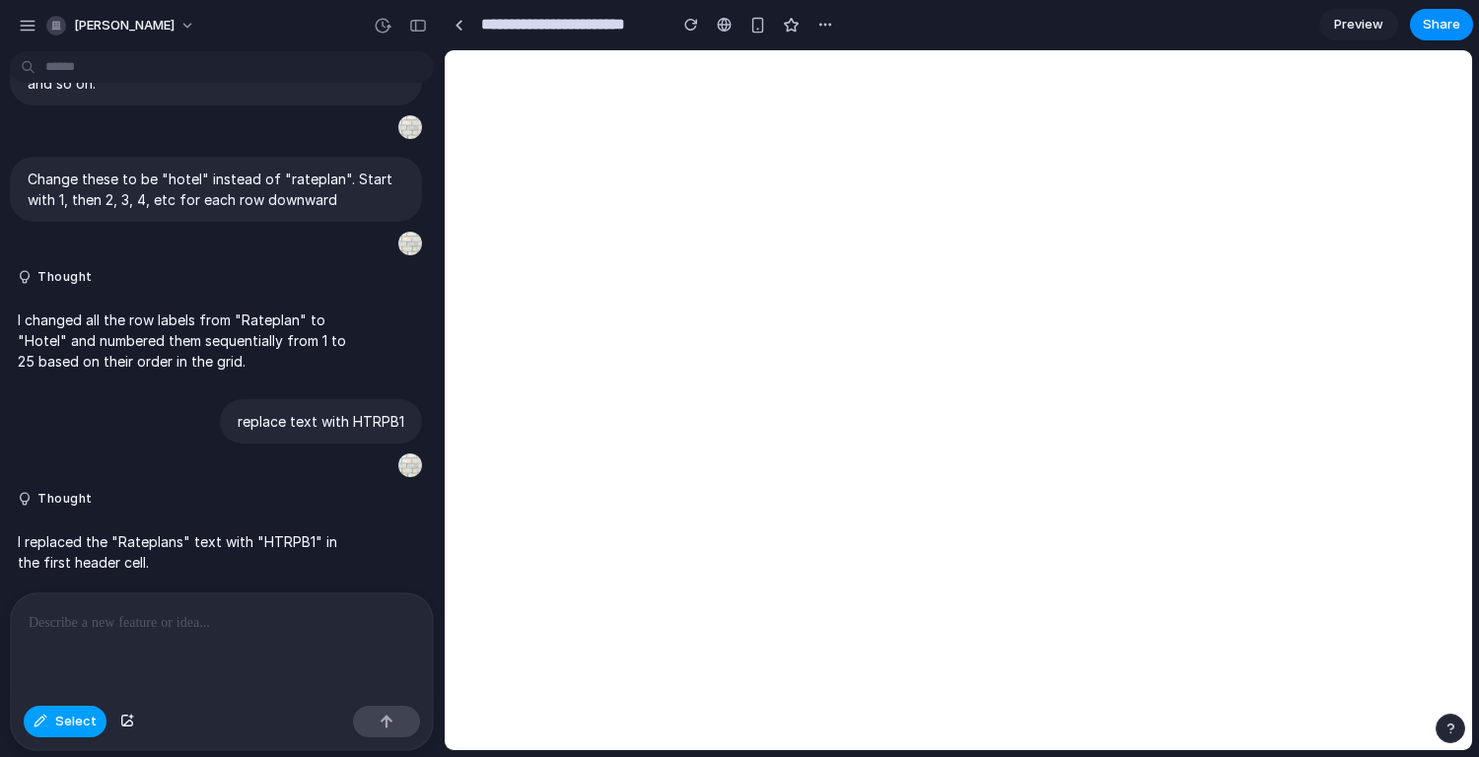
click at [491, 280] on div at bounding box center [959, 400] width 1027 height 699
click at [508, 287] on div at bounding box center [959, 400] width 1027 height 699
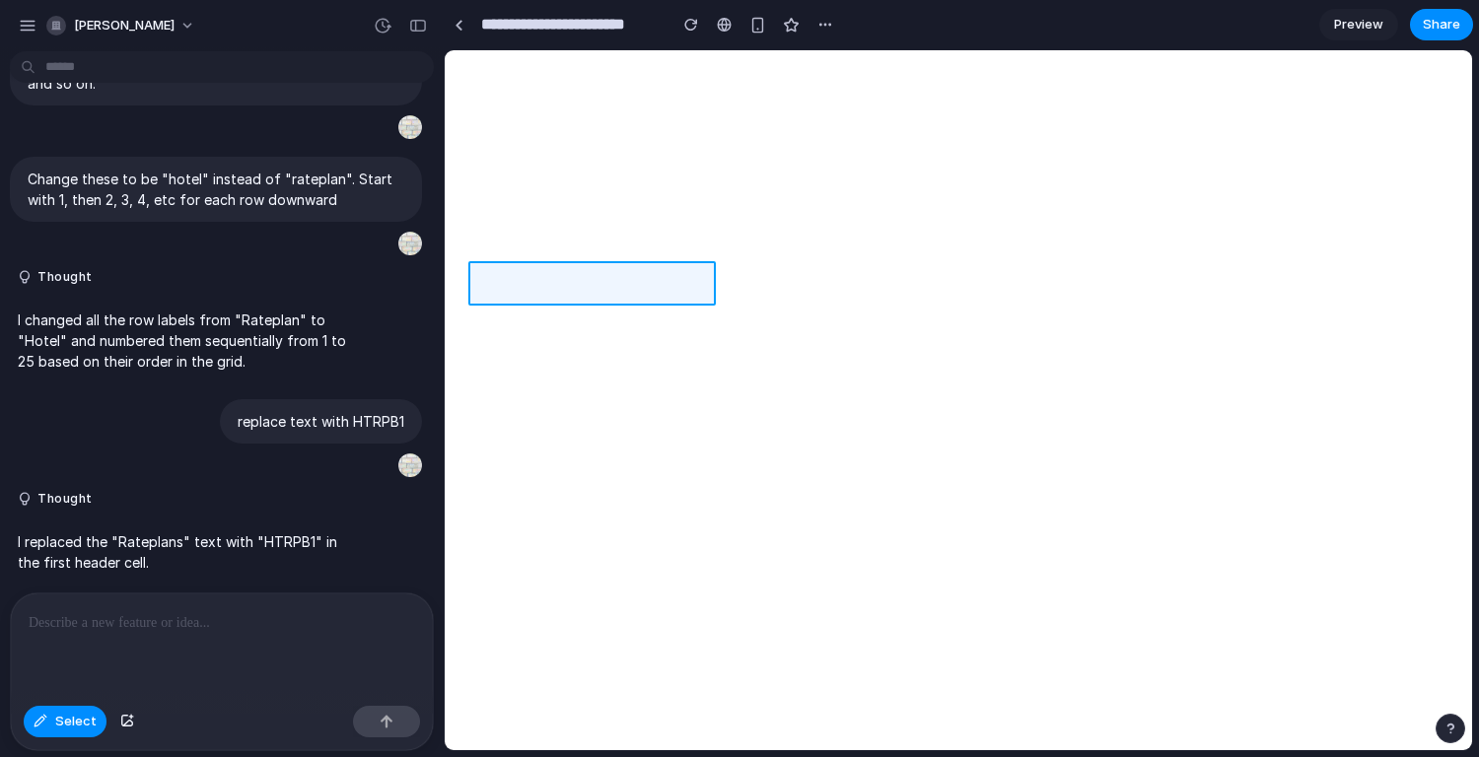
drag, startPoint x: 48, startPoint y: 721, endPoint x: 497, endPoint y: 288, distance: 623.6
click at [498, 289] on div at bounding box center [959, 400] width 1027 height 699
click at [497, 288] on div at bounding box center [959, 400] width 1027 height 699
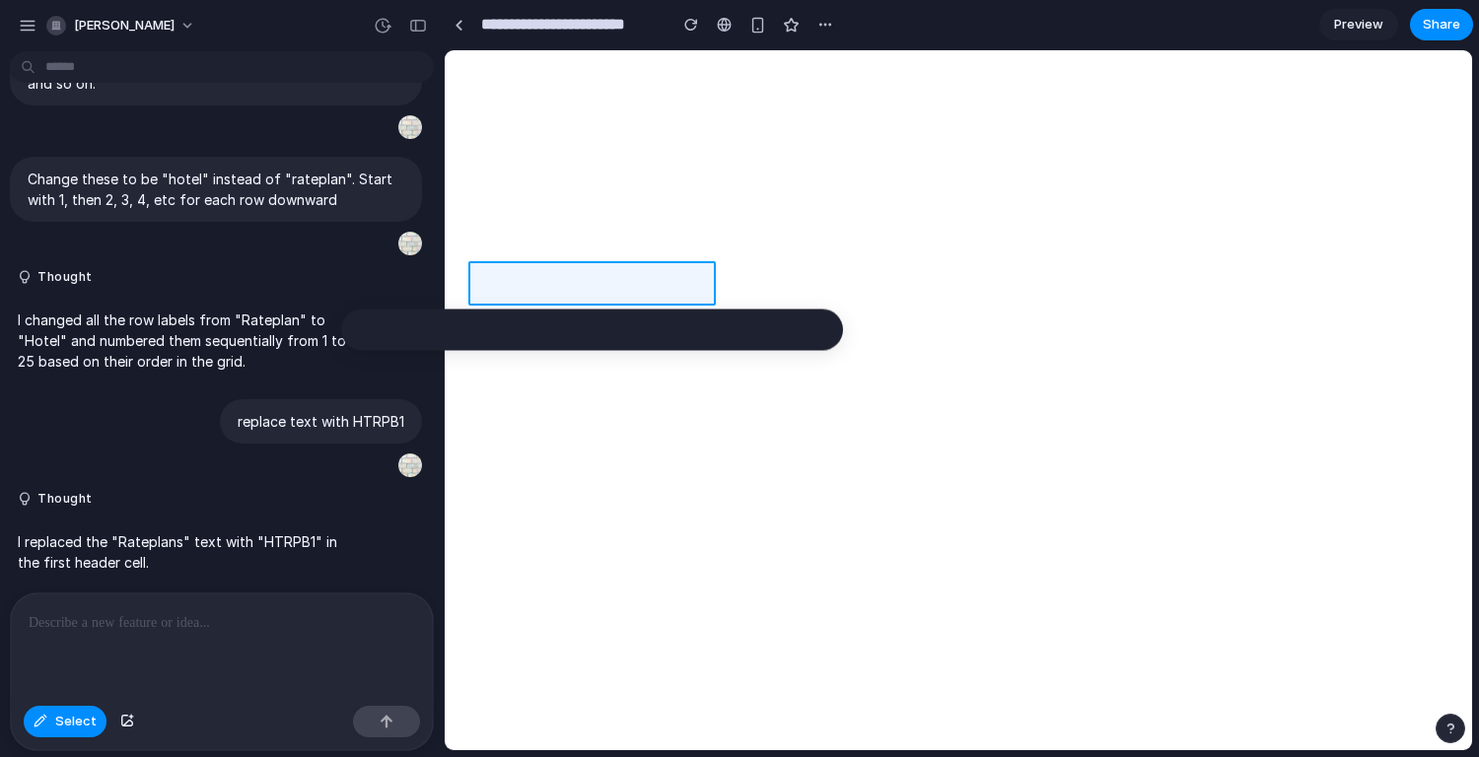
click at [496, 287] on div at bounding box center [959, 400] width 1027 height 699
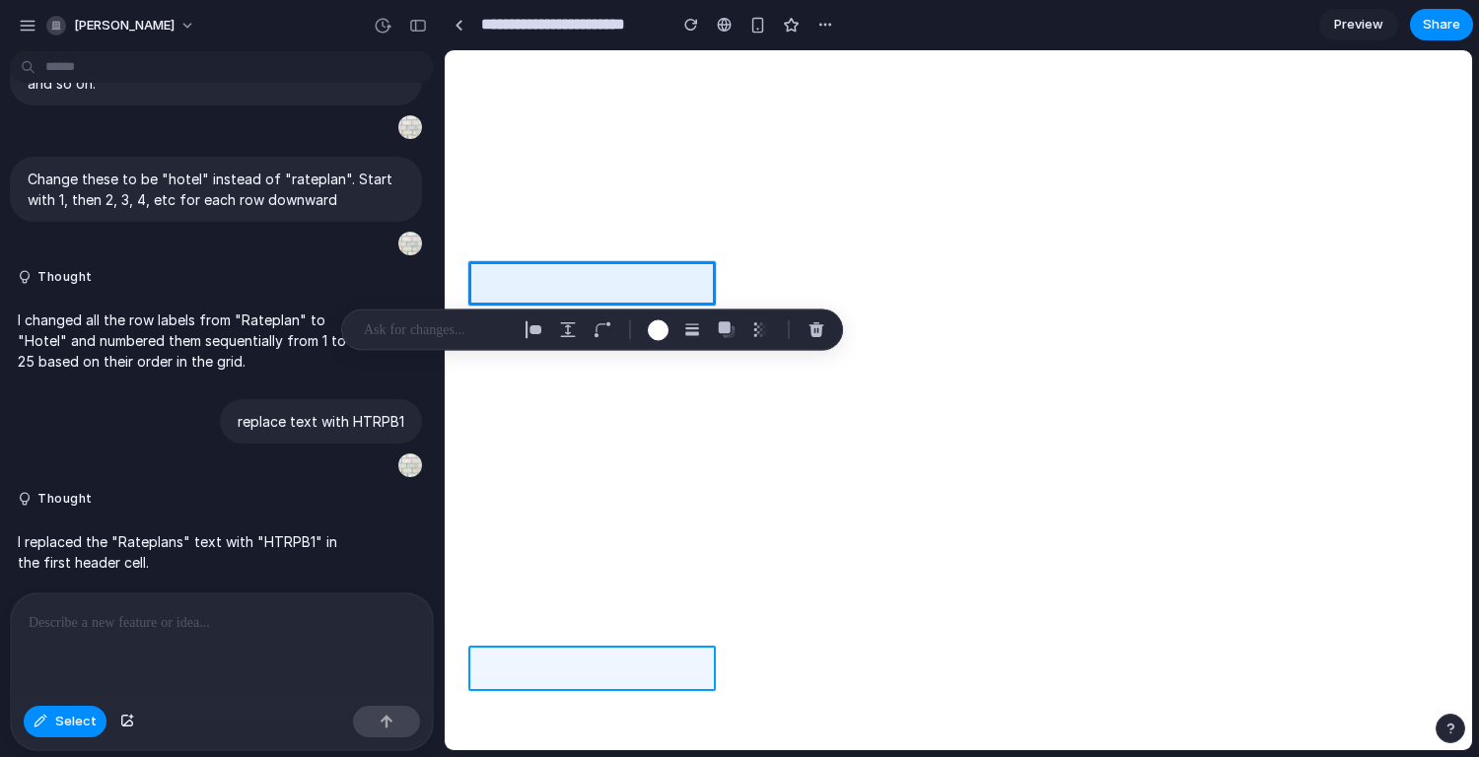
click at [490, 666] on div at bounding box center [959, 400] width 1027 height 699
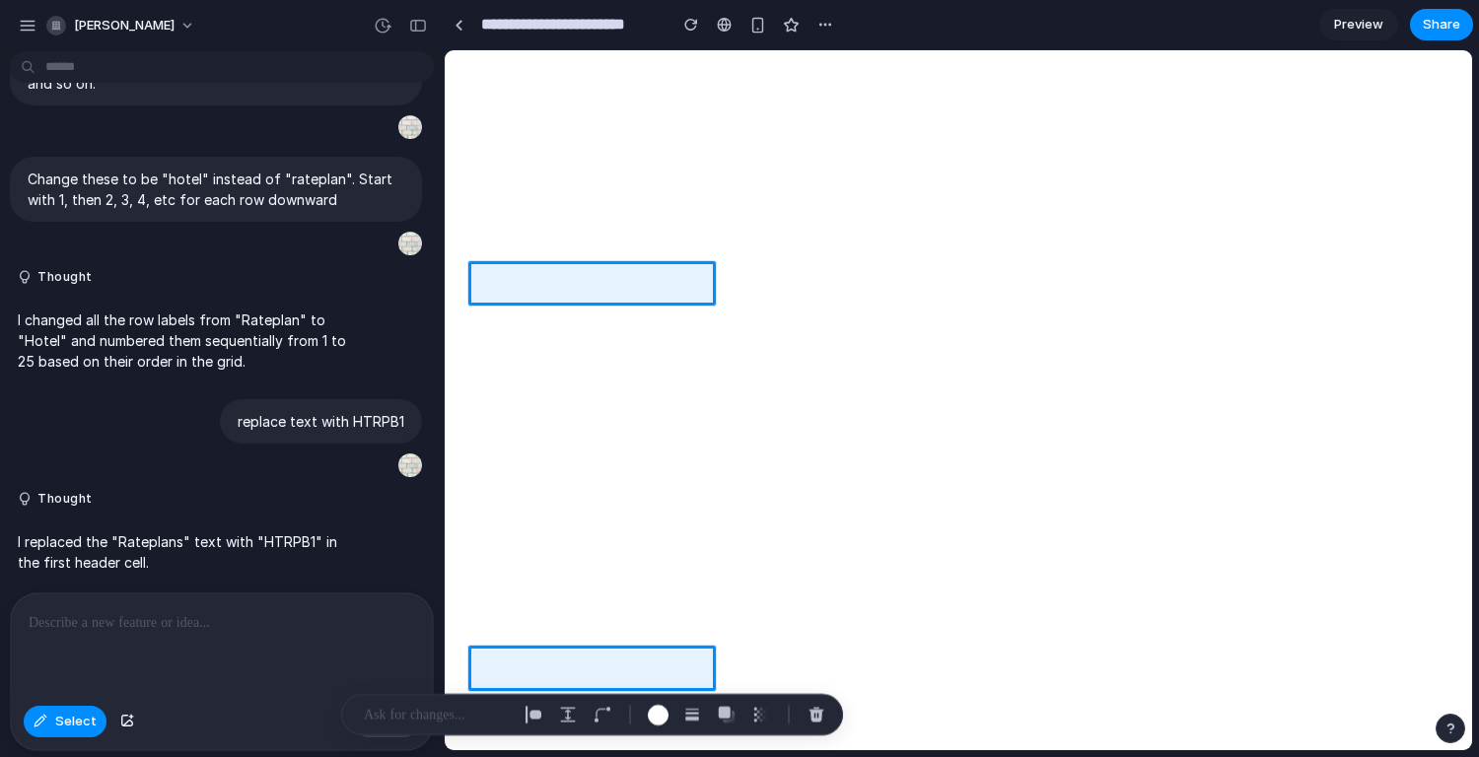
click at [486, 620] on div at bounding box center [959, 400] width 1027 height 699
click at [492, 592] on div at bounding box center [959, 400] width 1027 height 699
click at [492, 621] on div at bounding box center [959, 400] width 1027 height 699
click at [484, 595] on div at bounding box center [959, 400] width 1027 height 699
click at [488, 498] on div at bounding box center [959, 400] width 1027 height 699
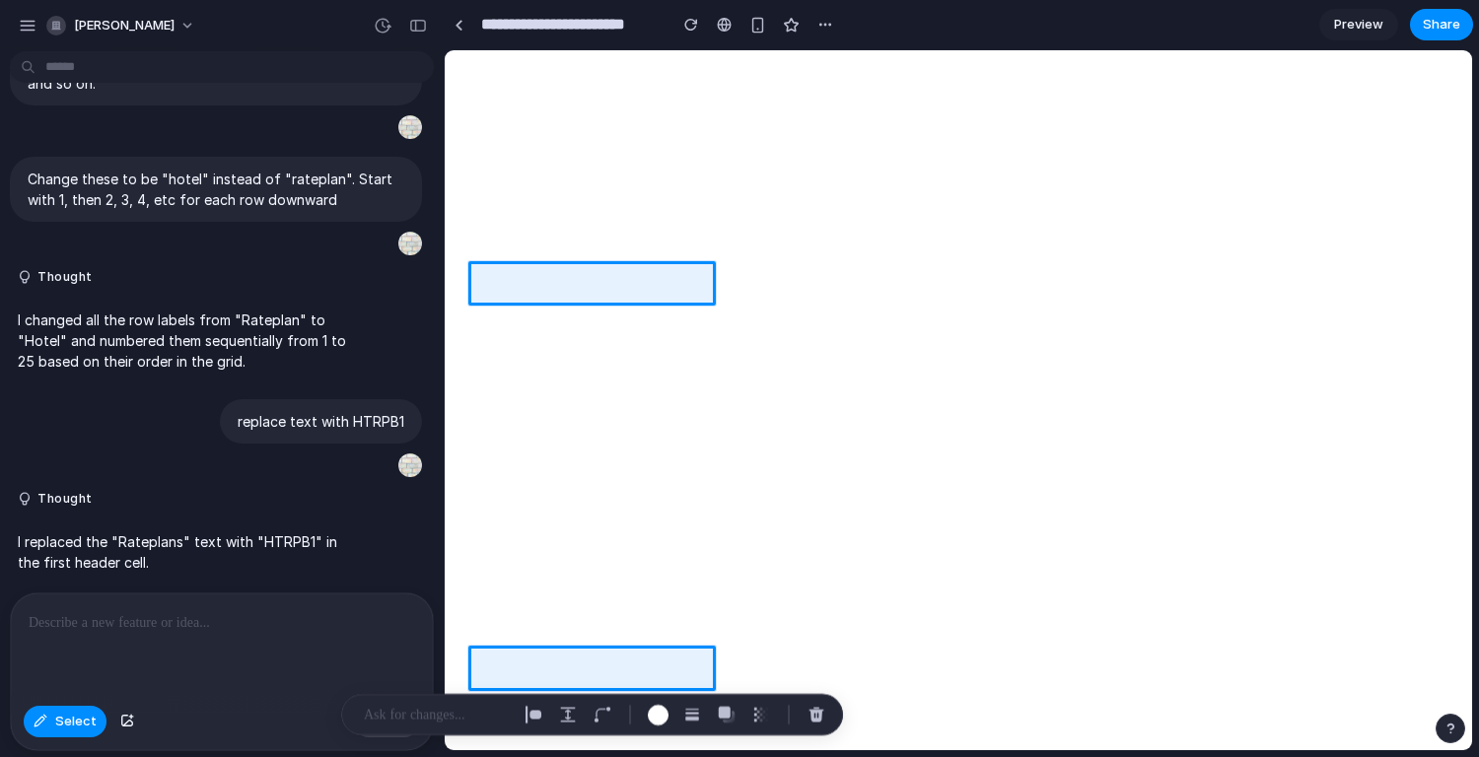
drag, startPoint x: 490, startPoint y: 666, endPoint x: 487, endPoint y: 479, distance: 186.4
click at [487, 479] on div at bounding box center [959, 400] width 1027 height 699
drag, startPoint x: 487, startPoint y: 479, endPoint x: 487, endPoint y: 411, distance: 68.1
click at [487, 411] on div at bounding box center [959, 400] width 1027 height 699
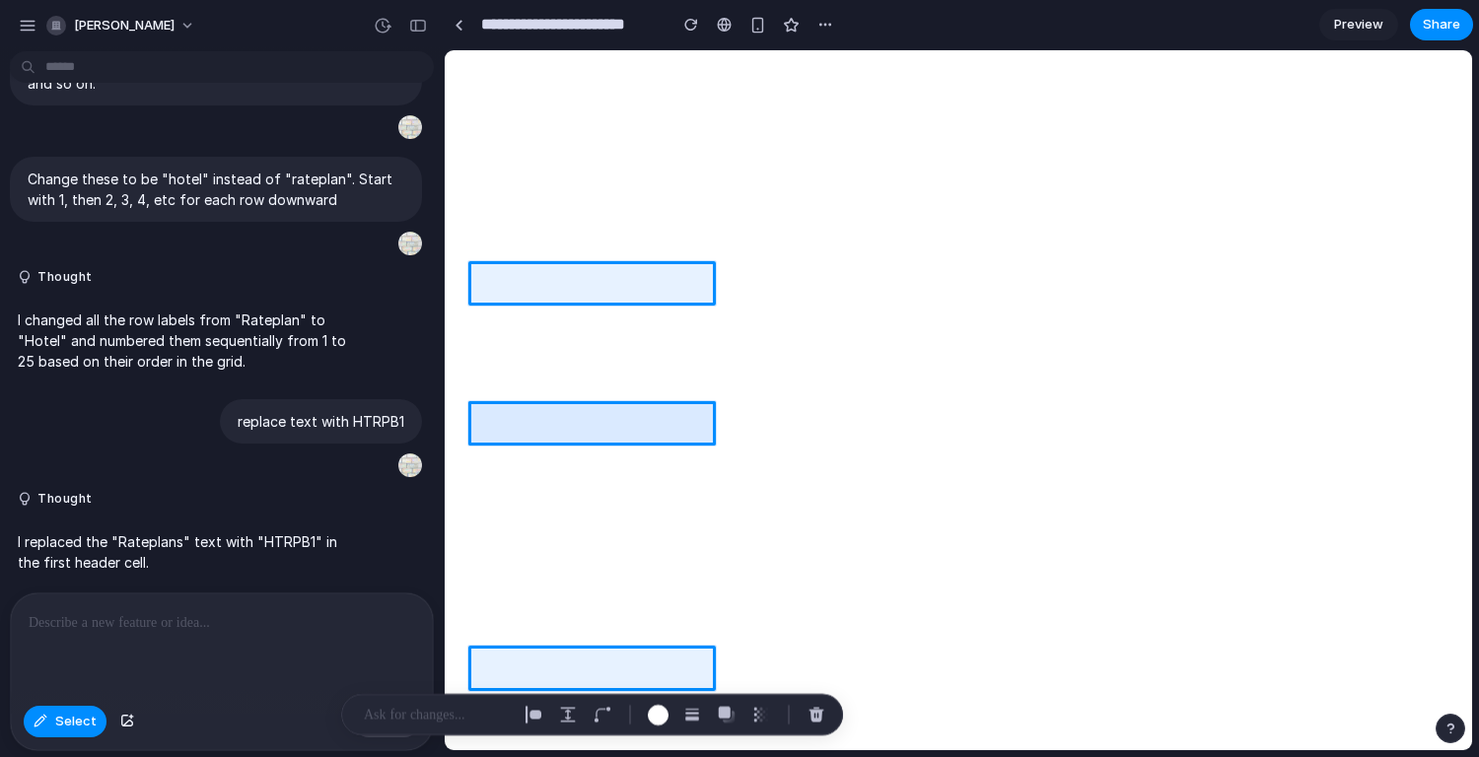
click at [487, 411] on div at bounding box center [959, 400] width 1027 height 699
click at [486, 382] on div at bounding box center [959, 400] width 1027 height 699
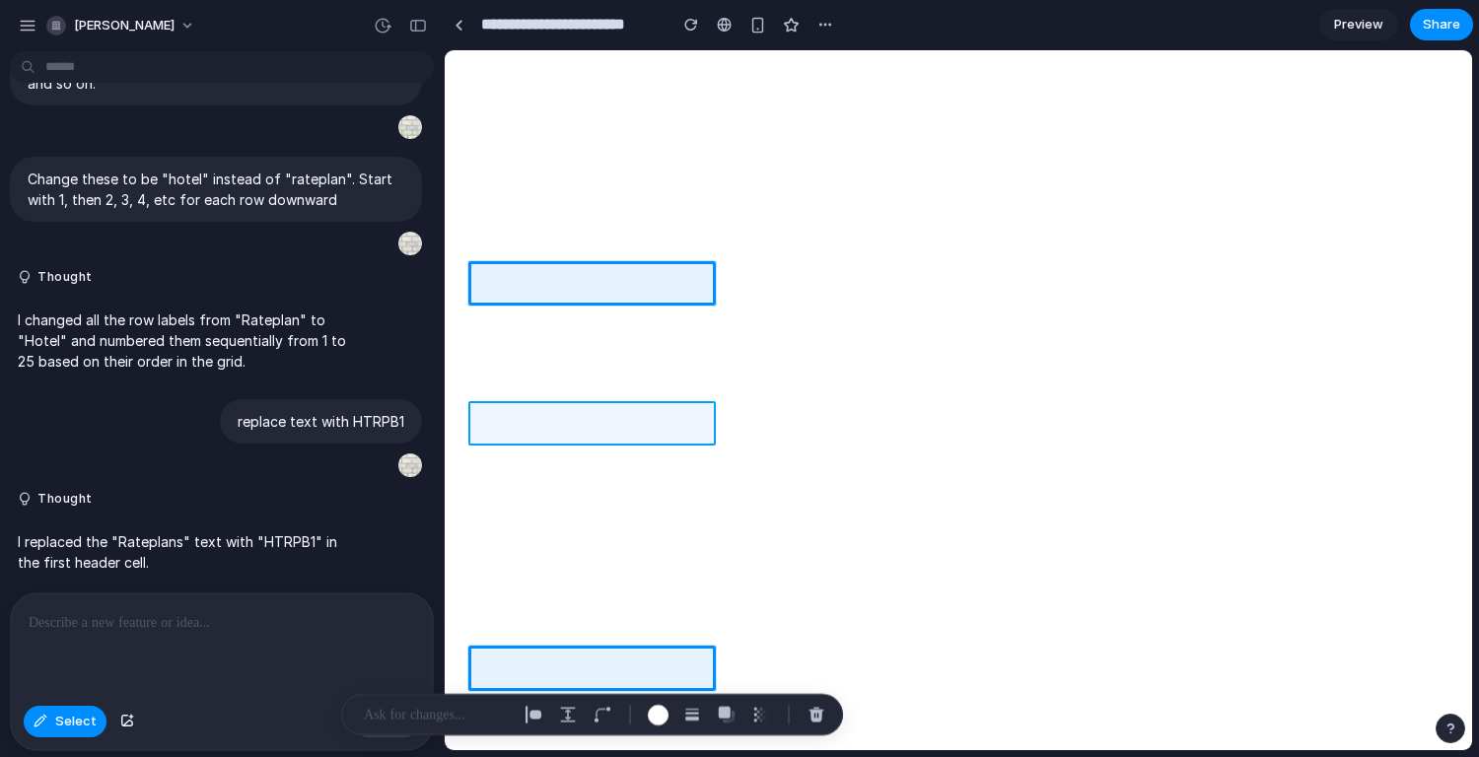
click at [486, 382] on div at bounding box center [959, 400] width 1027 height 699
click at [483, 352] on div at bounding box center [959, 400] width 1027 height 699
click at [489, 613] on div at bounding box center [959, 400] width 1027 height 699
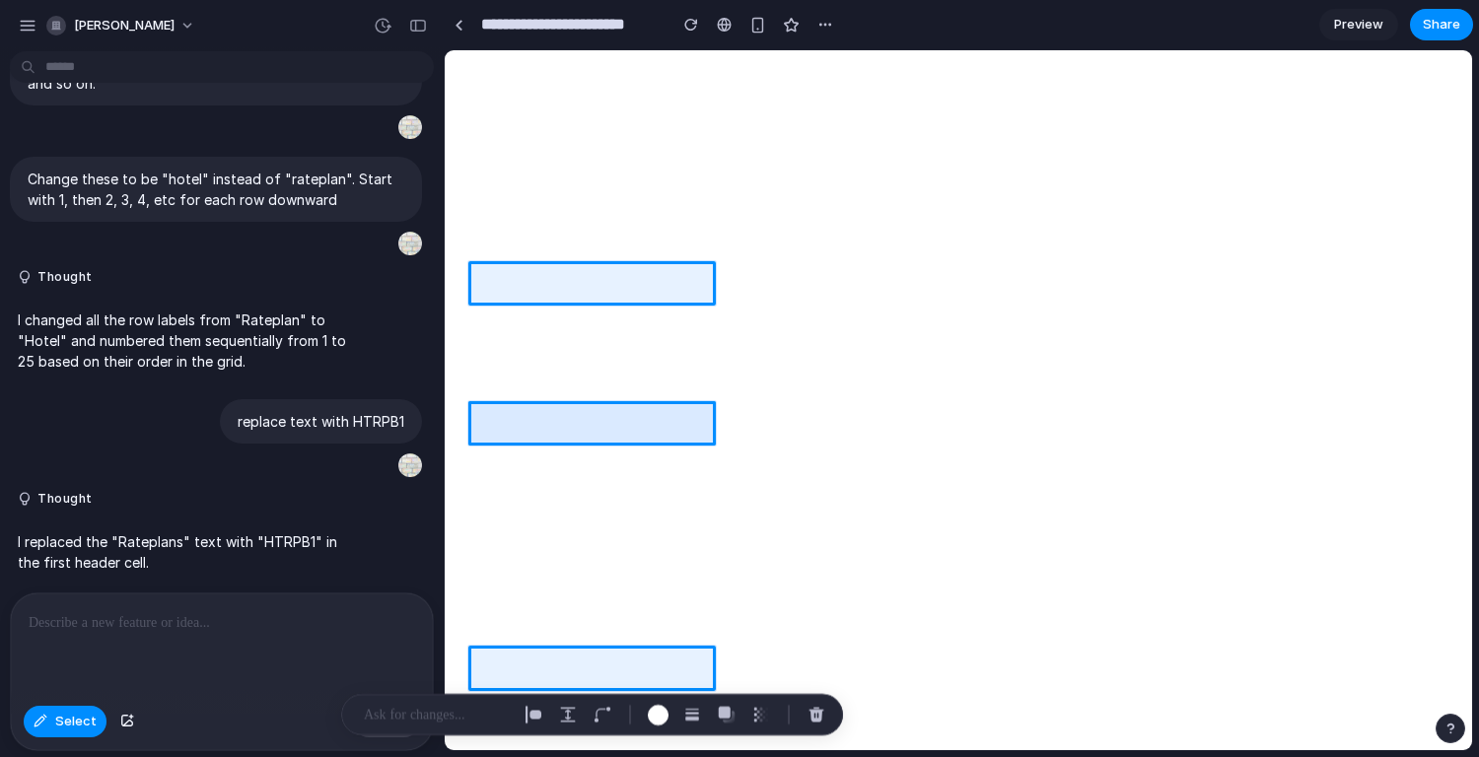
click at [490, 555] on div at bounding box center [959, 400] width 1027 height 699
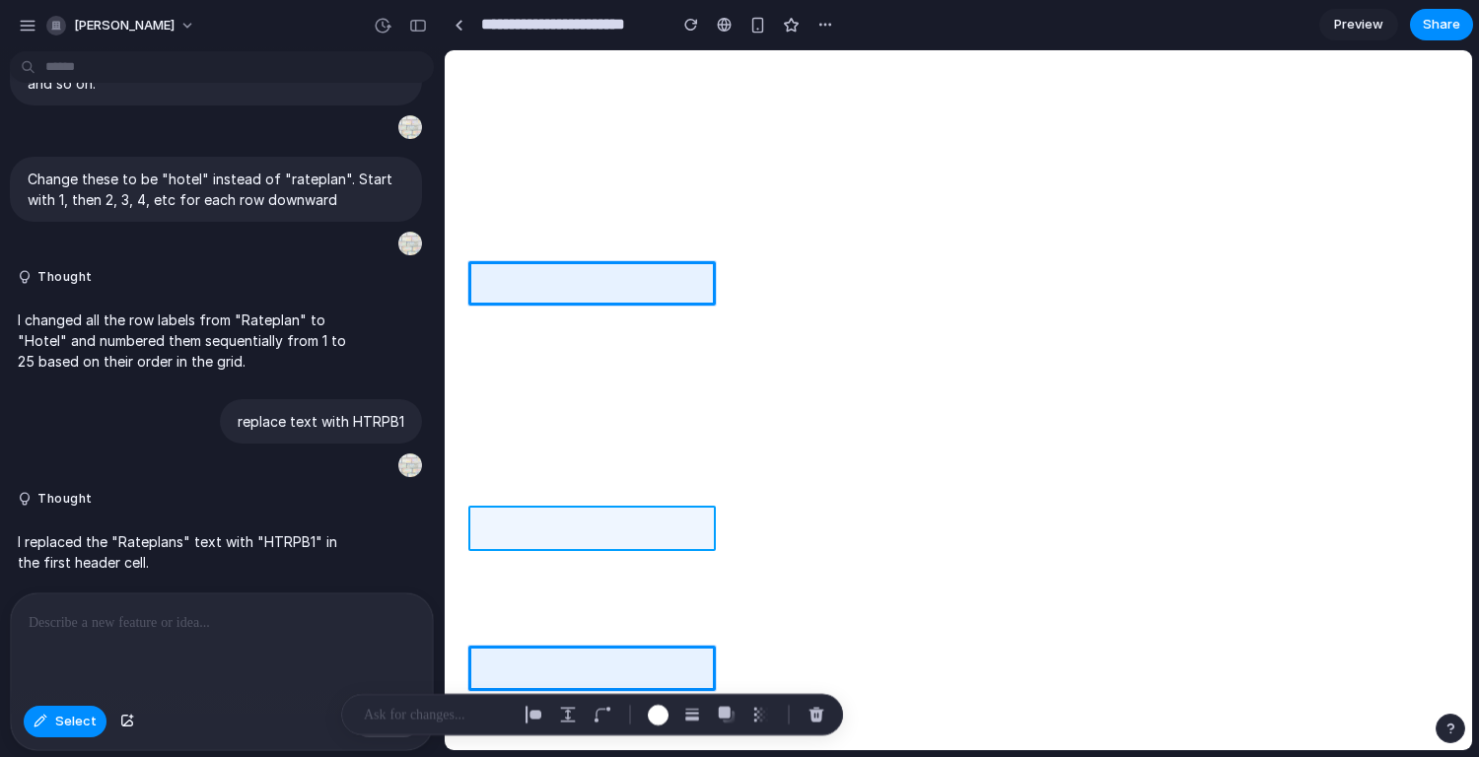
drag, startPoint x: 487, startPoint y: 411, endPoint x: 484, endPoint y: 529, distance: 117.4
click at [484, 529] on div at bounding box center [959, 400] width 1027 height 699
drag, startPoint x: 484, startPoint y: 529, endPoint x: 483, endPoint y: 482, distance: 46.4
click at [483, 482] on div at bounding box center [959, 400] width 1027 height 699
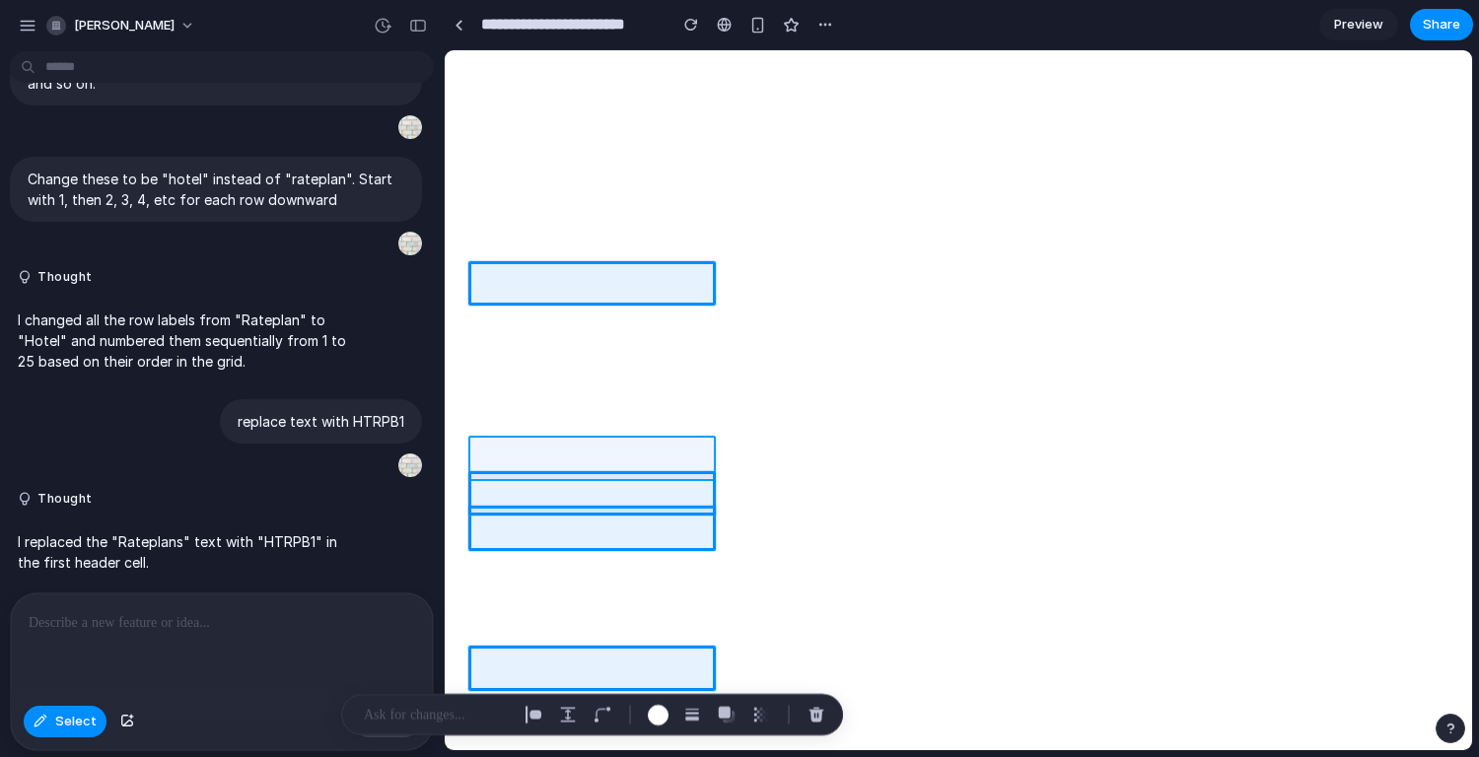
drag, startPoint x: 483, startPoint y: 482, endPoint x: 479, endPoint y: 452, distance: 30.8
click at [479, 452] on div at bounding box center [959, 400] width 1027 height 699
drag, startPoint x: 479, startPoint y: 452, endPoint x: 485, endPoint y: 428, distance: 24.4
click at [485, 428] on div at bounding box center [959, 400] width 1027 height 699
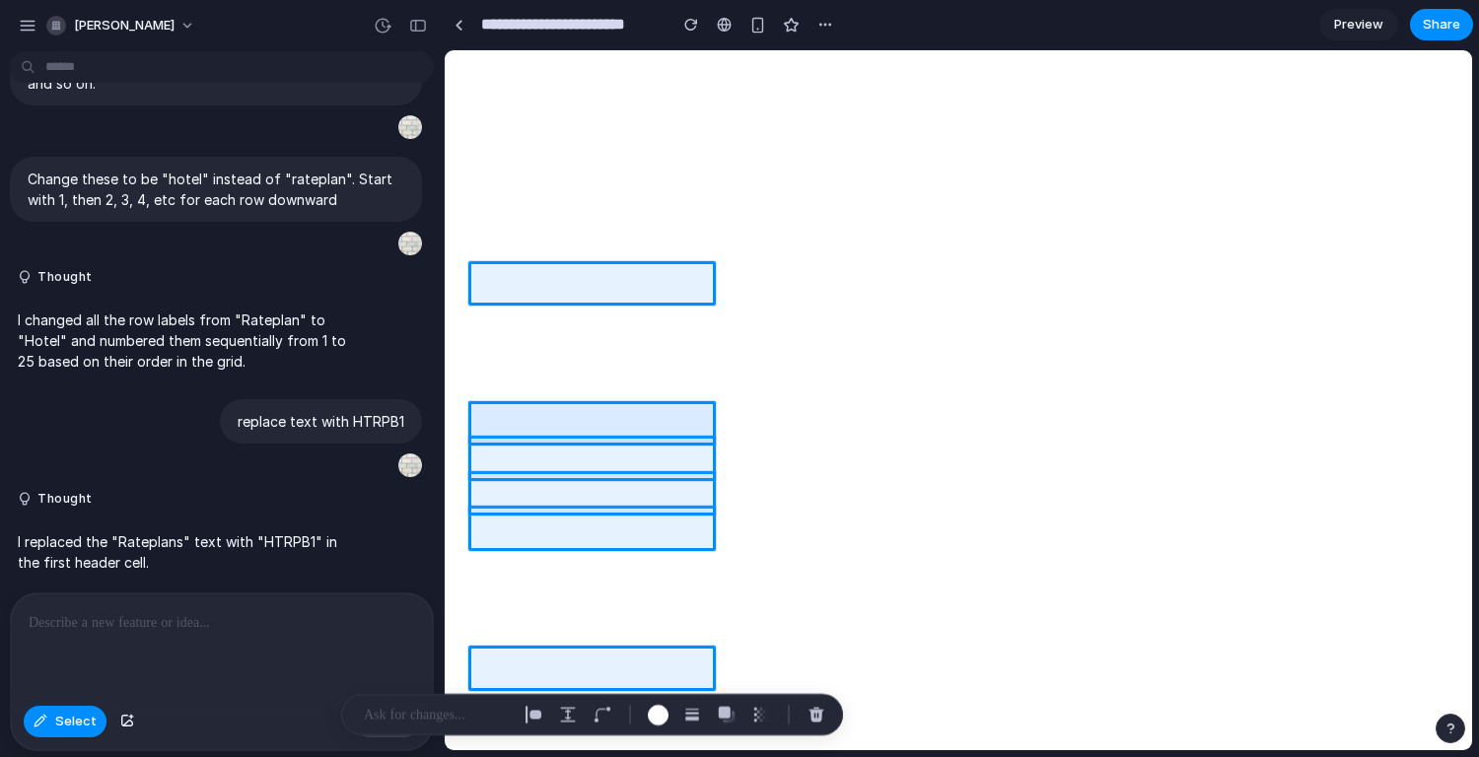
click at [496, 391] on div at bounding box center [959, 400] width 1027 height 699
drag, startPoint x: 485, startPoint y: 428, endPoint x: 493, endPoint y: 385, distance: 44.1
click at [493, 385] on div at bounding box center [959, 400] width 1027 height 699
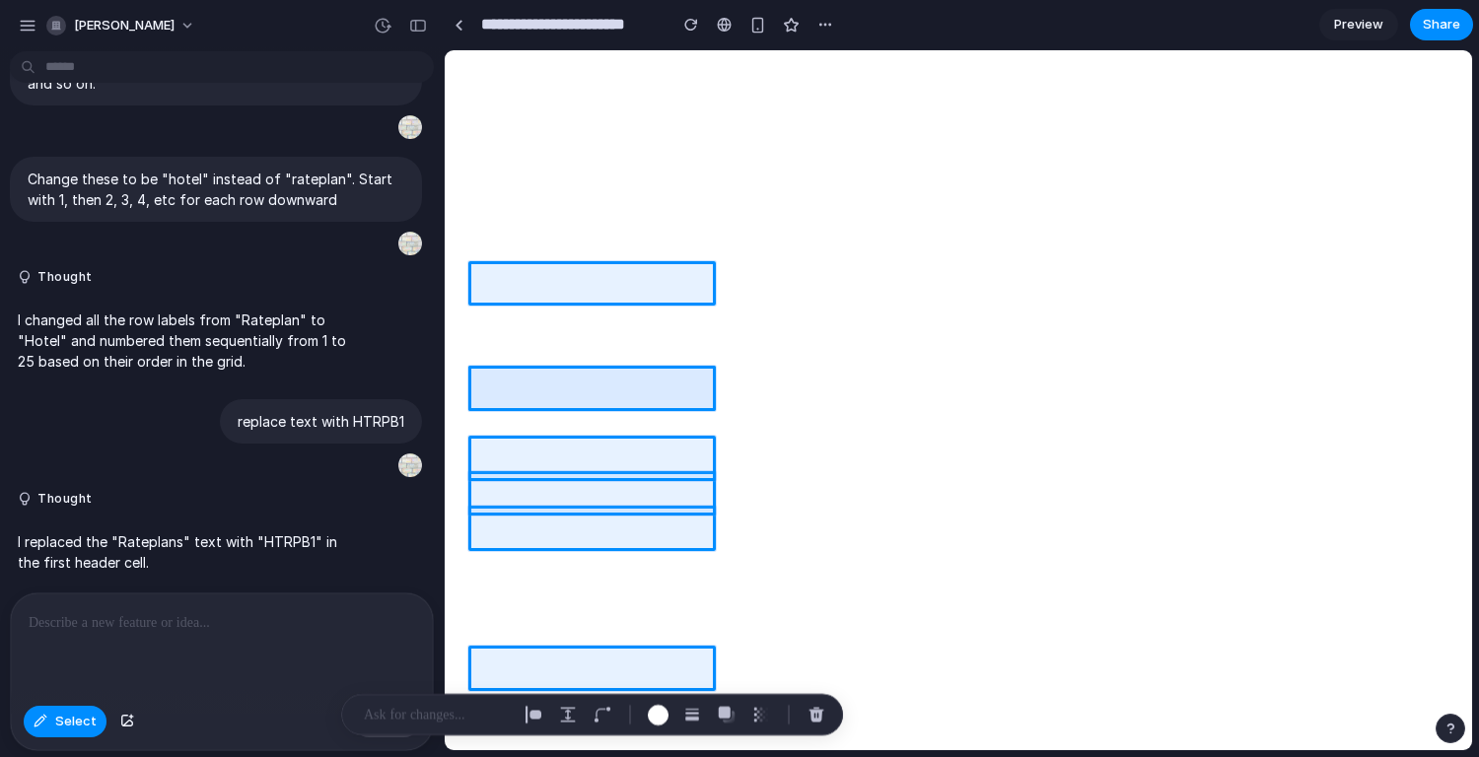
click at [485, 422] on div at bounding box center [959, 400] width 1027 height 699
click at [483, 429] on div at bounding box center [959, 400] width 1027 height 699
click at [486, 433] on div at bounding box center [959, 400] width 1027 height 699
click at [483, 422] on div at bounding box center [959, 400] width 1027 height 699
click at [494, 353] on div at bounding box center [959, 400] width 1027 height 699
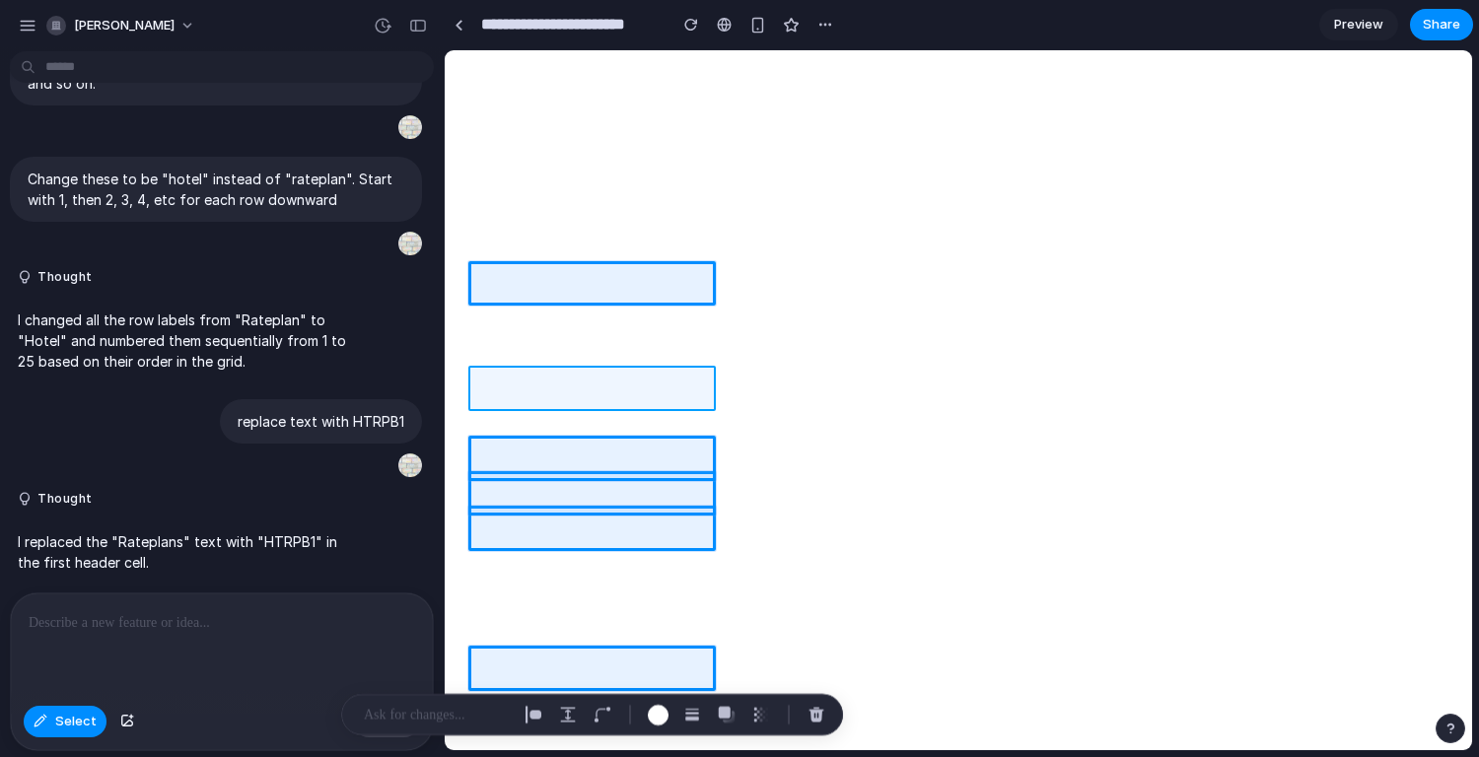
click at [489, 322] on div at bounding box center [959, 400] width 1027 height 699
click at [453, 423] on div at bounding box center [959, 400] width 1027 height 699
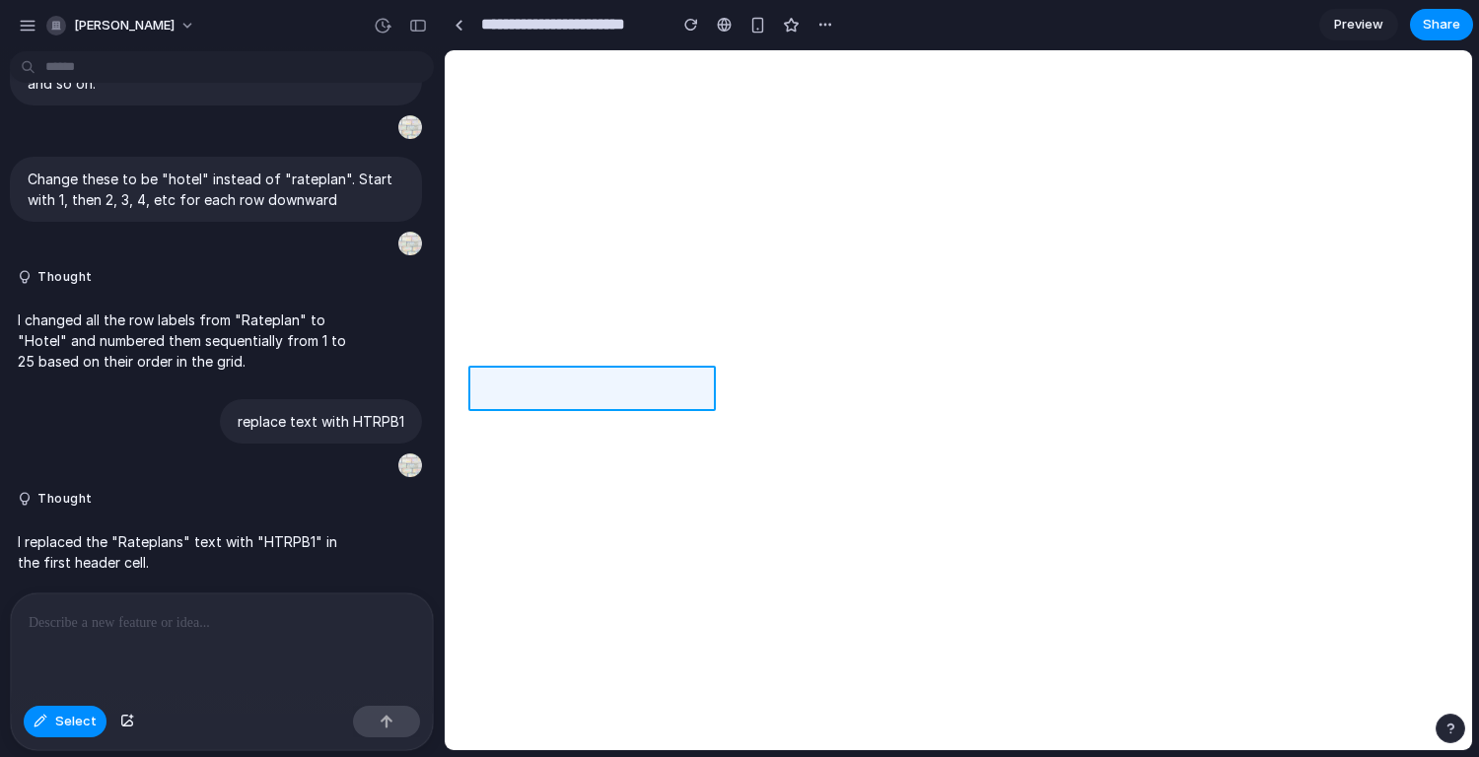
click at [486, 294] on div at bounding box center [959, 400] width 1027 height 699
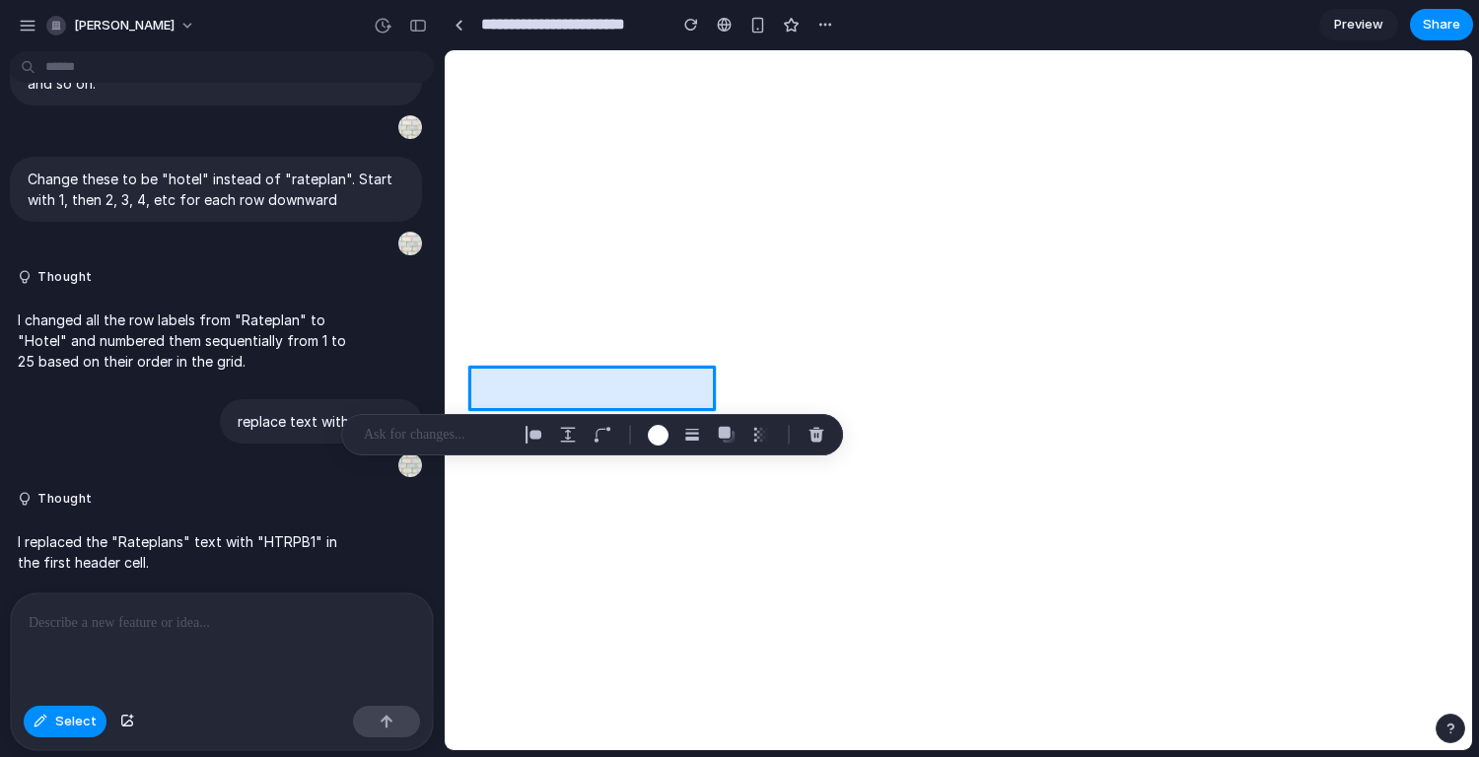
click at [495, 283] on div at bounding box center [959, 400] width 1027 height 699
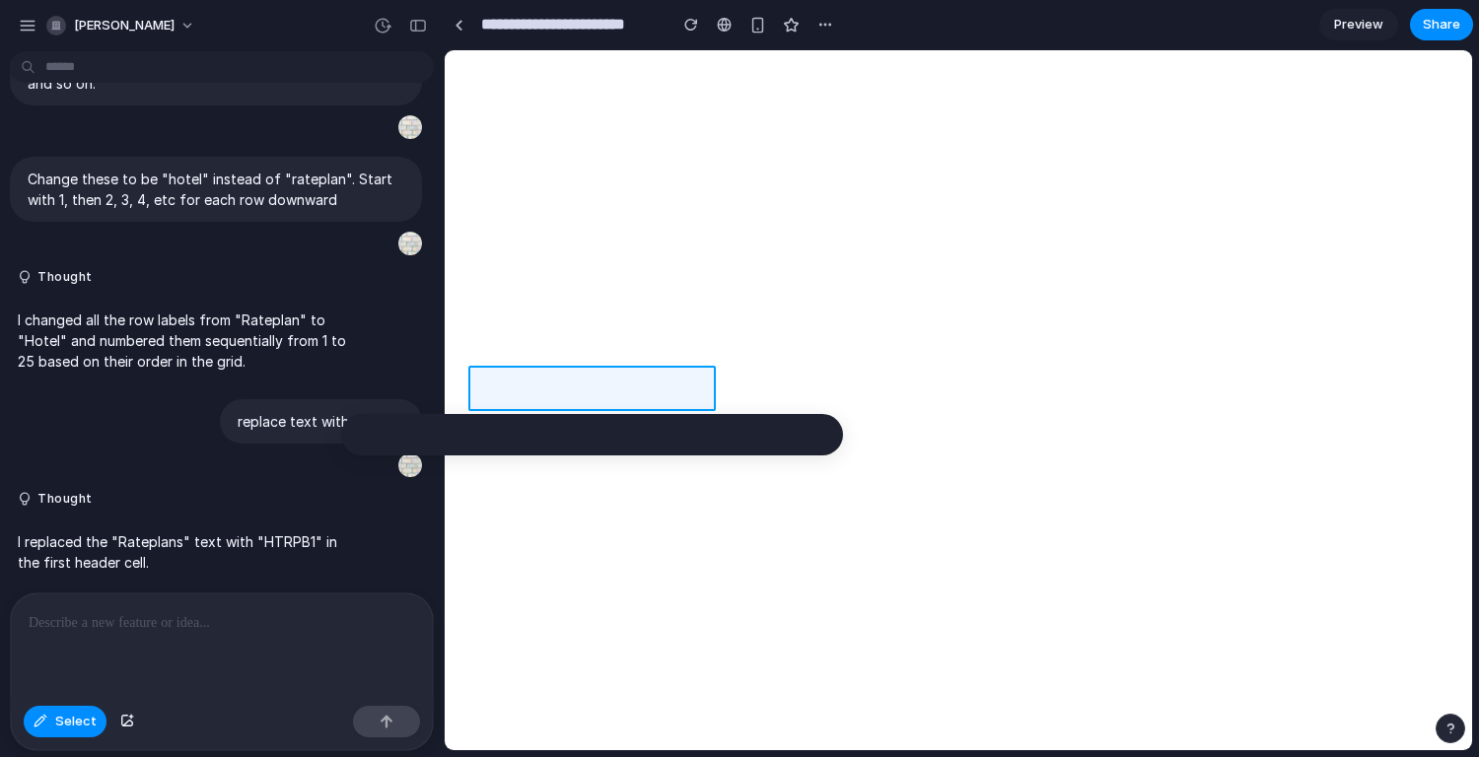
click at [495, 283] on div at bounding box center [959, 400] width 1027 height 699
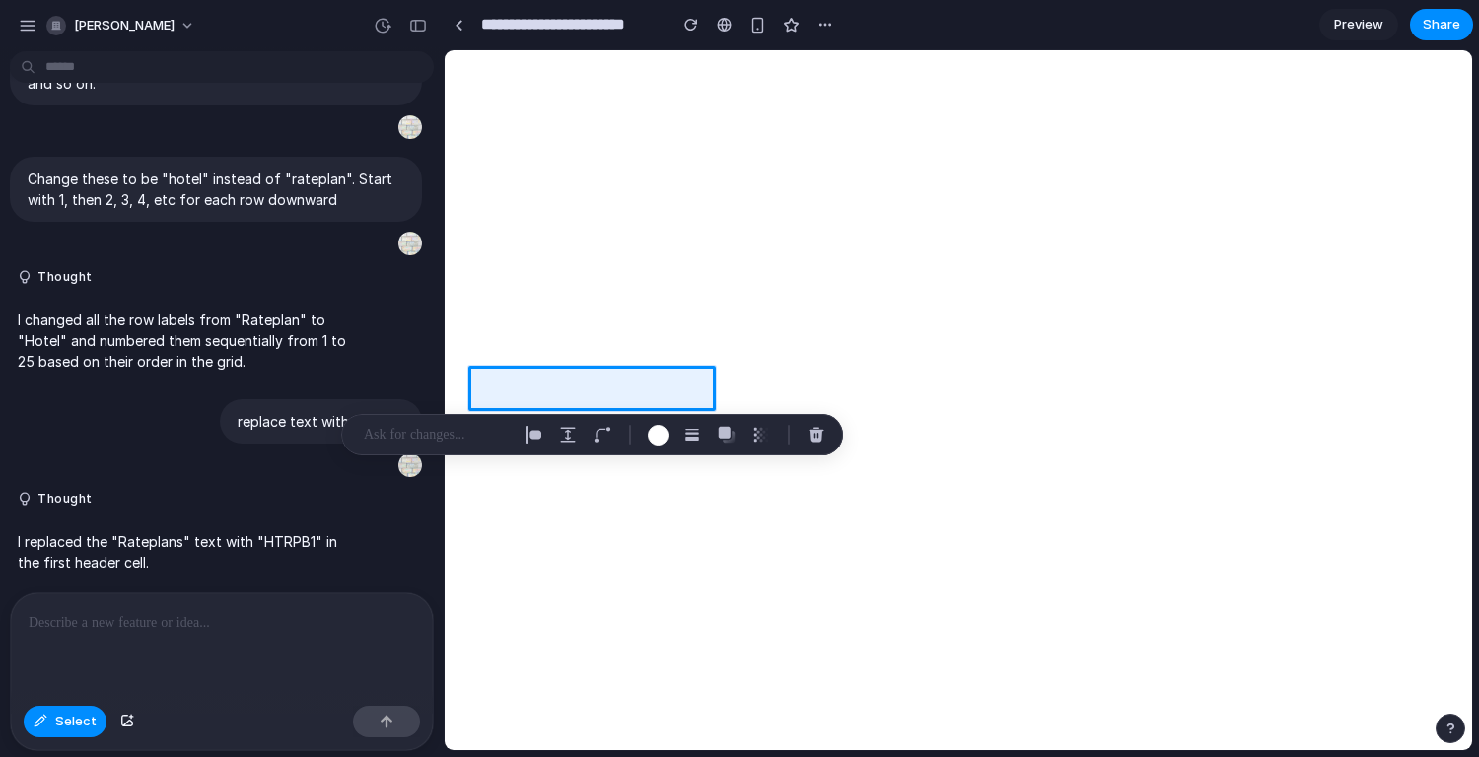
click at [78, 728] on span "Select" at bounding box center [75, 722] width 41 height 20
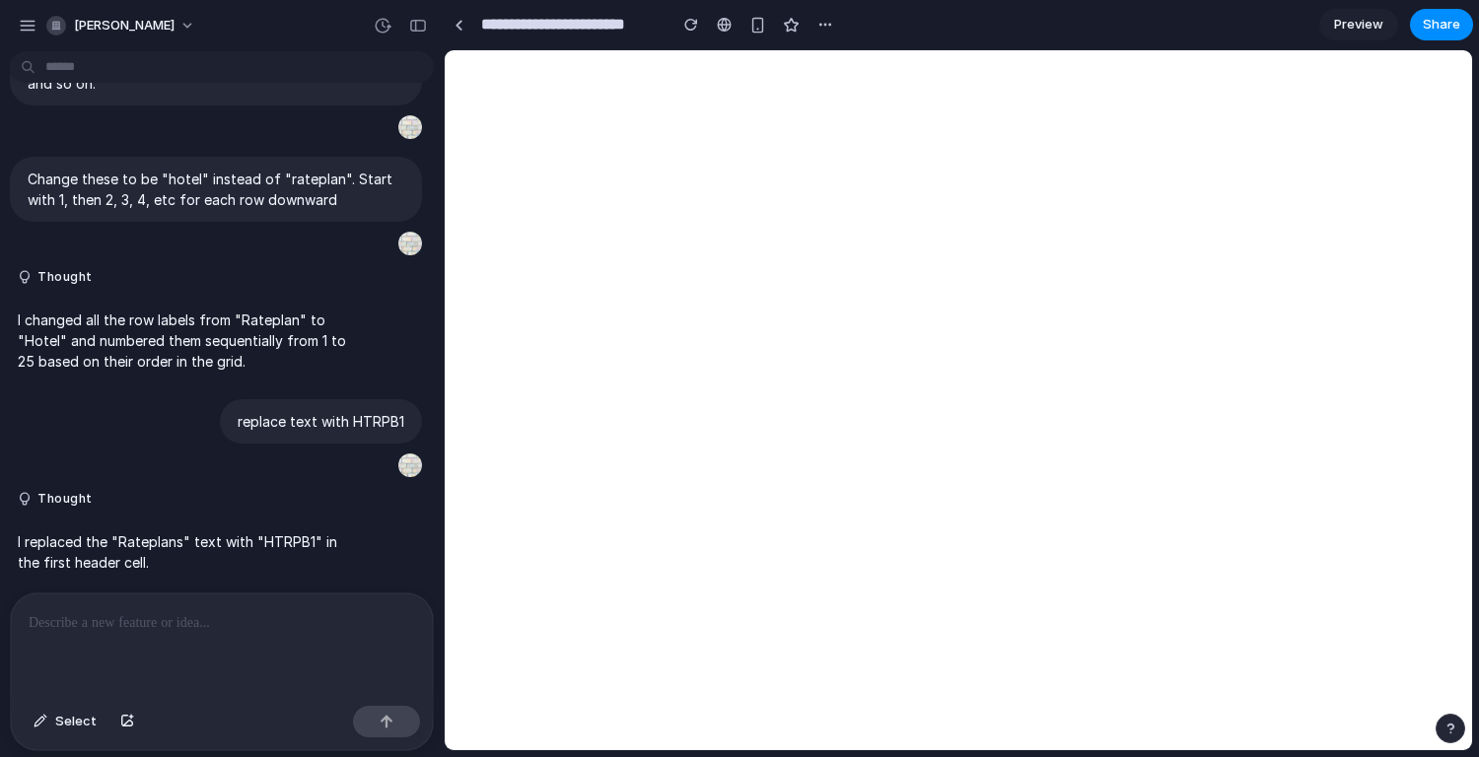
click at [42, 716] on div "button" at bounding box center [41, 722] width 14 height 12
click at [491, 276] on div at bounding box center [959, 400] width 1027 height 699
click at [492, 279] on div at bounding box center [959, 400] width 1027 height 699
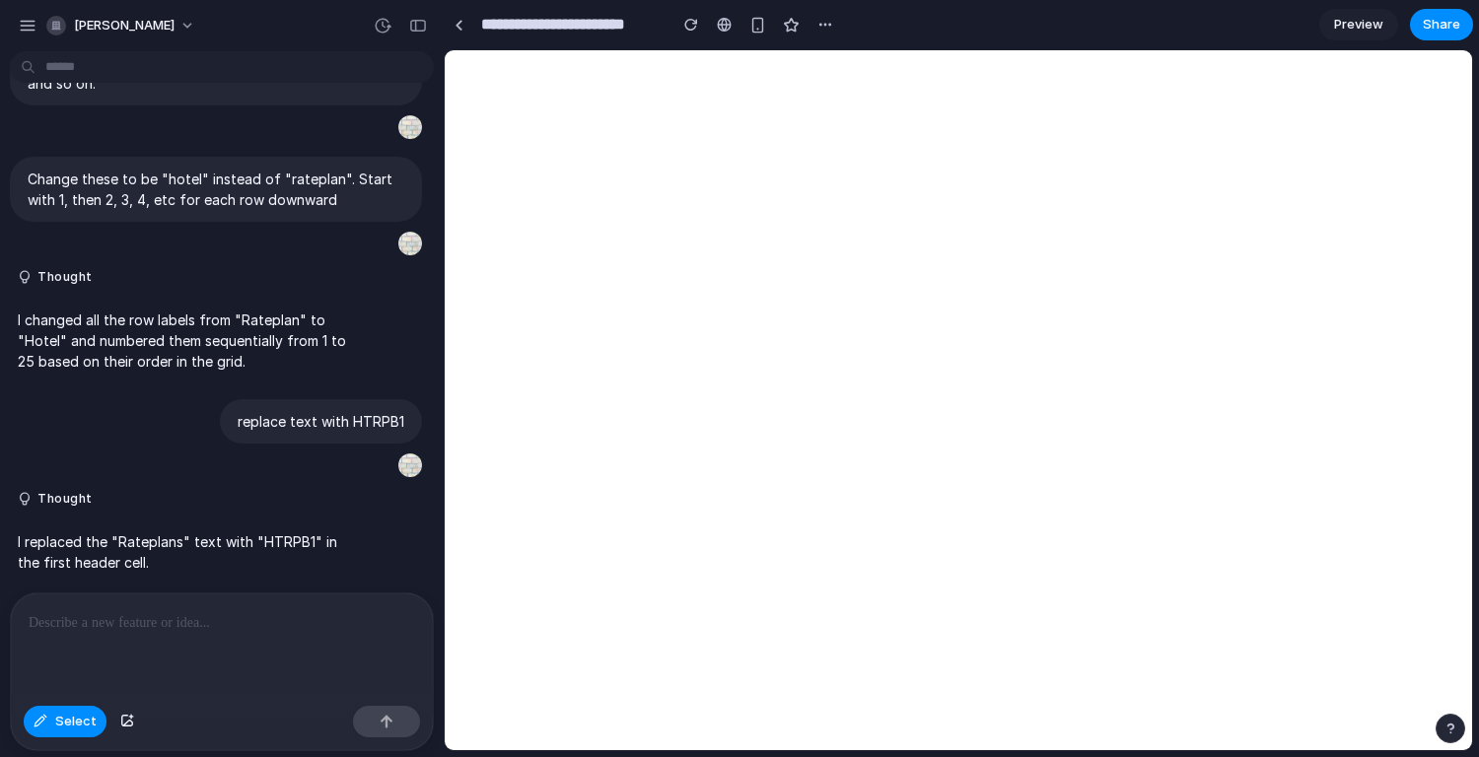
click at [492, 279] on div at bounding box center [959, 400] width 1027 height 699
drag, startPoint x: 493, startPoint y: 385, endPoint x: 496, endPoint y: 284, distance: 100.6
click at [496, 284] on div at bounding box center [959, 400] width 1027 height 699
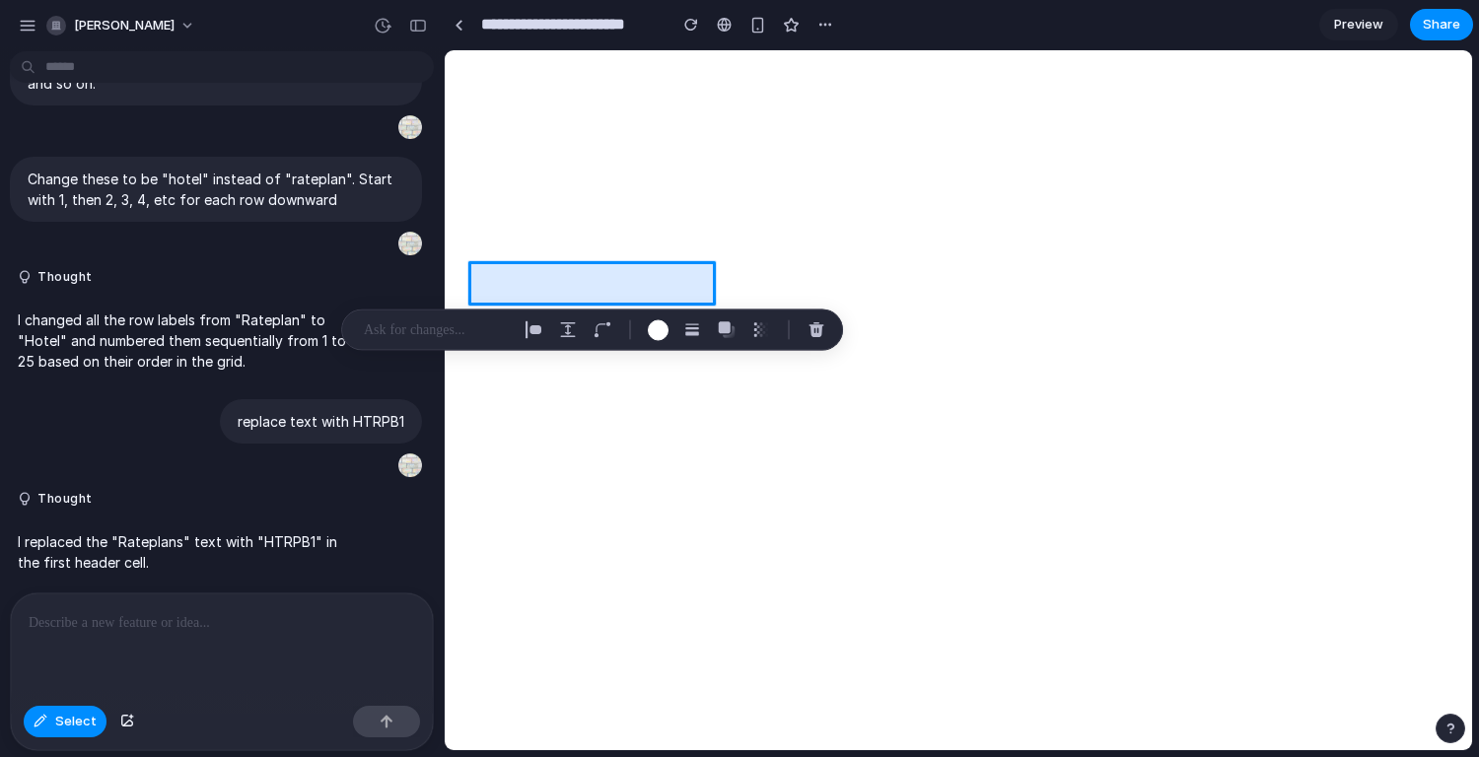
click at [496, 284] on div at bounding box center [959, 400] width 1027 height 699
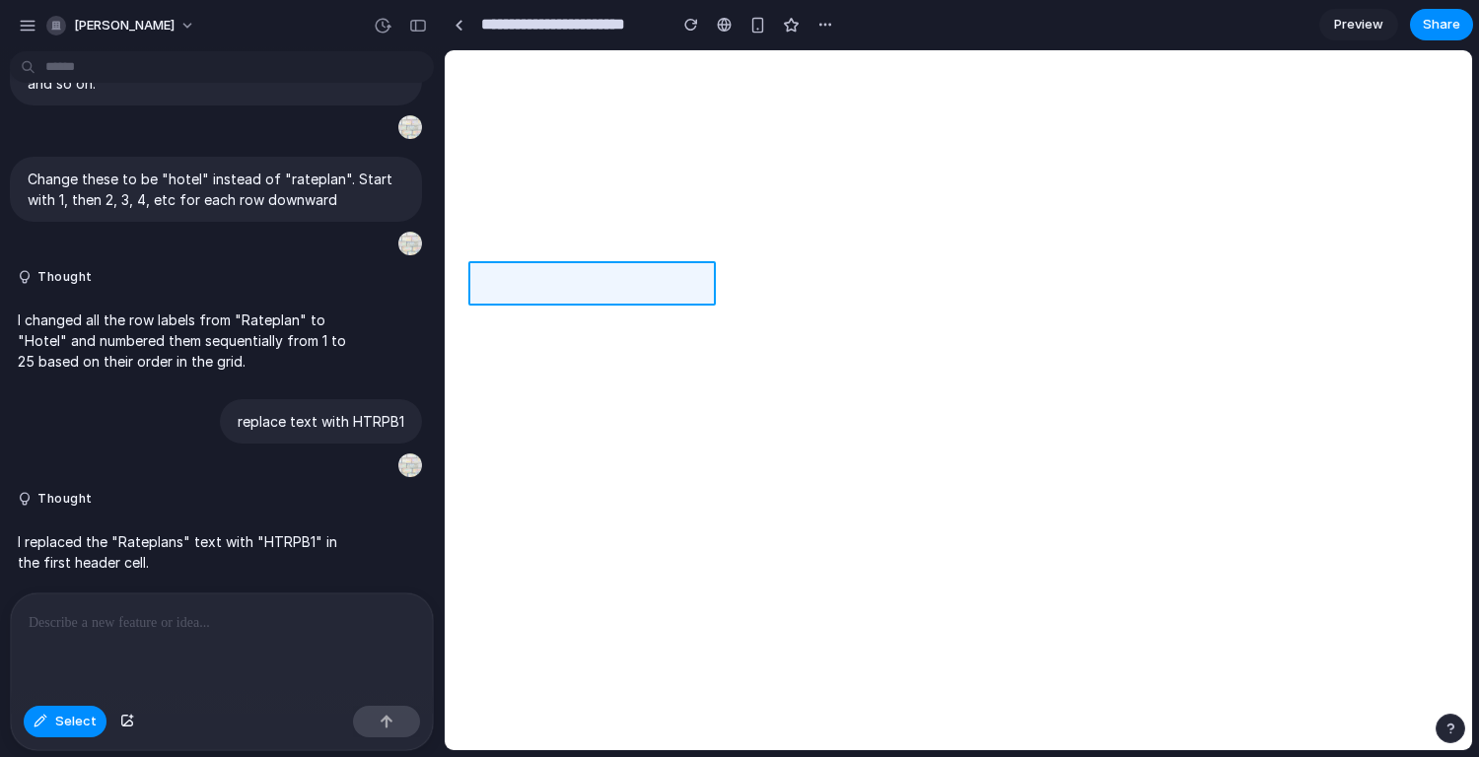
drag, startPoint x: 496, startPoint y: 284, endPoint x: 524, endPoint y: 222, distance: 68.0
click at [524, 222] on div at bounding box center [959, 400] width 1027 height 699
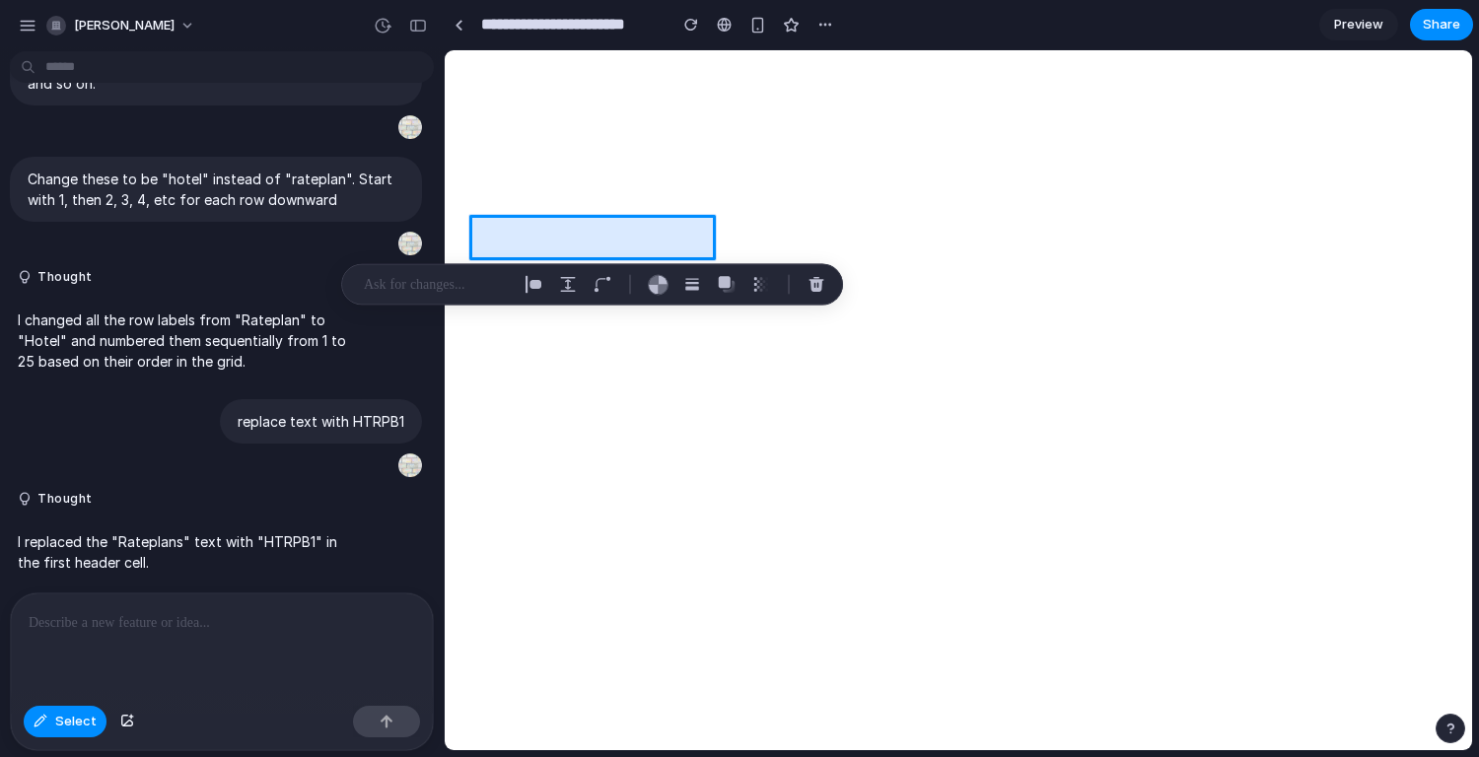
click at [518, 234] on div at bounding box center [959, 400] width 1027 height 699
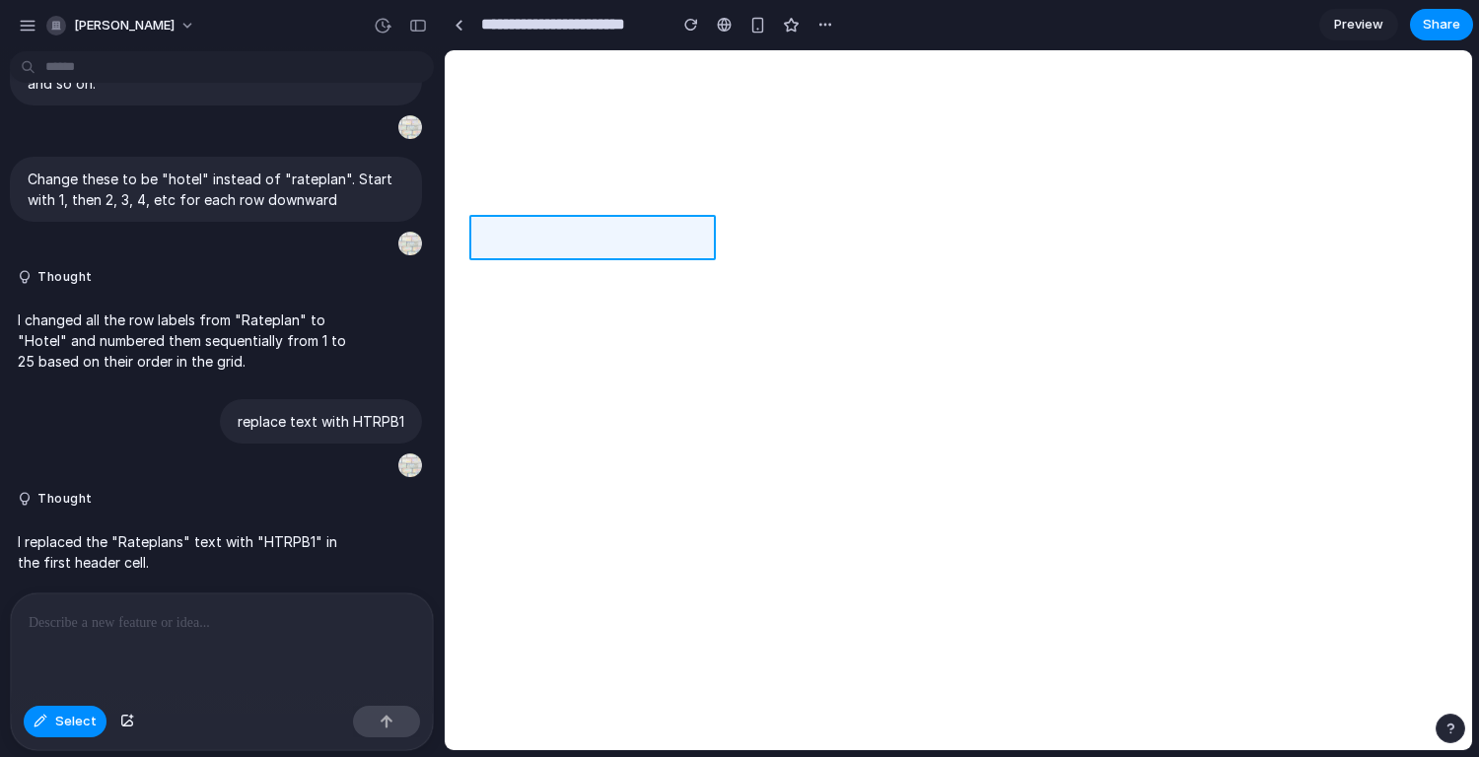
drag, startPoint x: 524, startPoint y: 222, endPoint x: 517, endPoint y: 235, distance: 14.6
click at [517, 235] on div at bounding box center [959, 400] width 1027 height 699
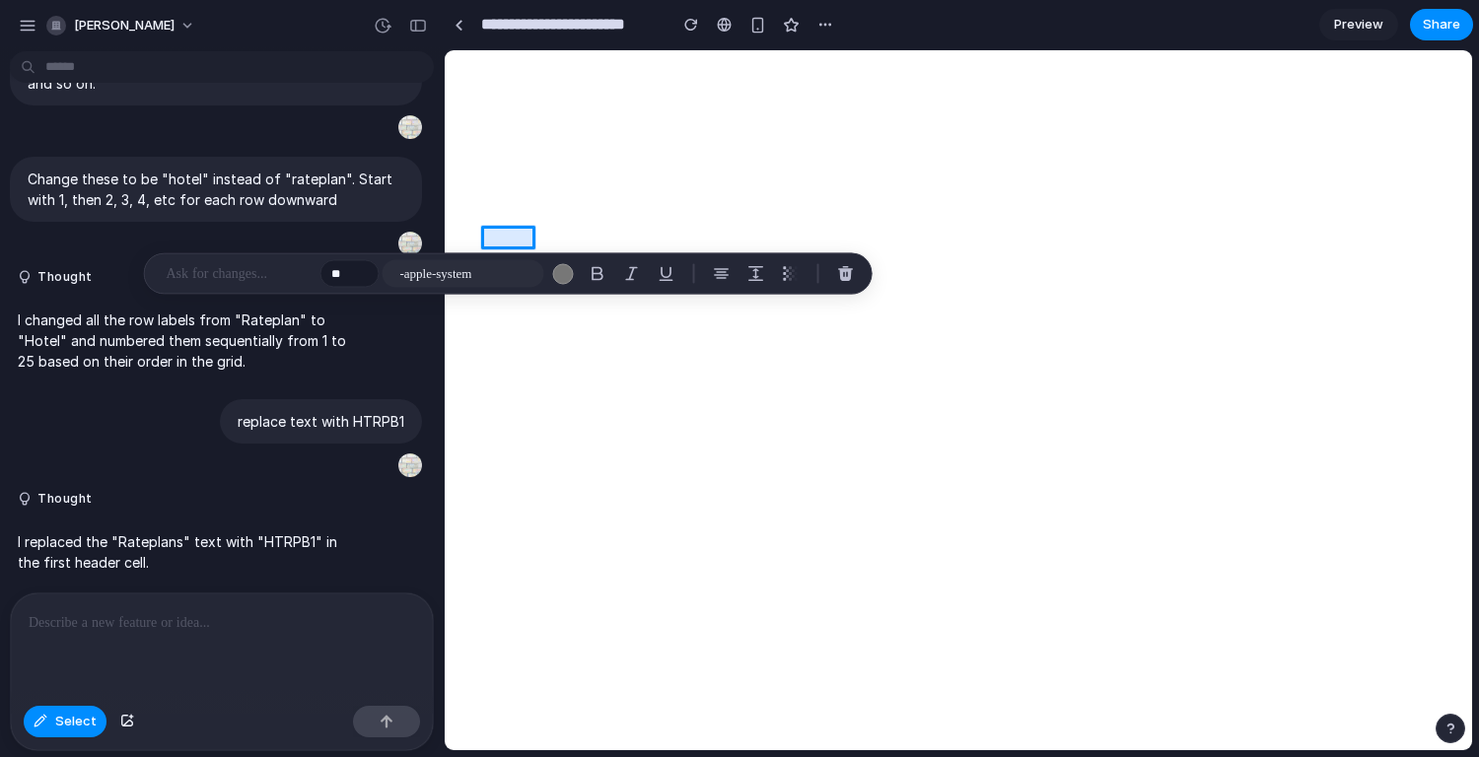
click at [514, 238] on div at bounding box center [959, 400] width 1027 height 699
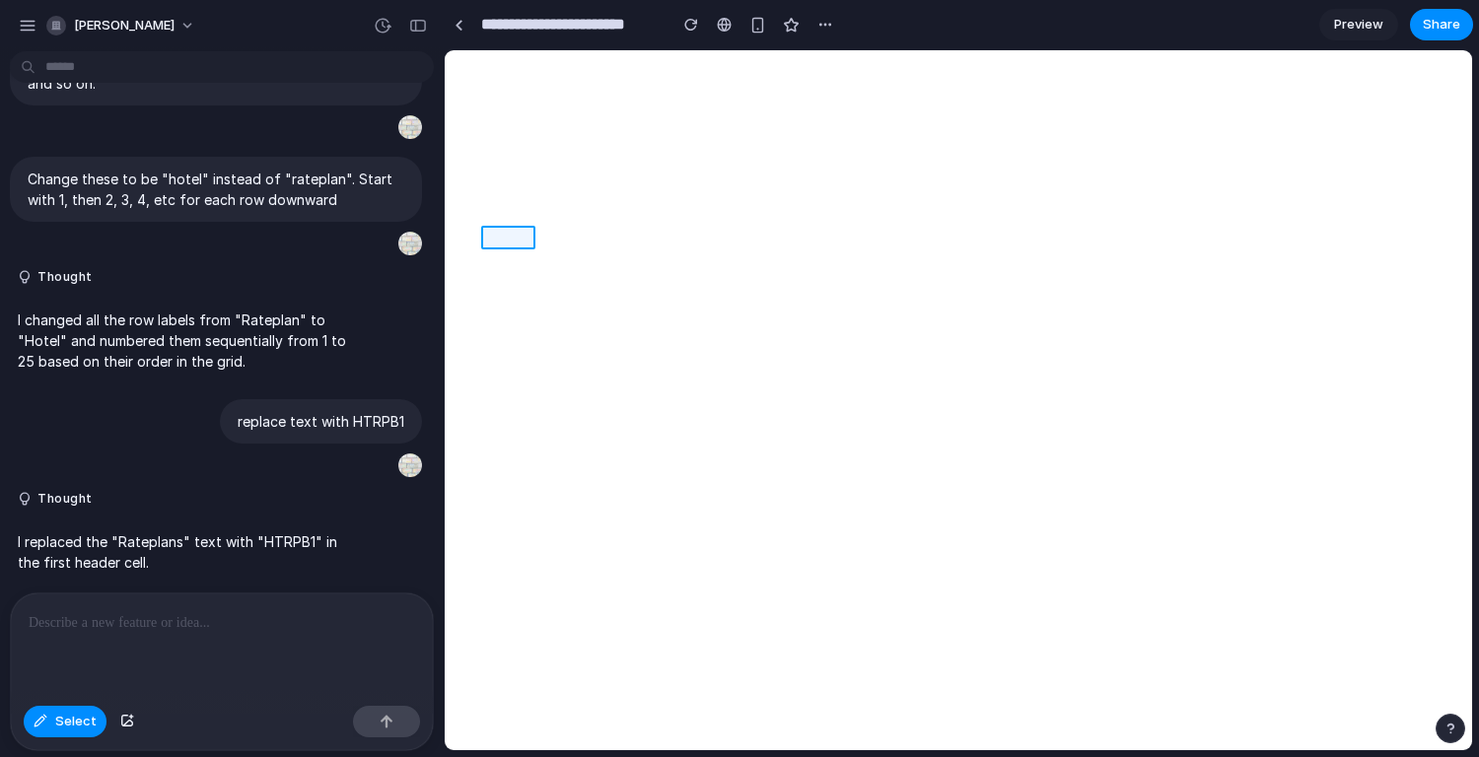
click at [514, 238] on div at bounding box center [959, 400] width 1027 height 699
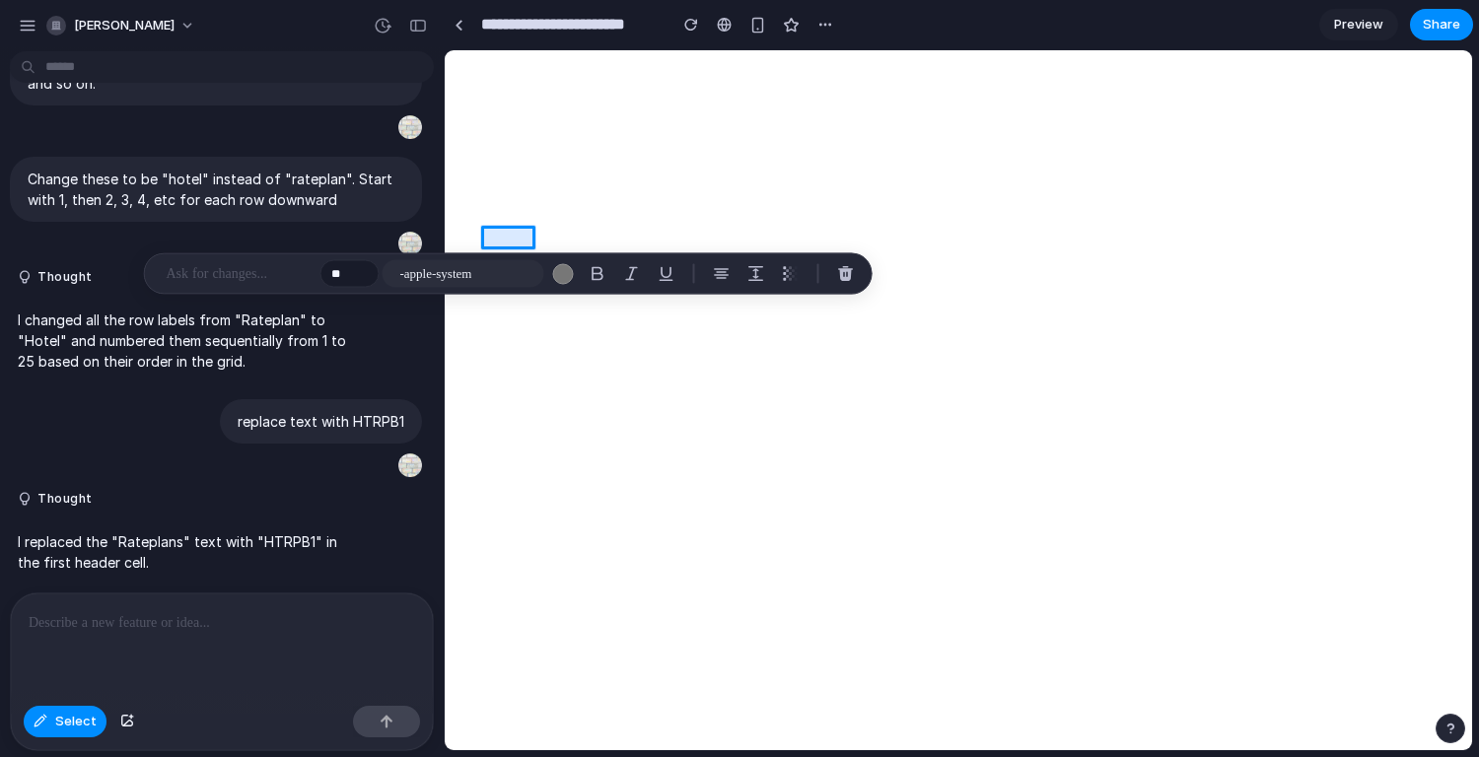
click at [847, 277] on div "button" at bounding box center [846, 274] width 18 height 18
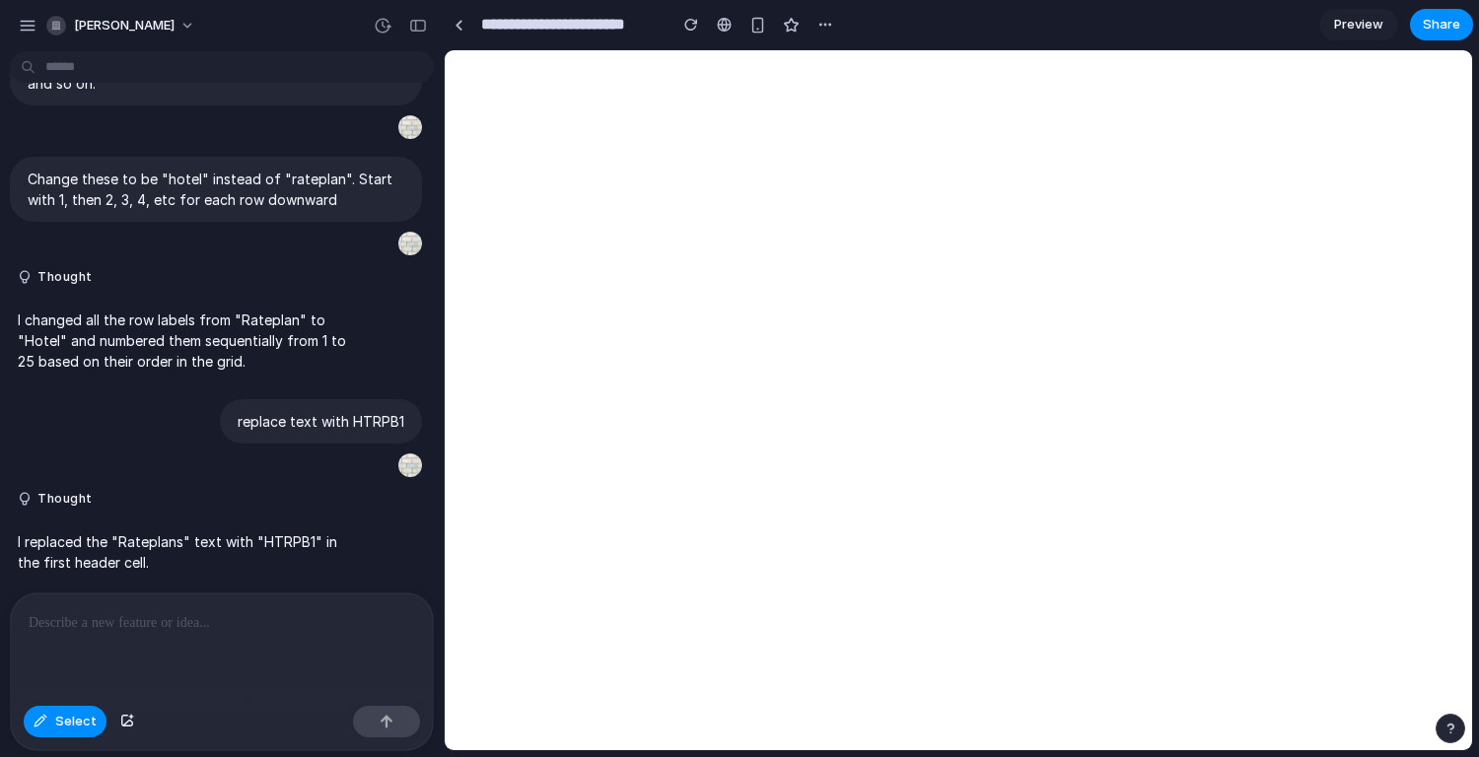
click at [67, 726] on span "Select" at bounding box center [75, 722] width 41 height 20
drag, startPoint x: 517, startPoint y: 235, endPoint x: 68, endPoint y: 722, distance: 662.4
click at [68, 722] on span "Select" at bounding box center [75, 722] width 41 height 20
click at [547, 292] on div at bounding box center [959, 400] width 1027 height 699
drag, startPoint x: 68, startPoint y: 722, endPoint x: 535, endPoint y: 283, distance: 640.5
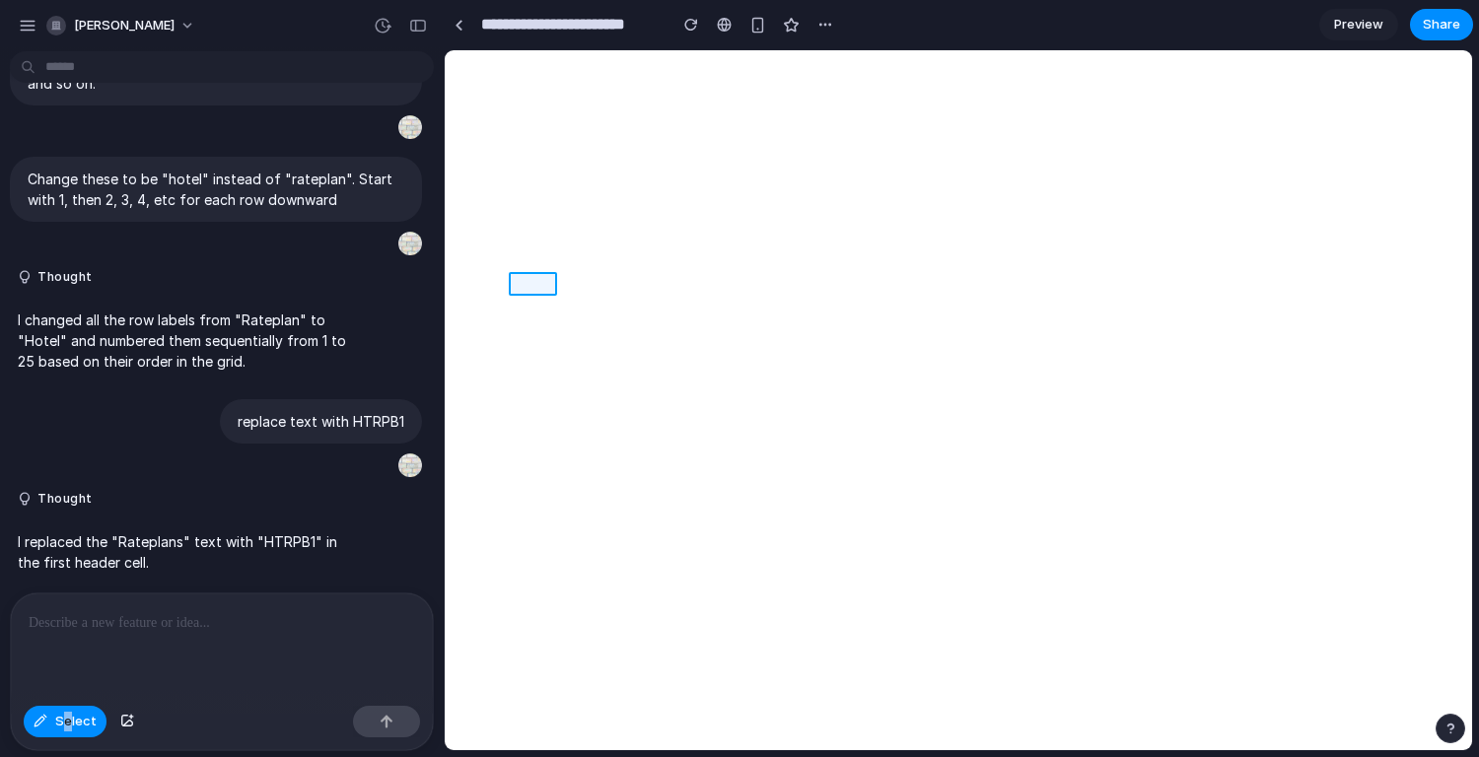
click at [535, 283] on div at bounding box center [959, 400] width 1027 height 699
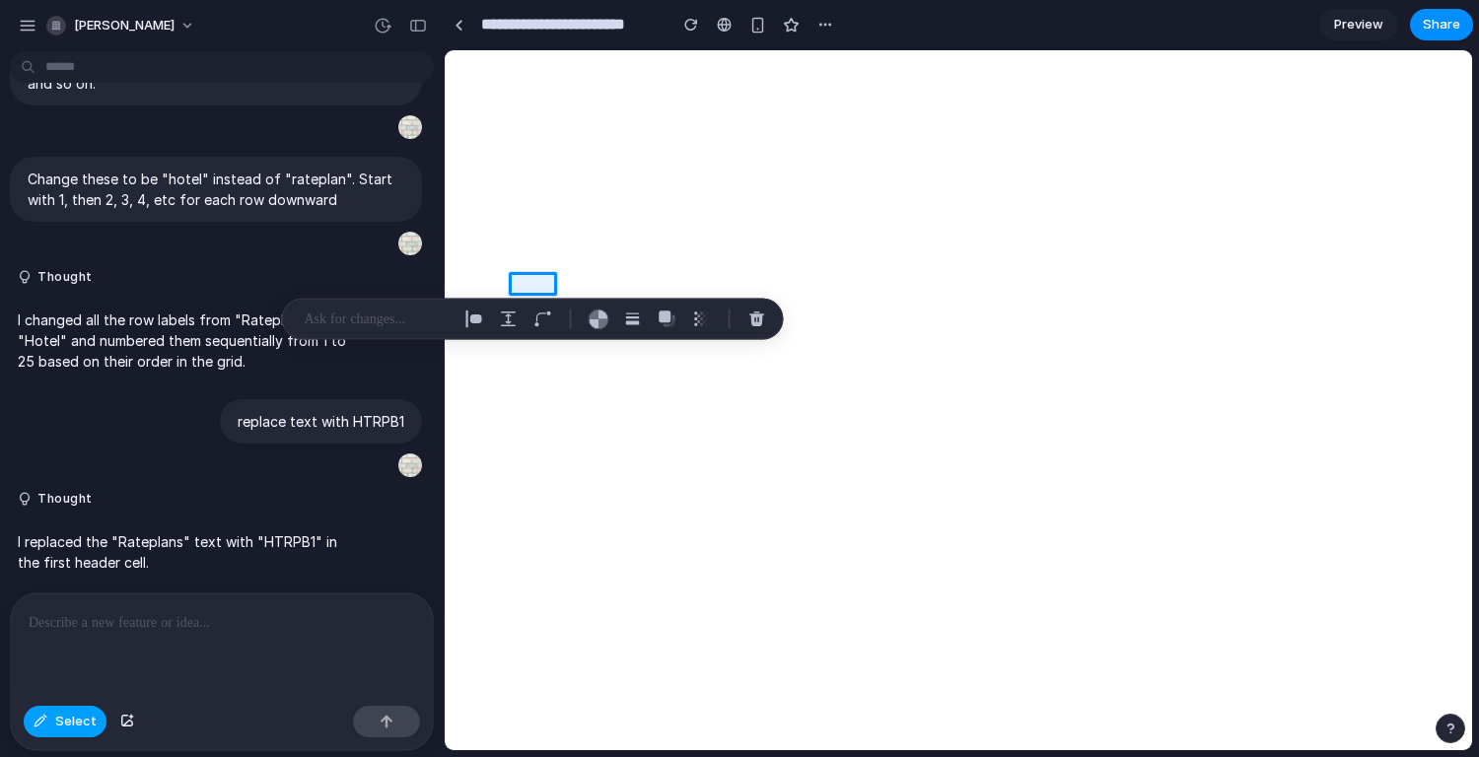
drag, startPoint x: 535, startPoint y: 283, endPoint x: 43, endPoint y: 729, distance: 663.3
click at [43, 729] on button "Select" at bounding box center [65, 722] width 83 height 32
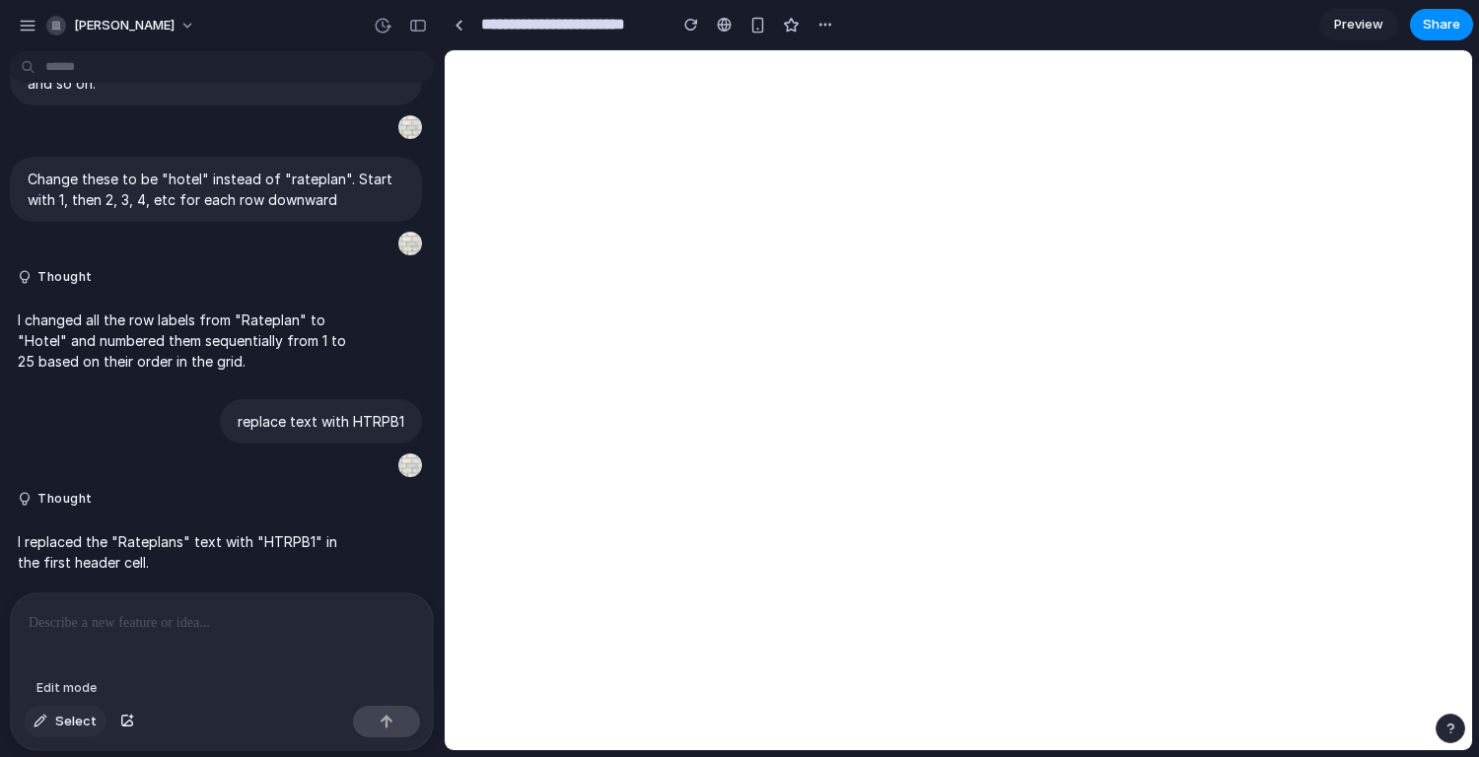
click at [82, 612] on p at bounding box center [222, 624] width 387 height 24
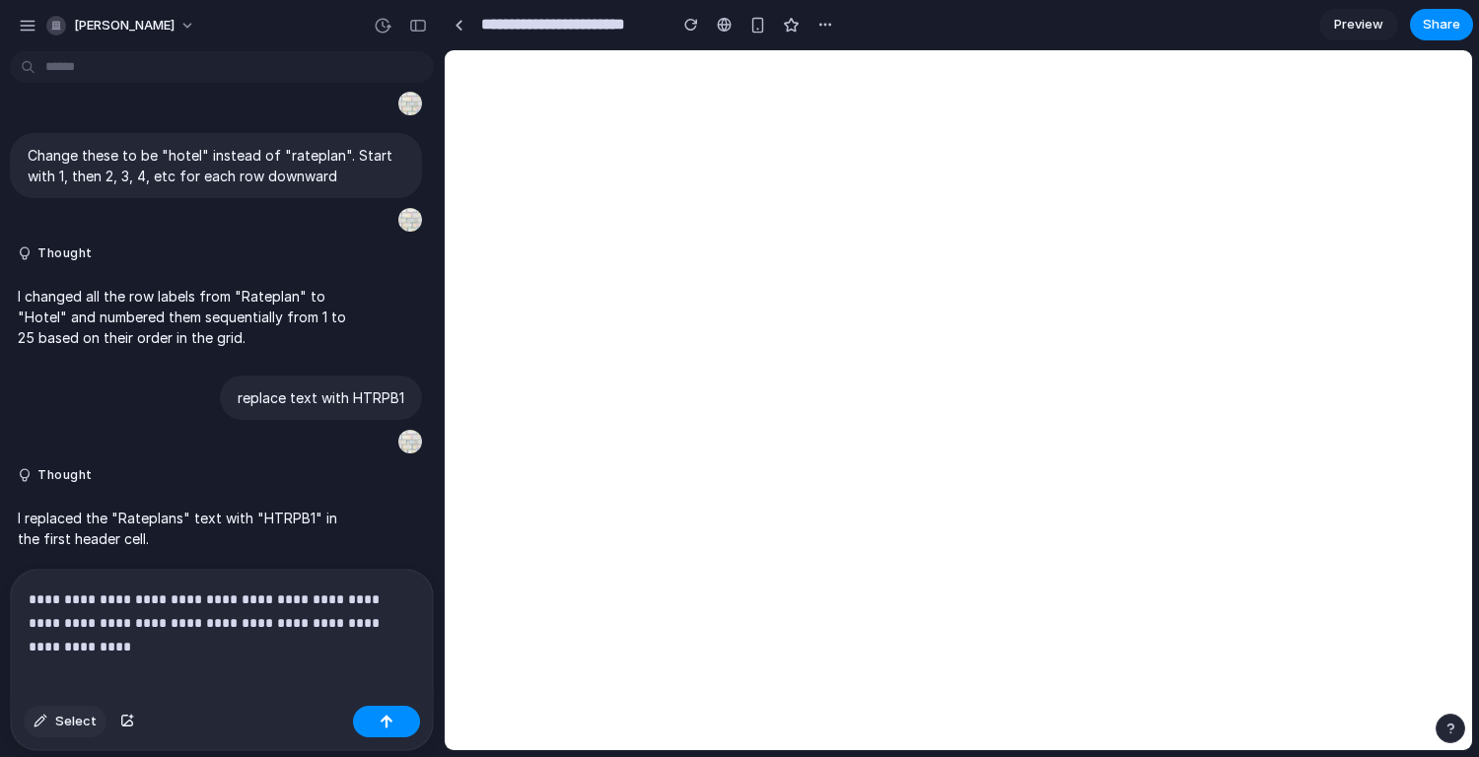
scroll to position [1702, 0]
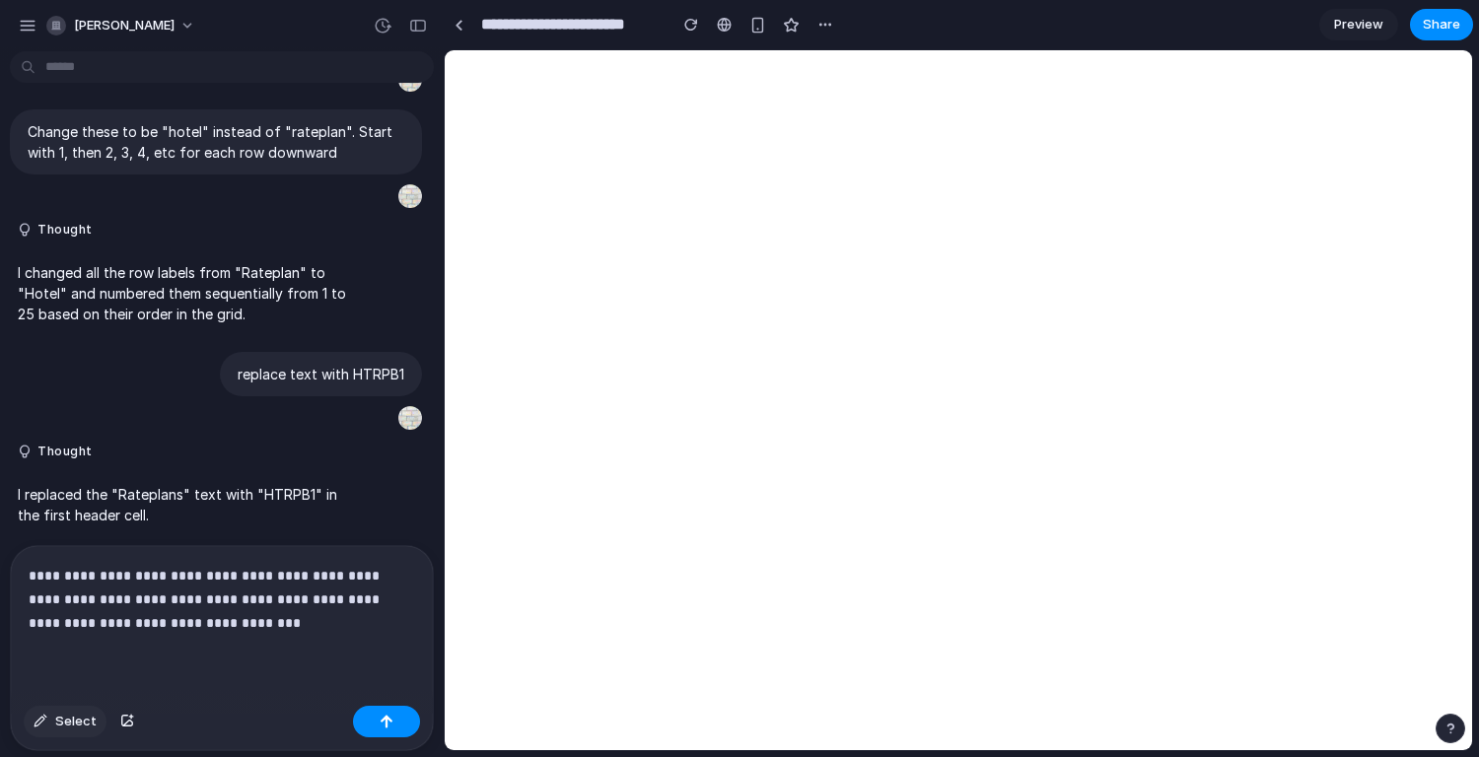
click at [381, 718] on div "button" at bounding box center [387, 722] width 14 height 14
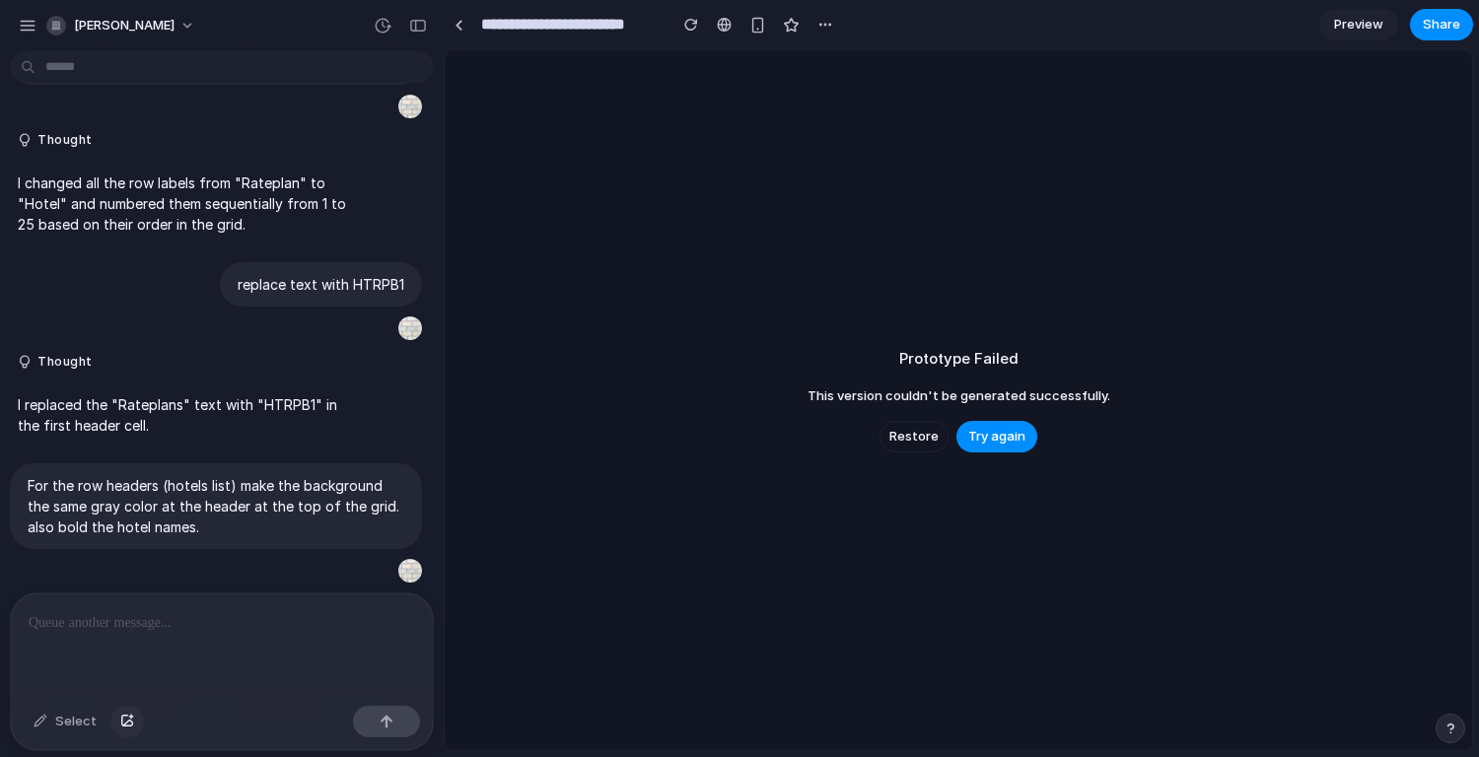
scroll to position [1792, 0]
